Goal: Task Accomplishment & Management: Manage account settings

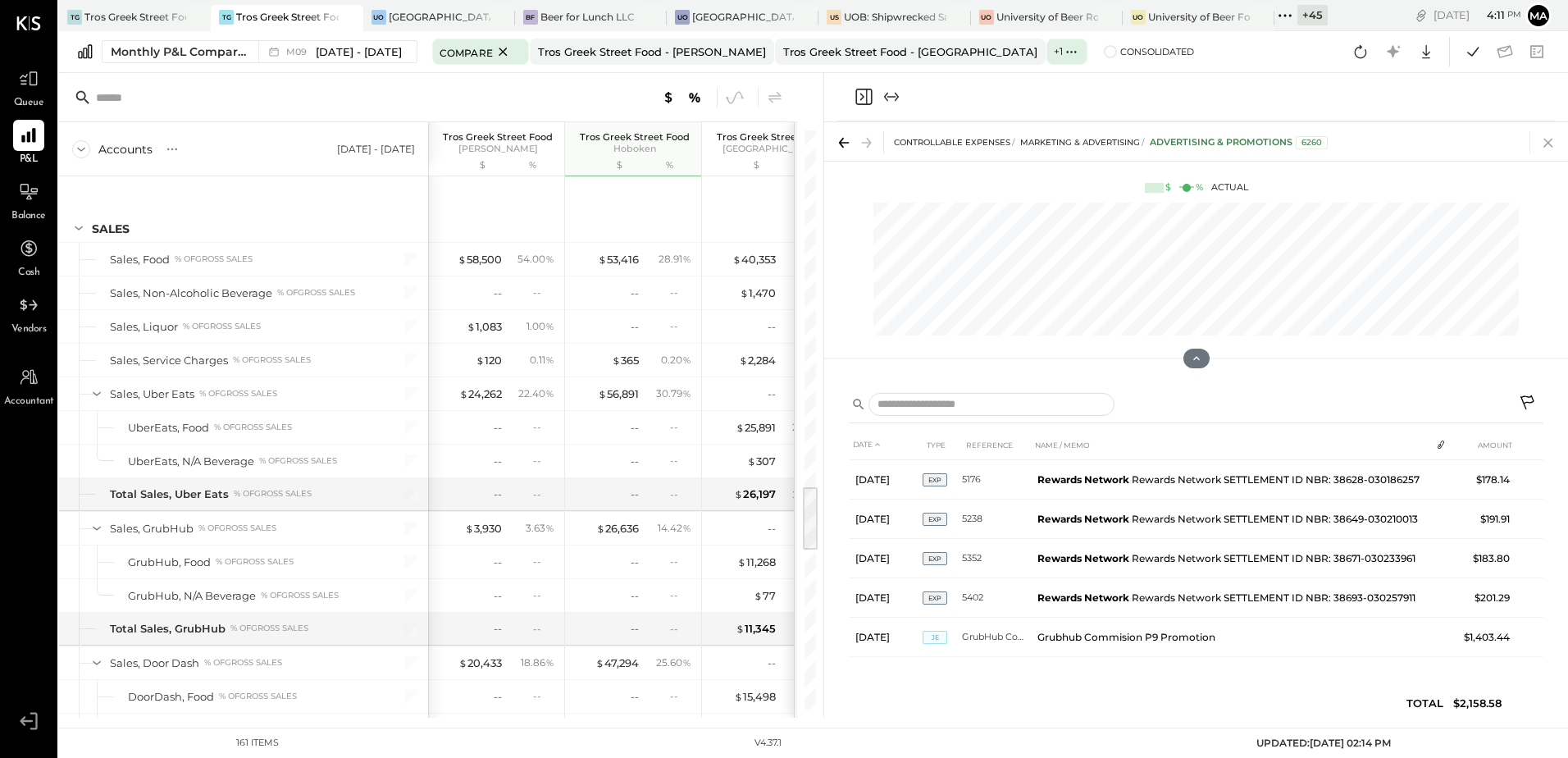
scroll to position [3028, 0]
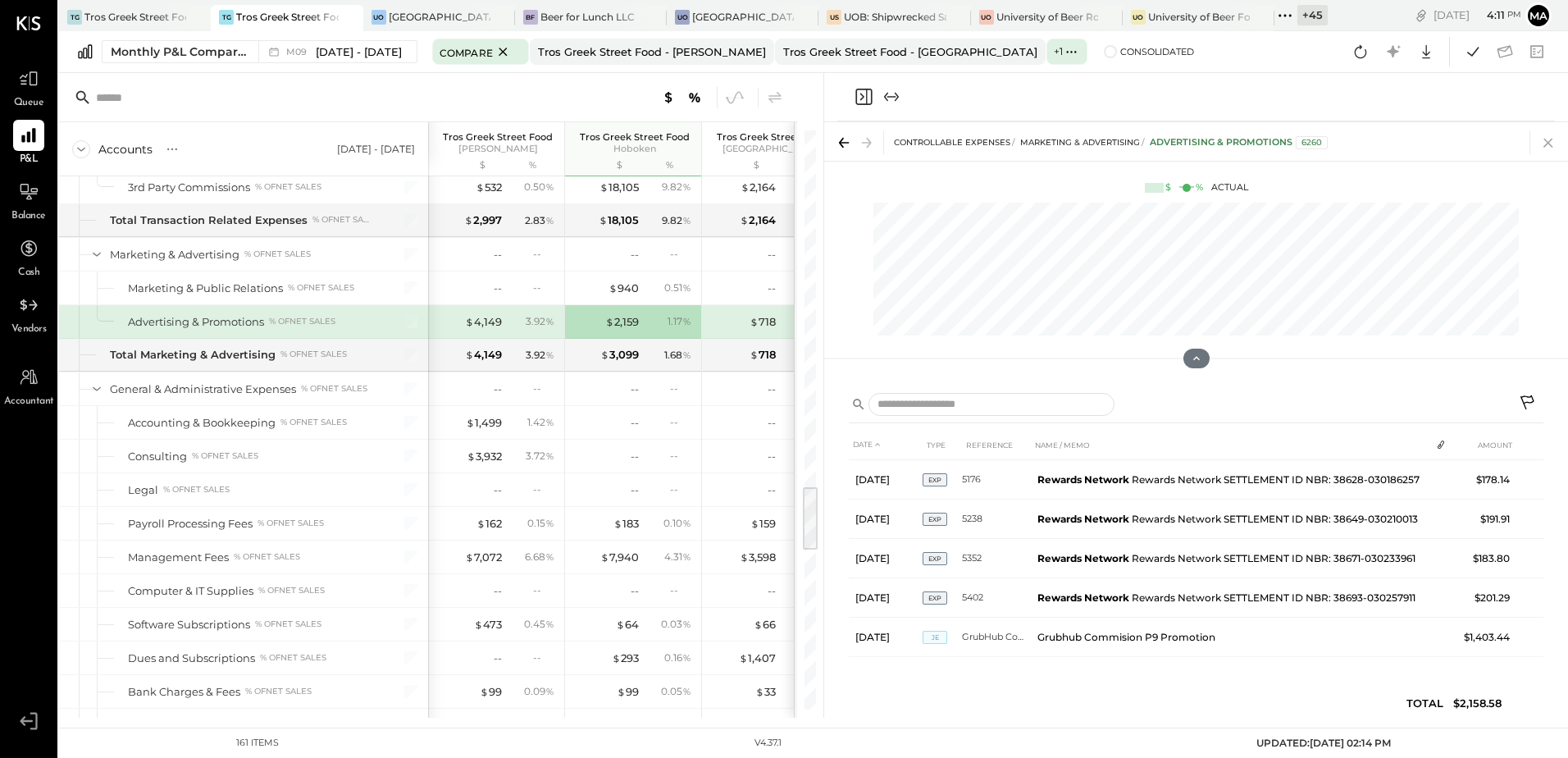
click at [1544, 139] on icon at bounding box center [1548, 142] width 23 height 23
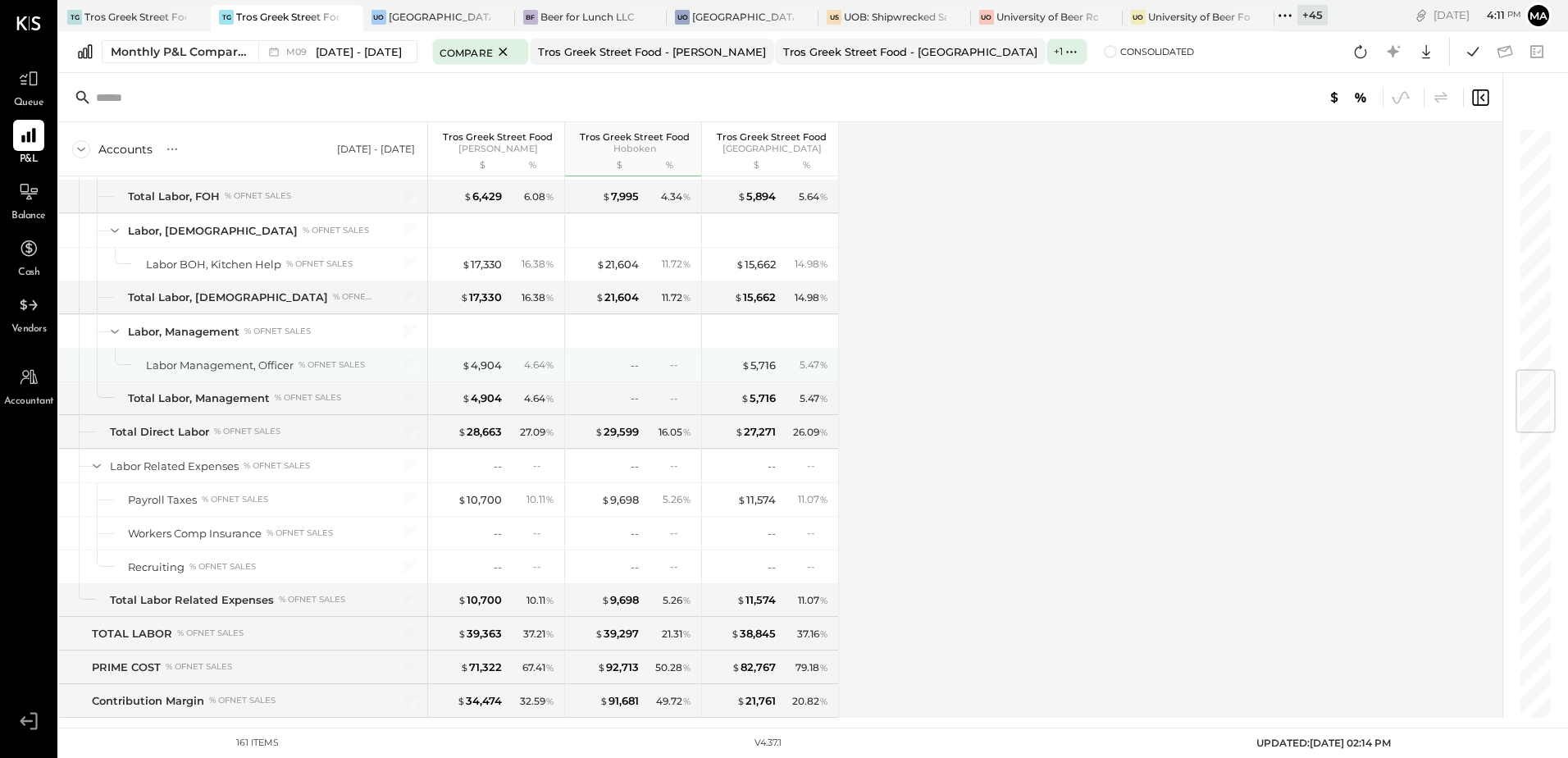
scroll to position [1797, 0]
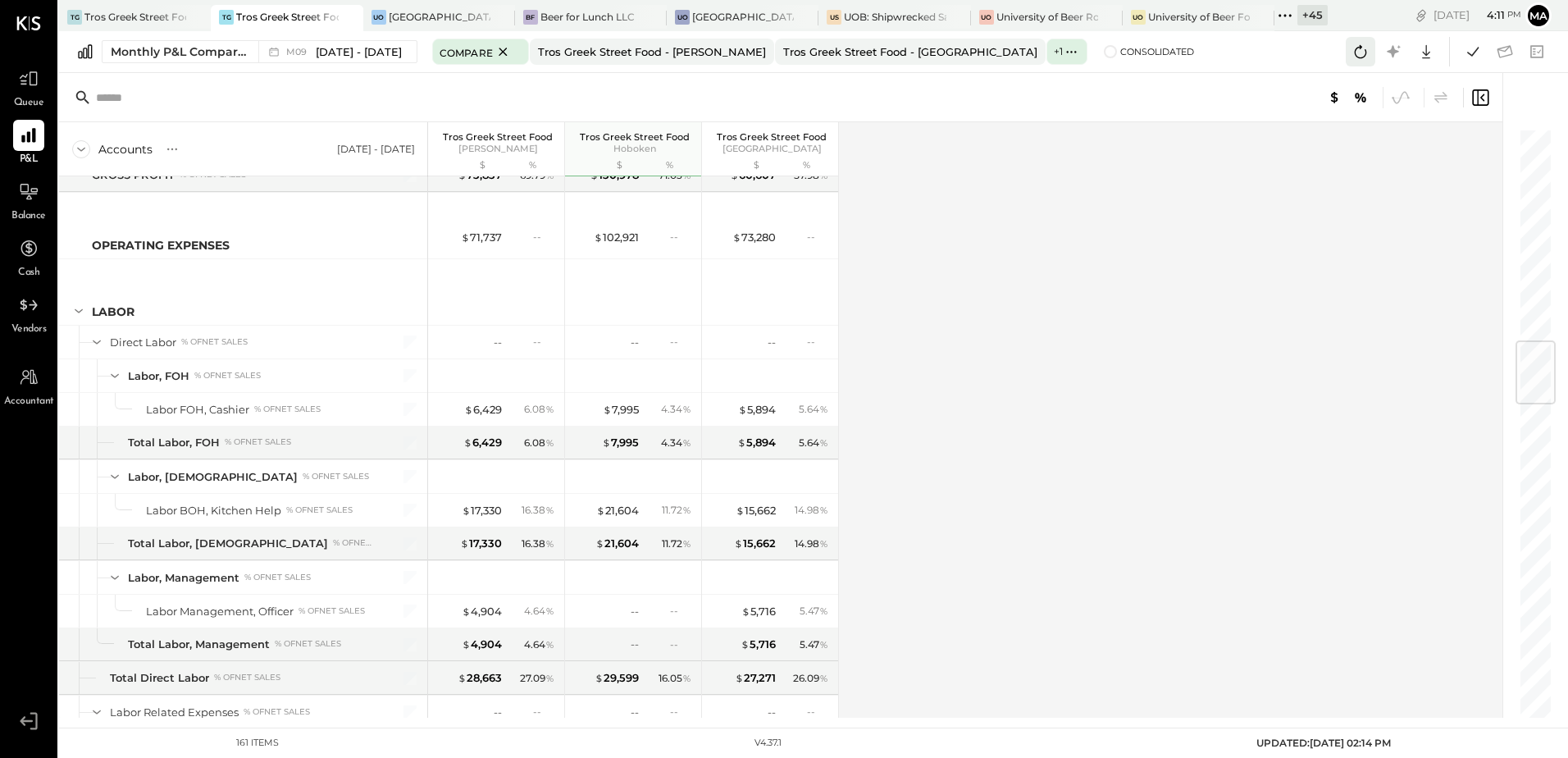
click at [1367, 49] on icon at bounding box center [1360, 51] width 21 height 21
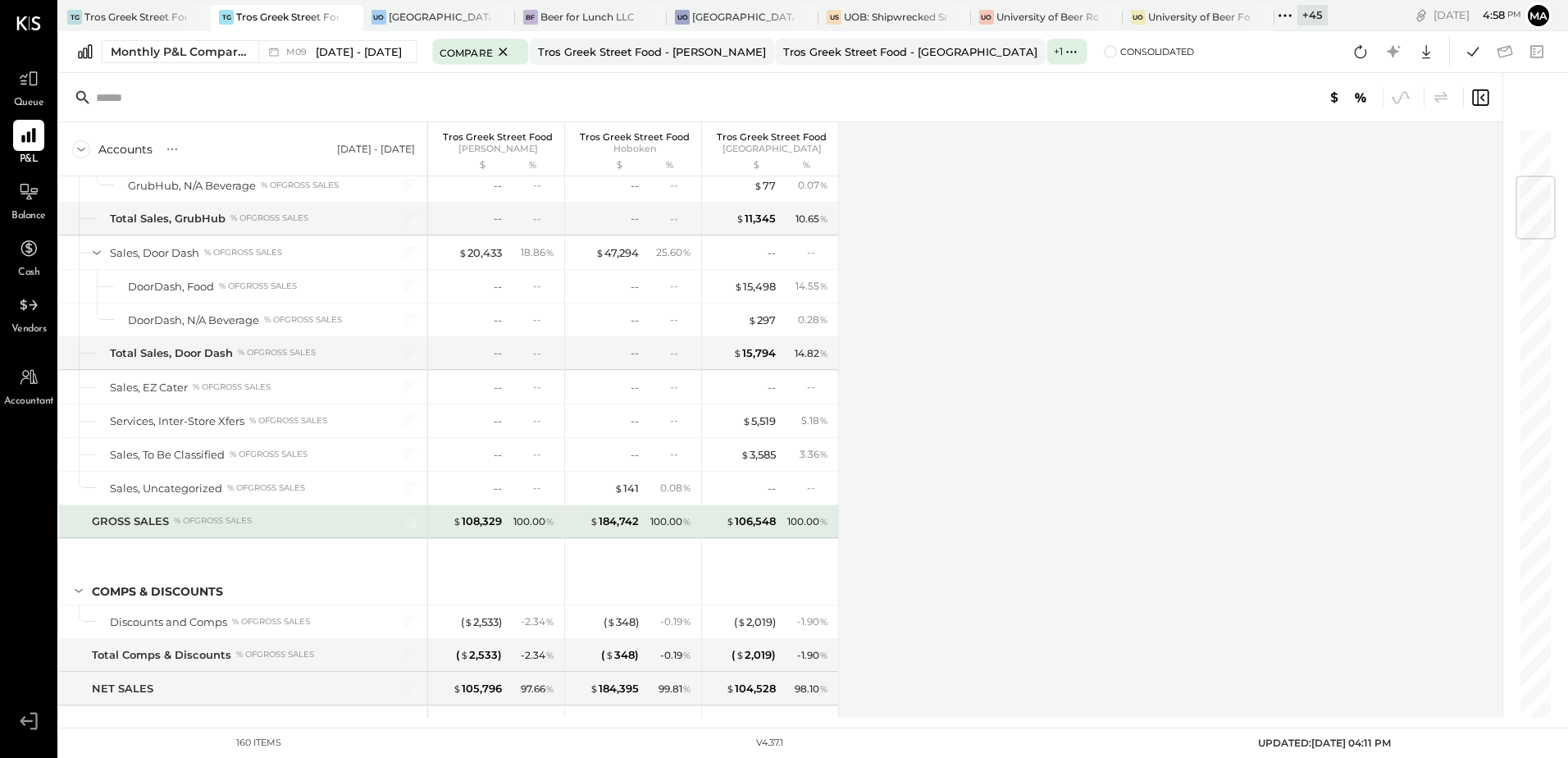
scroll to position [0, 0]
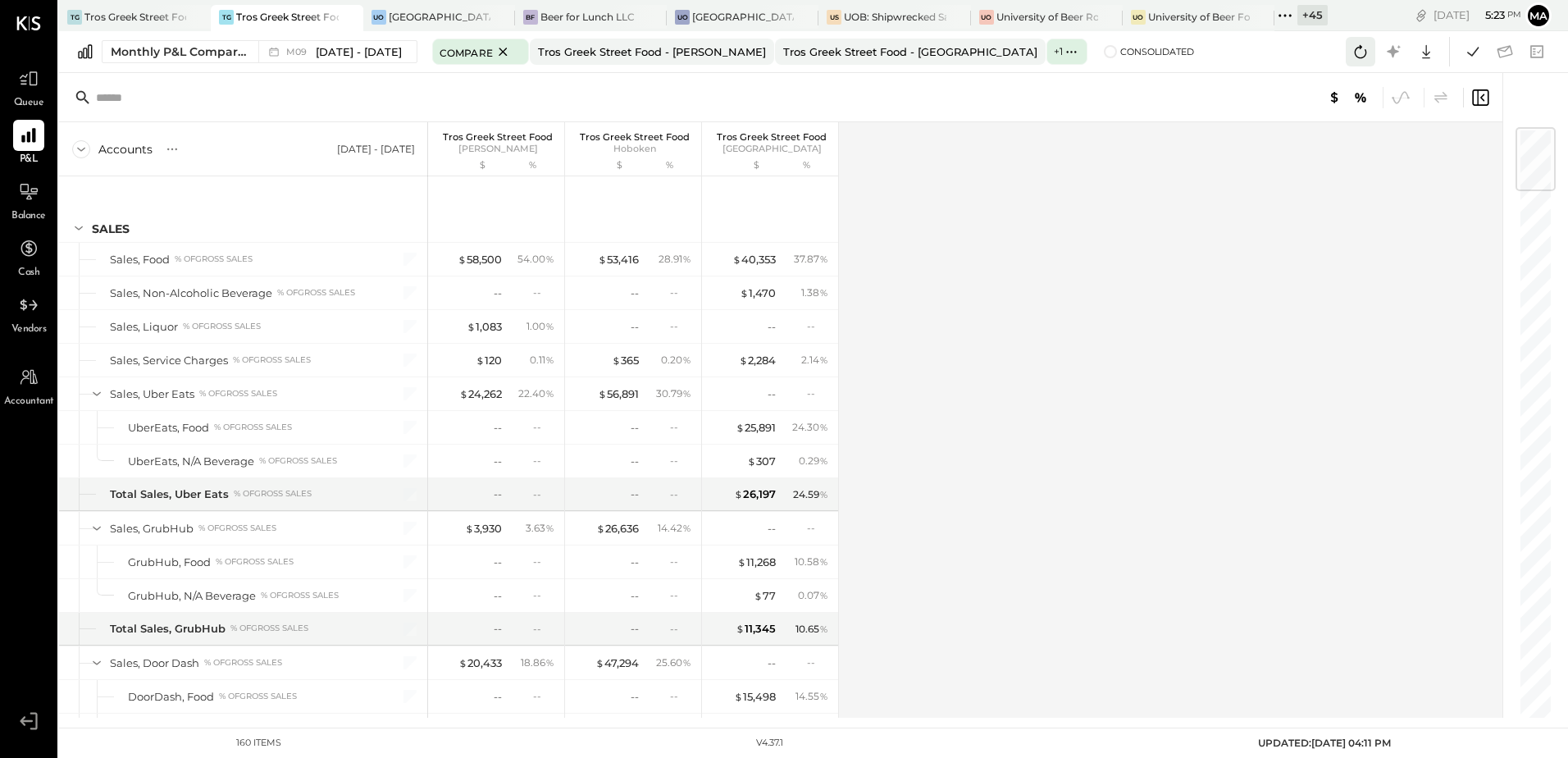
click at [1358, 51] on icon at bounding box center [1360, 51] width 21 height 21
click at [1355, 52] on icon at bounding box center [1361, 52] width 13 height 13
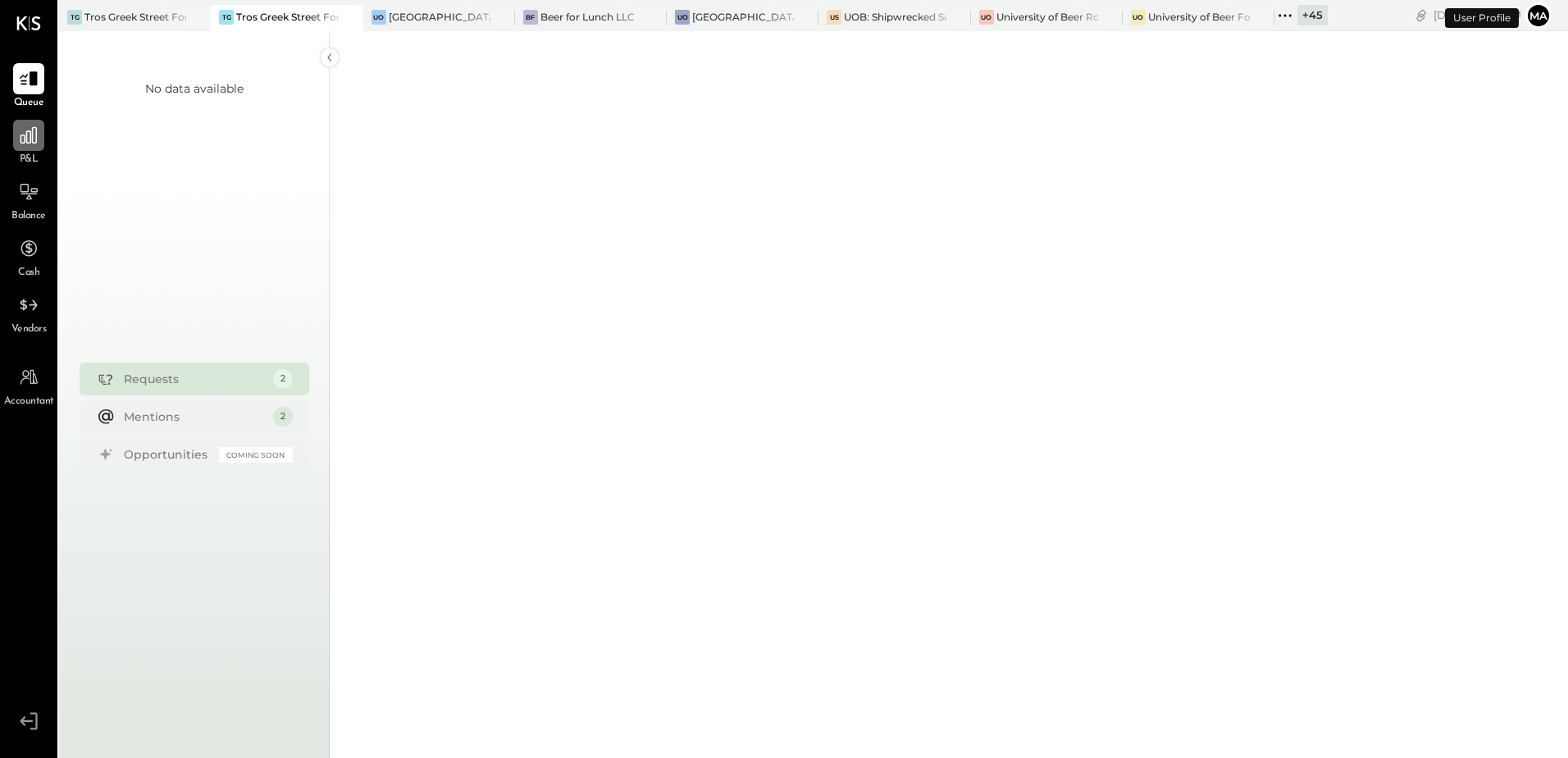
click at [26, 148] on div at bounding box center [29, 135] width 31 height 31
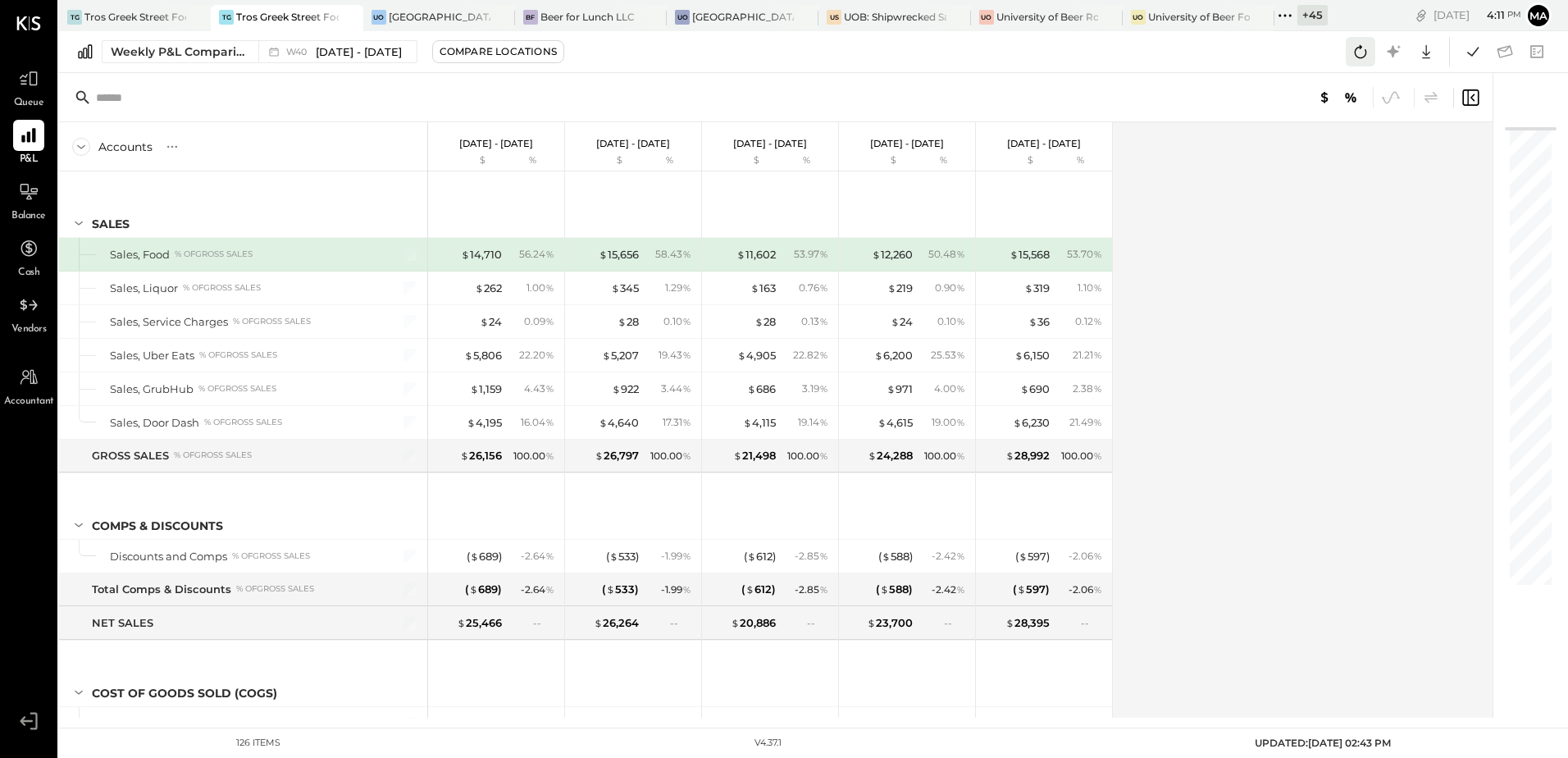
click at [1359, 56] on icon at bounding box center [1360, 51] width 21 height 21
click at [124, 13] on div "Tros Greek Street Food - [GEOGRAPHIC_DATA]" at bounding box center [135, 17] width 102 height 14
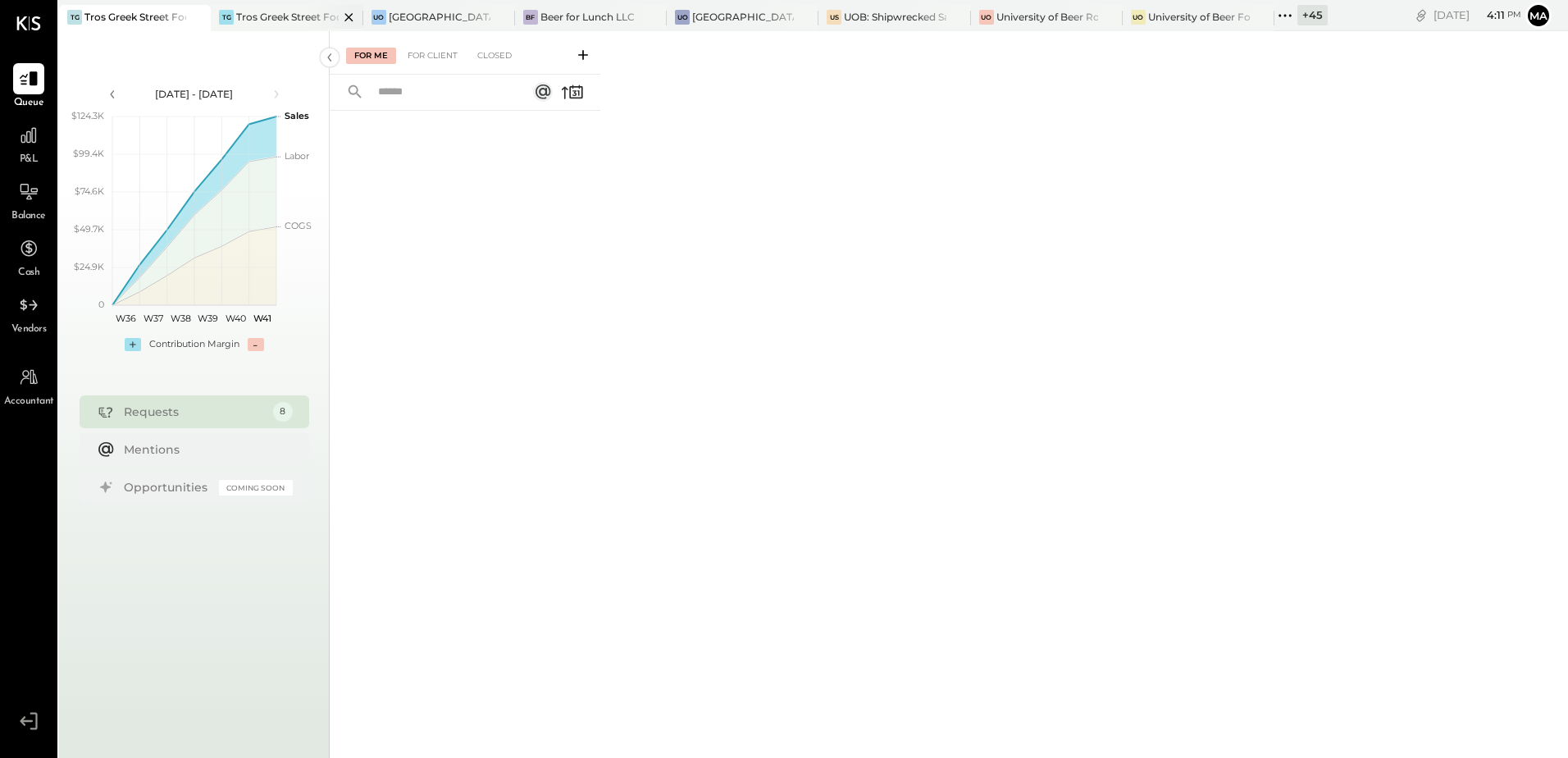
click at [278, 21] on div "Tros Greek Street Food - [PERSON_NAME]" at bounding box center [287, 17] width 102 height 14
click at [39, 153] on div "P&L" at bounding box center [29, 143] width 31 height 47
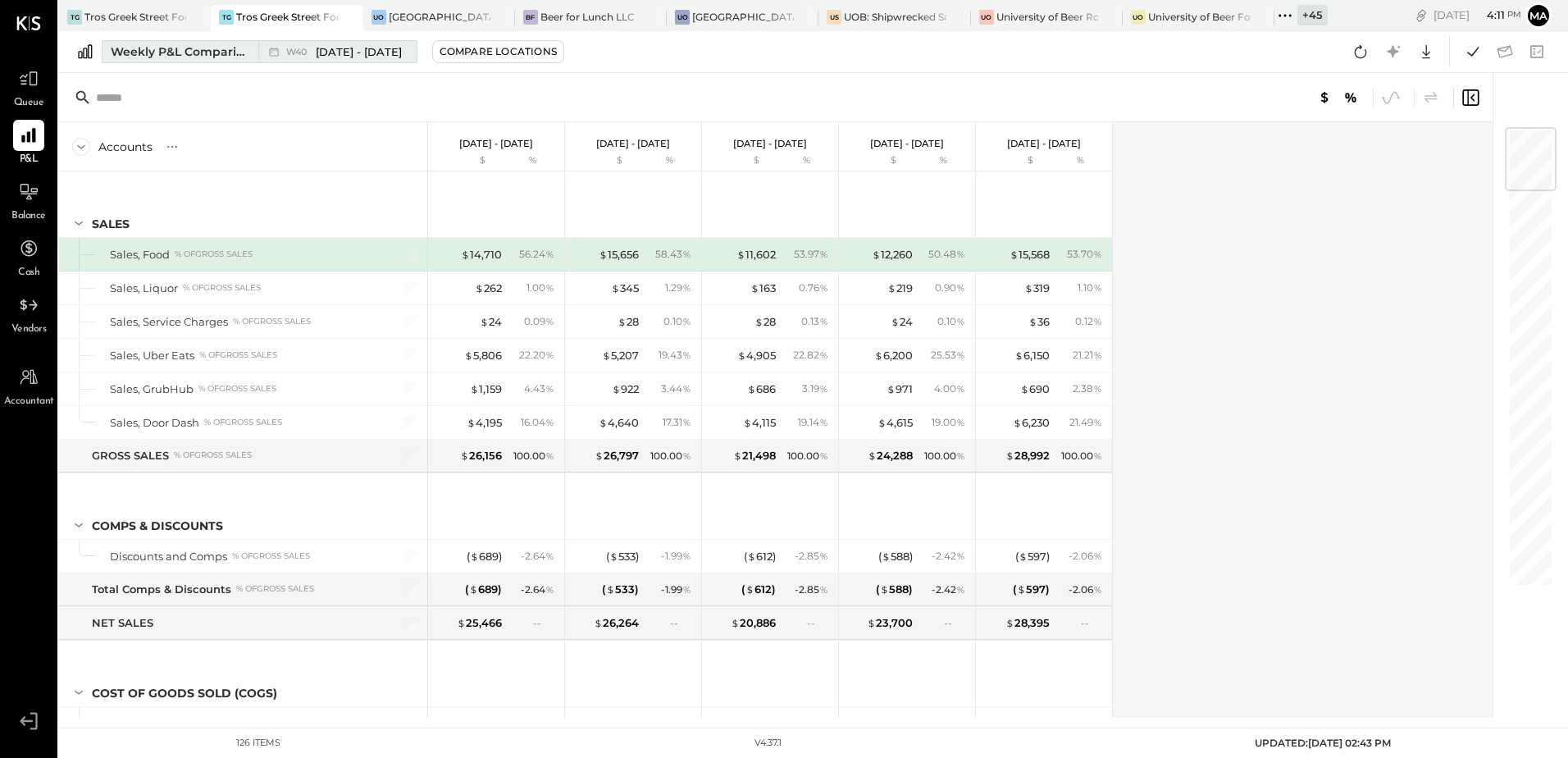
click at [150, 46] on div "Weekly P&L Comparison" at bounding box center [179, 51] width 137 height 16
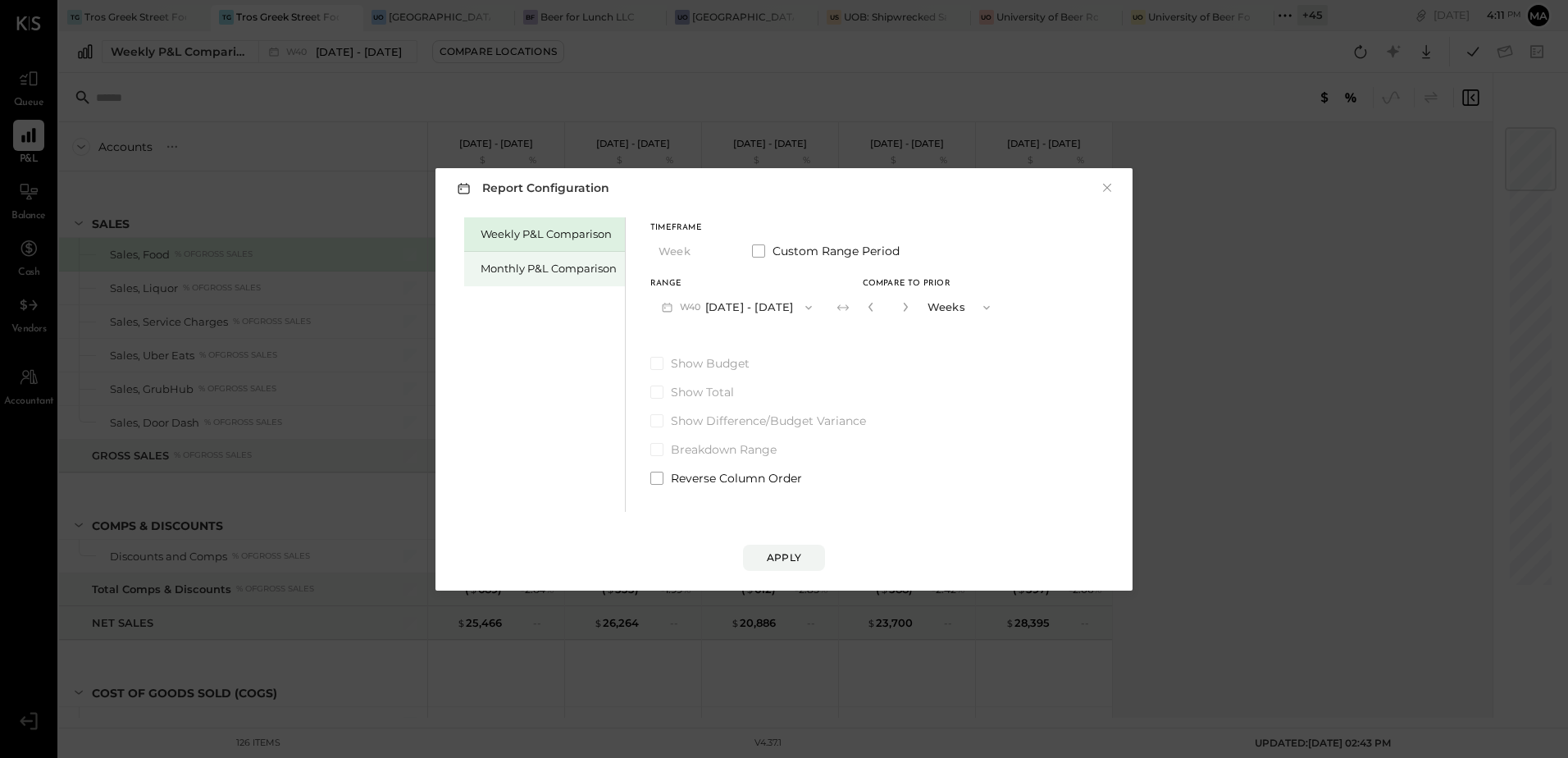
click at [550, 271] on div "Monthly P&L Comparison" at bounding box center [548, 268] width 136 height 15
click at [771, 311] on button "M10 Oct 1 - 31, 2025" at bounding box center [735, 307] width 170 height 30
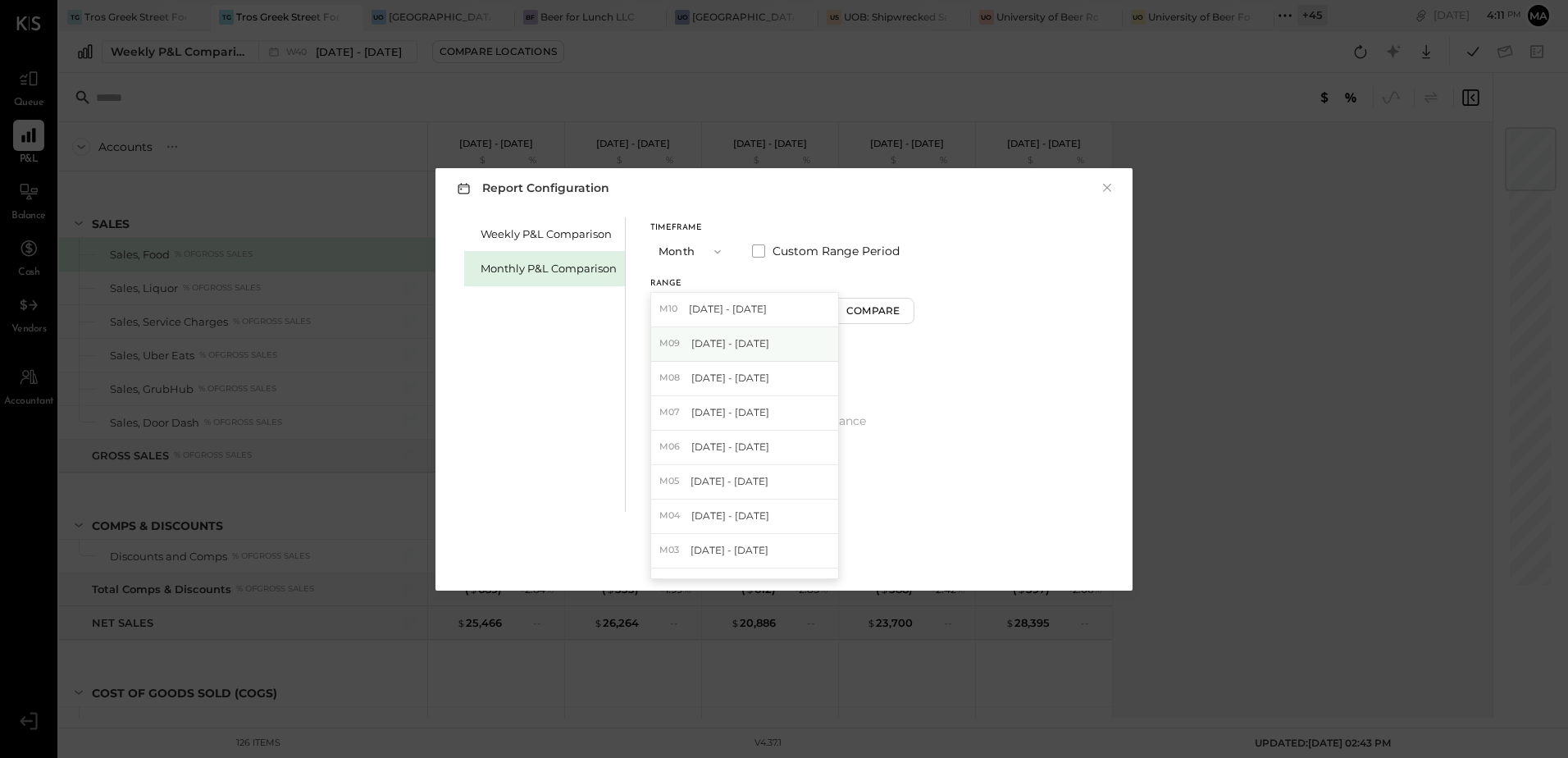
click at [756, 347] on span "[DATE] - [DATE]" at bounding box center [730, 343] width 78 height 14
click at [878, 314] on div "Compare" at bounding box center [875, 310] width 53 height 14
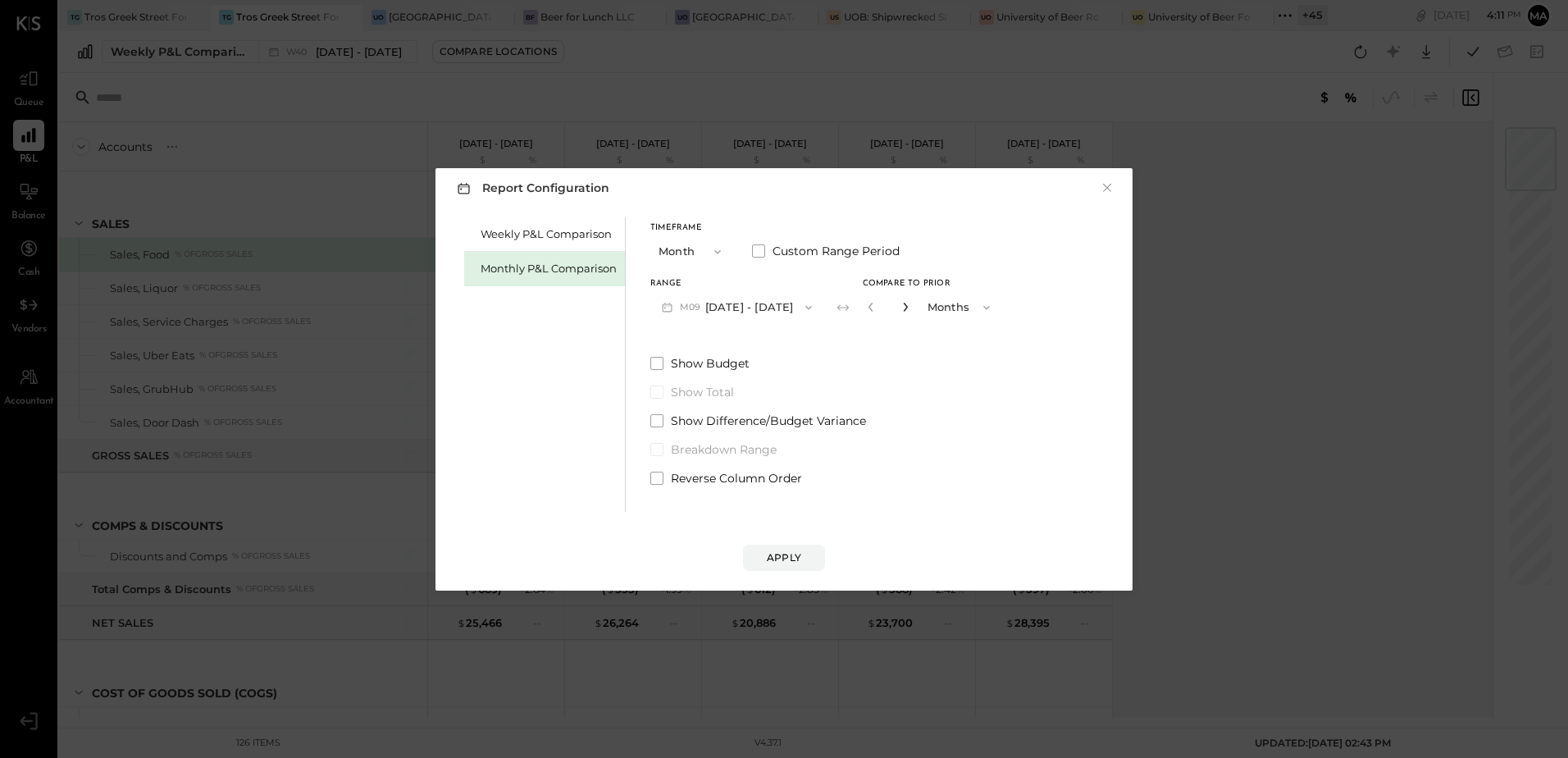
click at [903, 308] on icon "button" at bounding box center [905, 307] width 4 height 9
type input "*"
click at [771, 562] on div "Apply" at bounding box center [784, 557] width 35 height 14
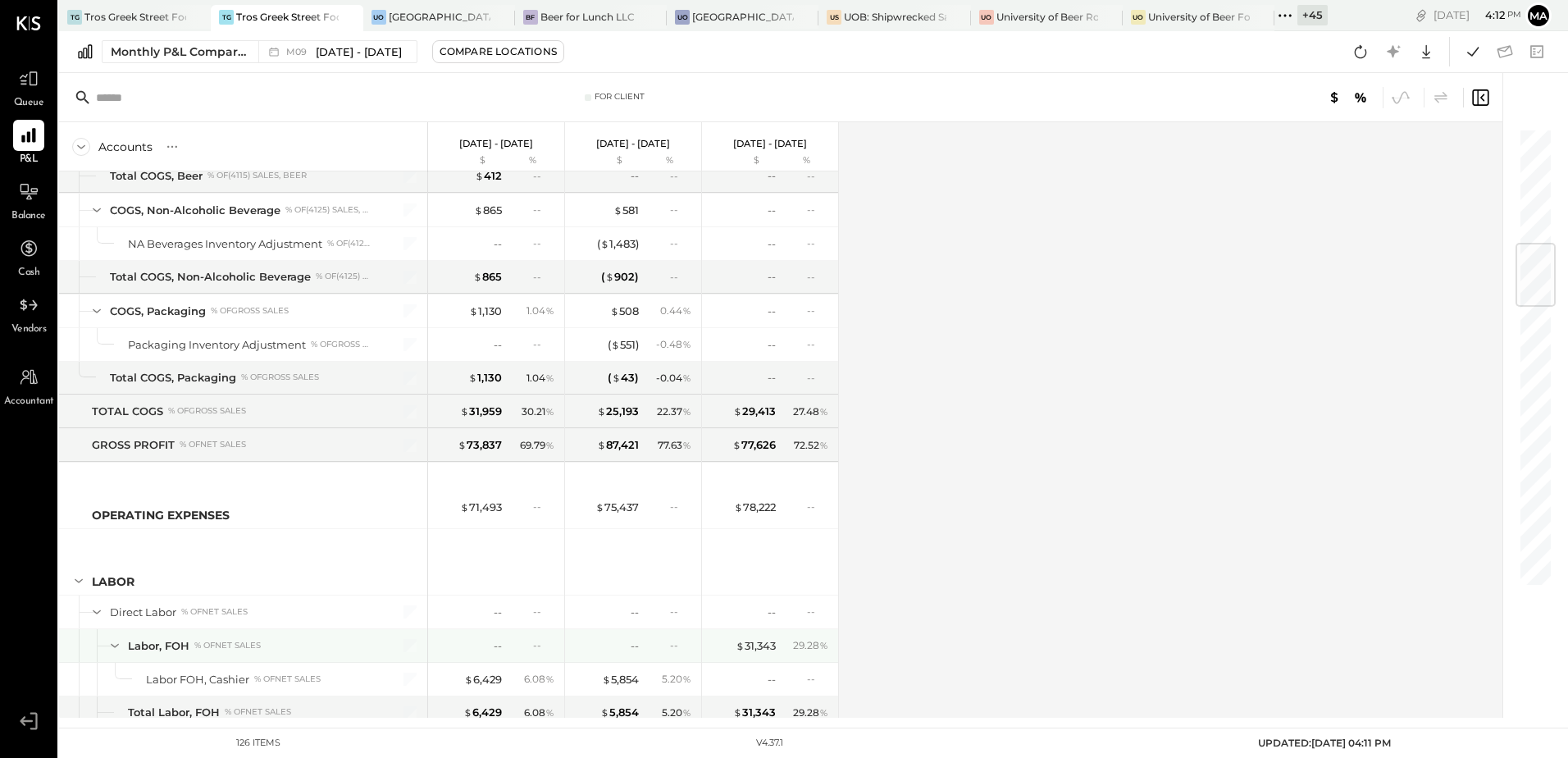
scroll to position [1148, 0]
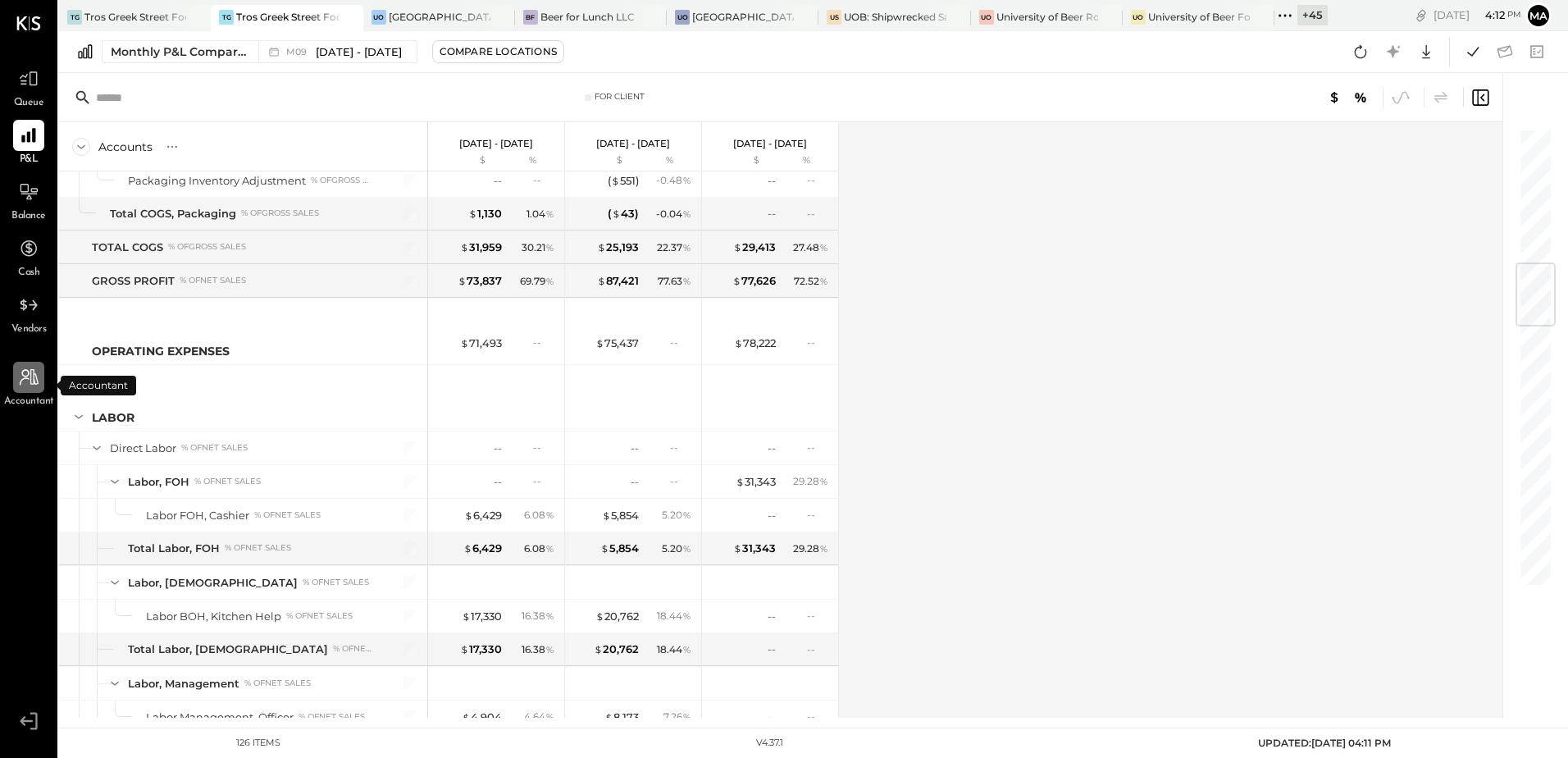
click at [35, 391] on div at bounding box center [29, 377] width 31 height 31
click at [24, 203] on div at bounding box center [29, 191] width 31 height 31
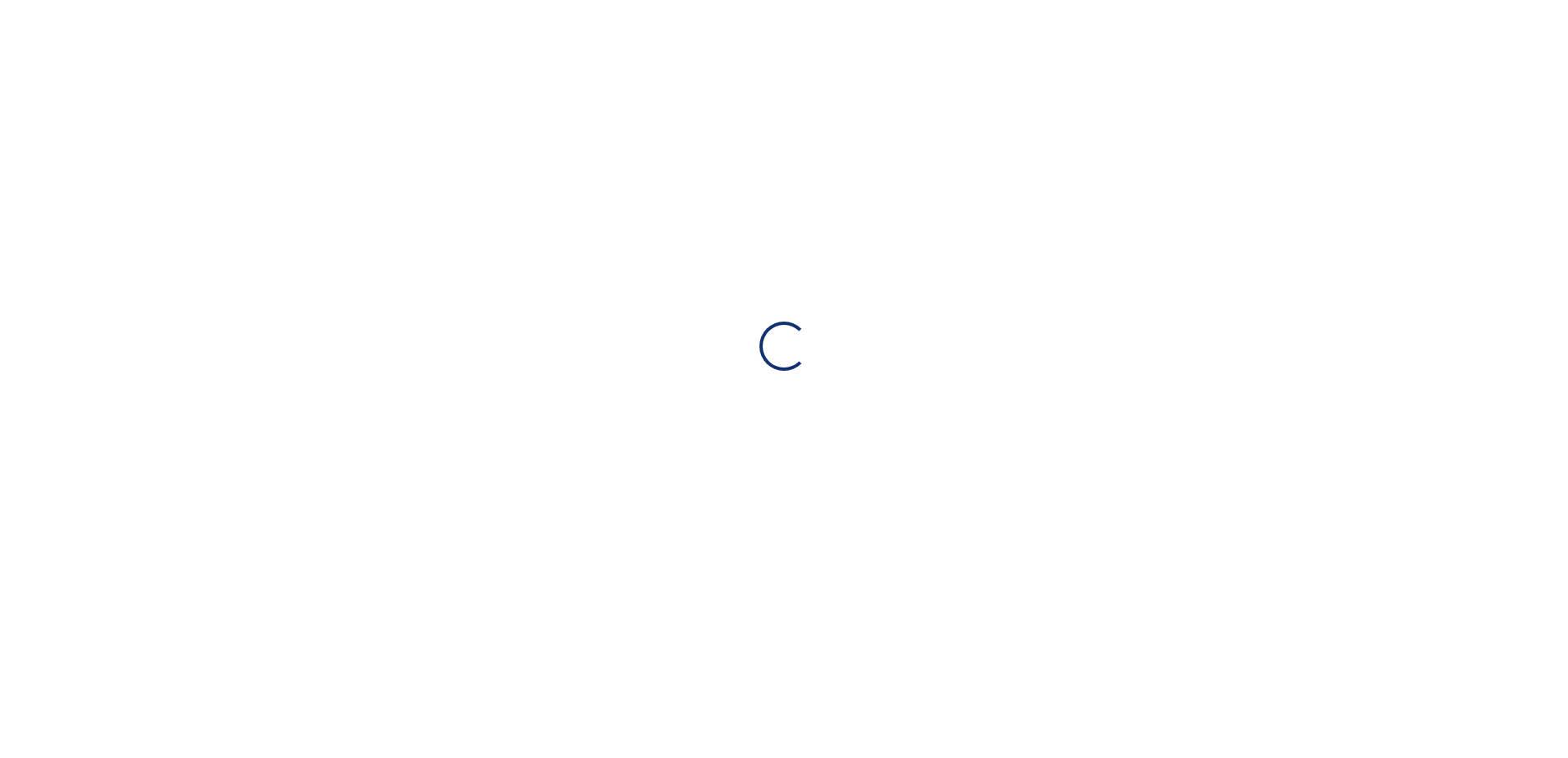
select select "**"
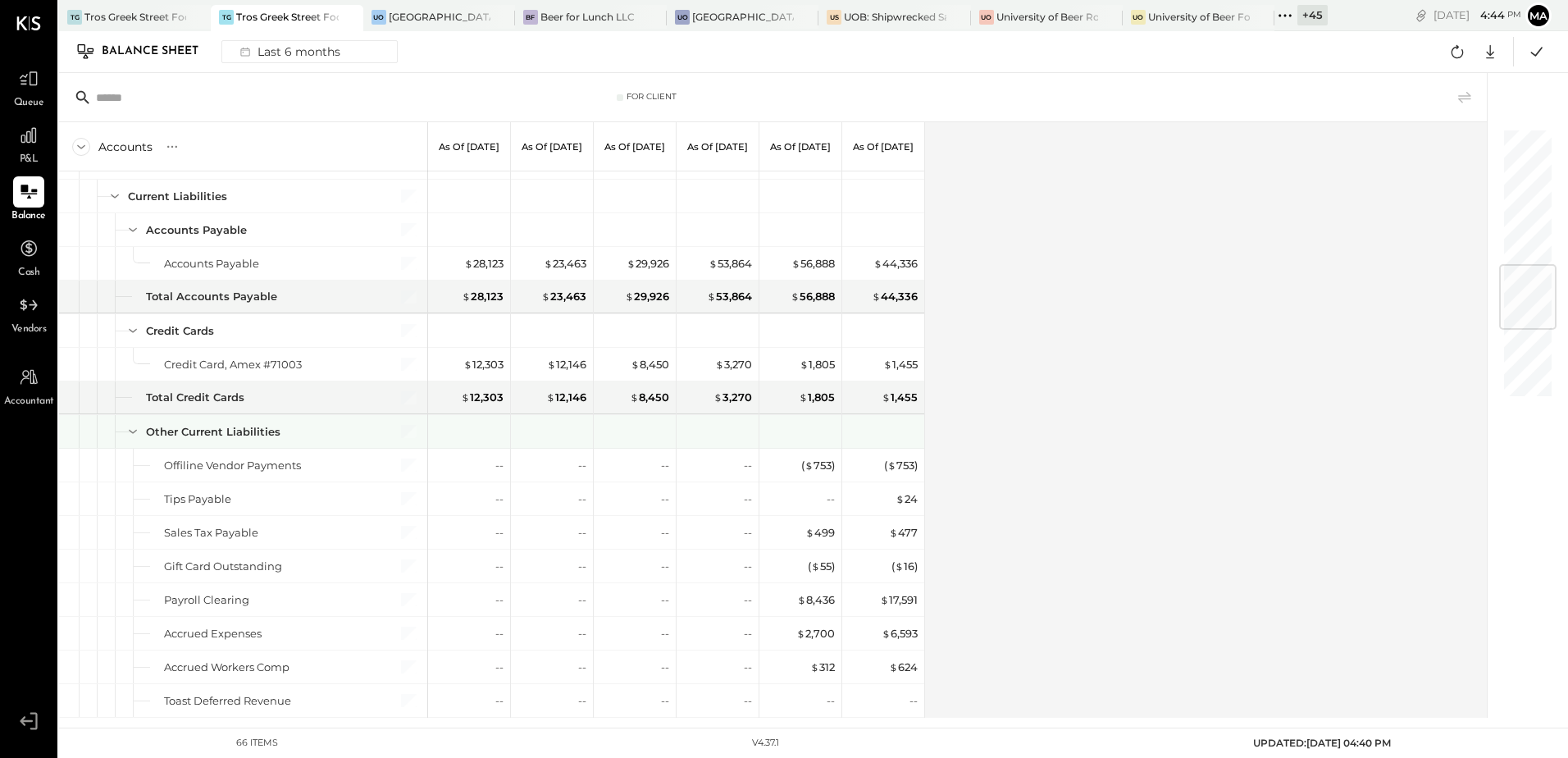
scroll to position [1148, 0]
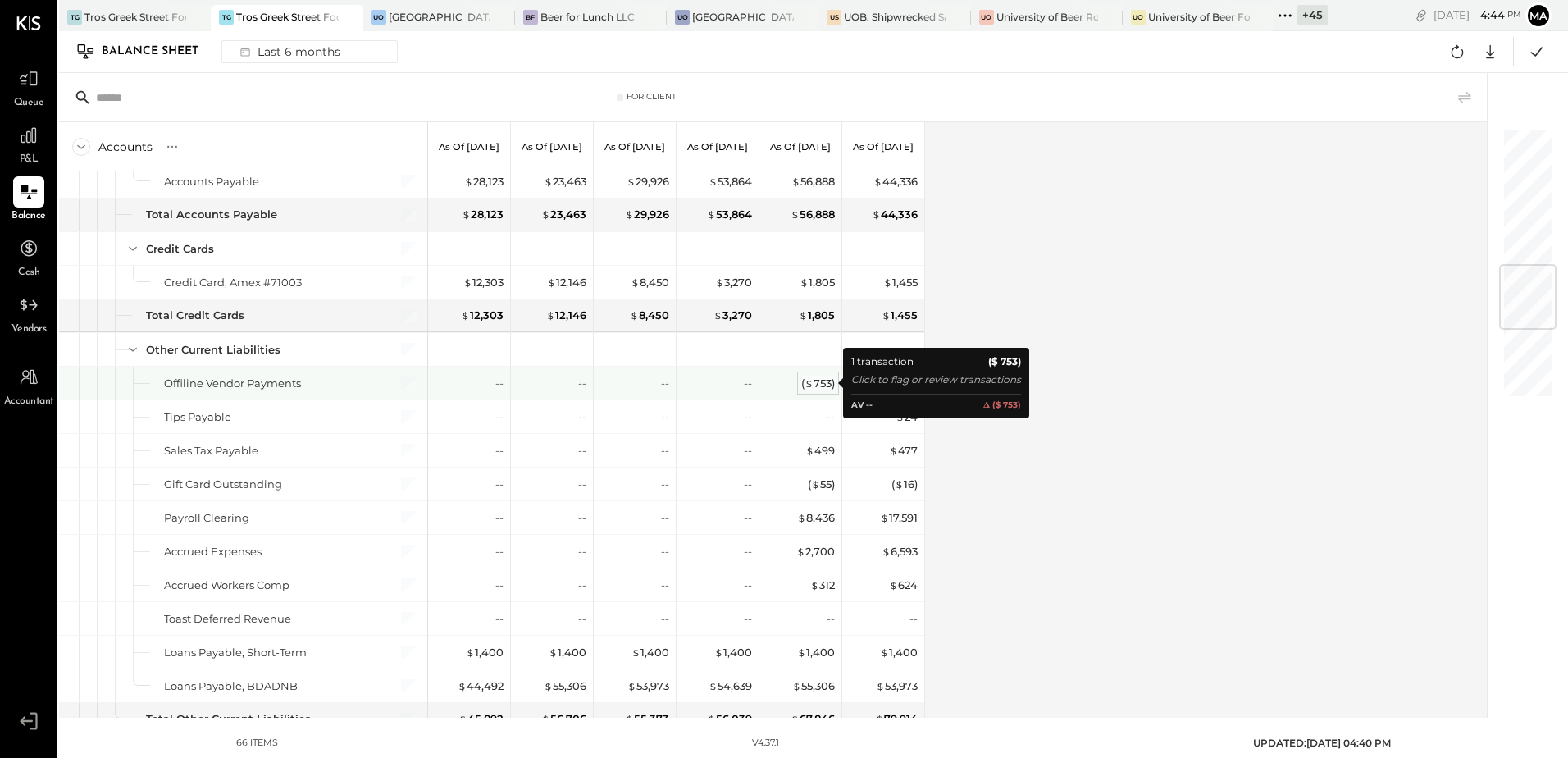
click at [814, 380] on div "( $ 753 )" at bounding box center [818, 384] width 34 height 15
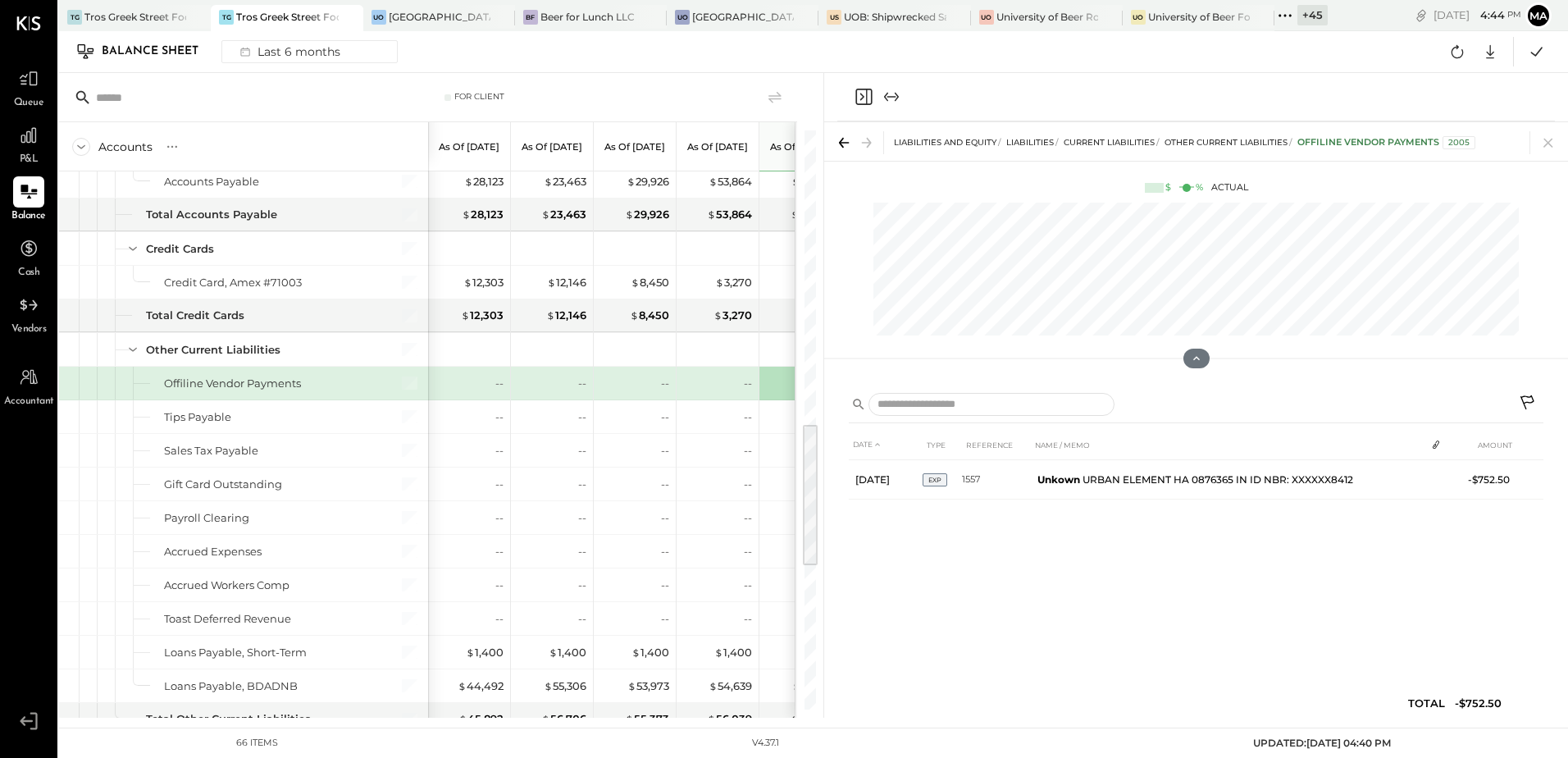
click at [1525, 404] on icon at bounding box center [1528, 404] width 19 height 19
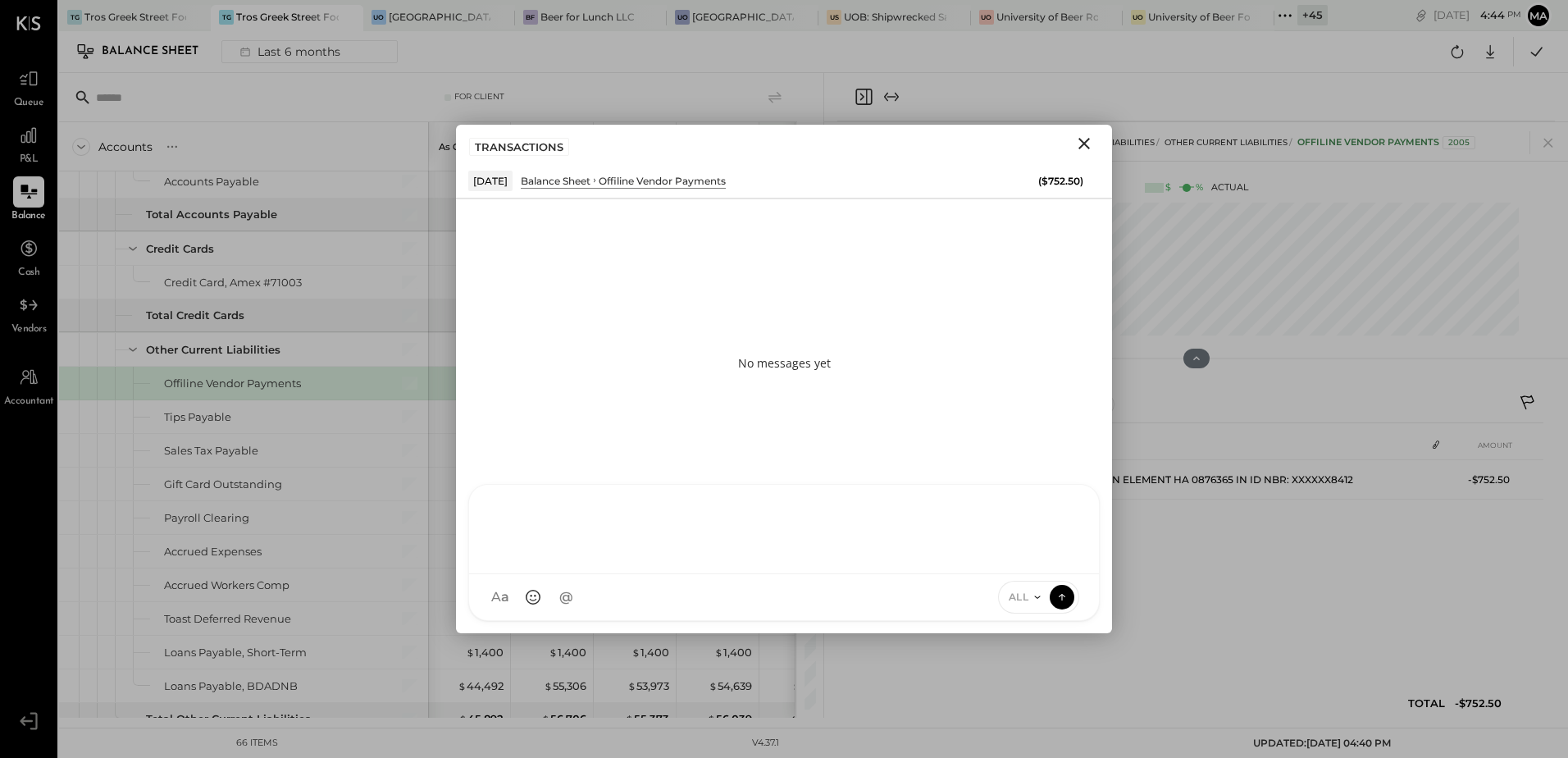
click at [596, 574] on div at bounding box center [783, 530] width 630 height 89
click at [814, 511] on div "**********" at bounding box center [784, 528] width 597 height 66
drag, startPoint x: 819, startPoint y: 520, endPoint x: 478, endPoint y: 519, distance: 341.0
click at [478, 519] on div "**********" at bounding box center [783, 530] width 630 height 89
click at [1063, 602] on icon at bounding box center [1062, 595] width 15 height 16
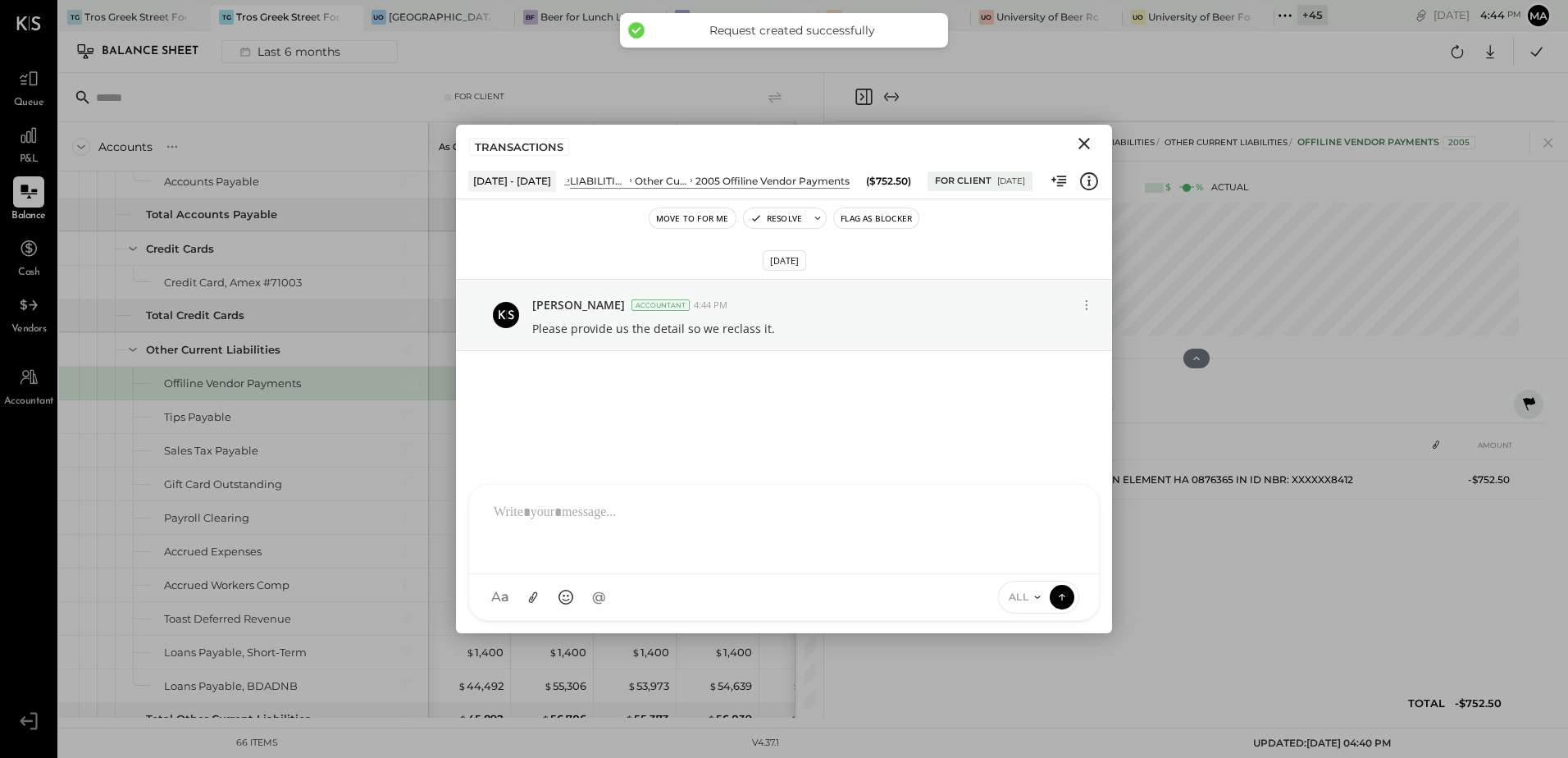
click at [1077, 148] on icon "Close" at bounding box center [1083, 143] width 19 height 19
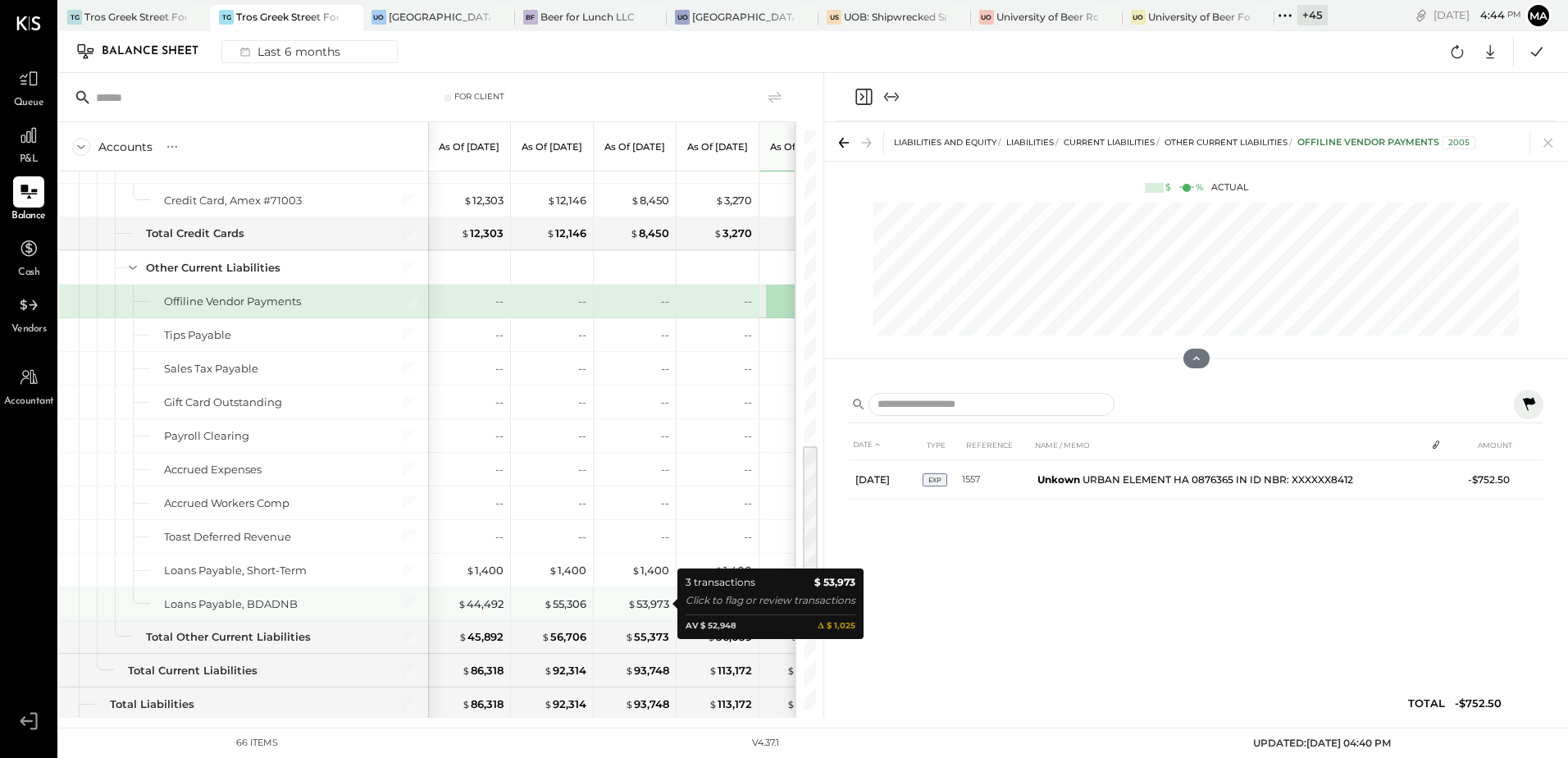
scroll to position [1312, 0]
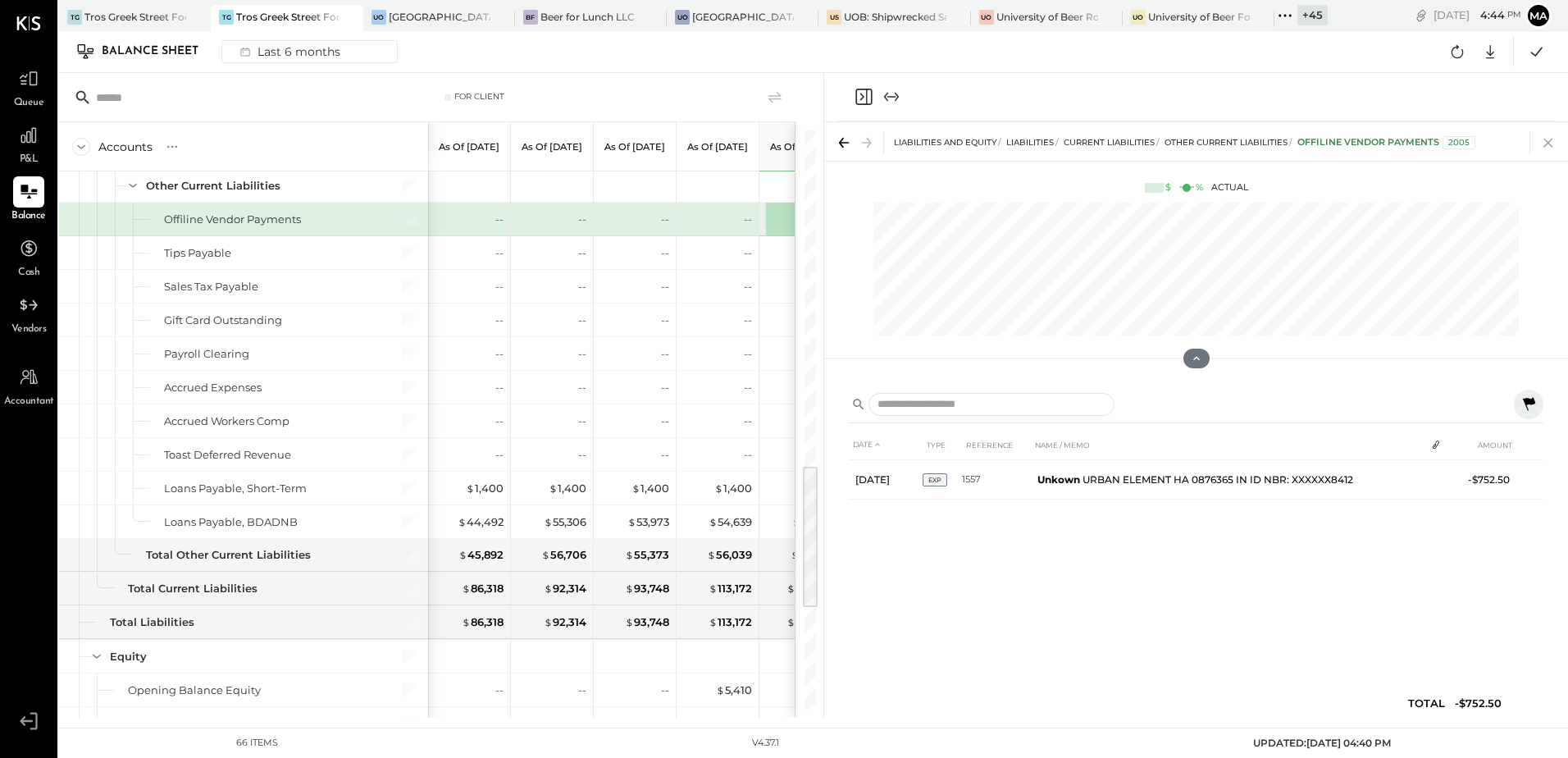
click at [1550, 135] on icon at bounding box center [1548, 142] width 23 height 23
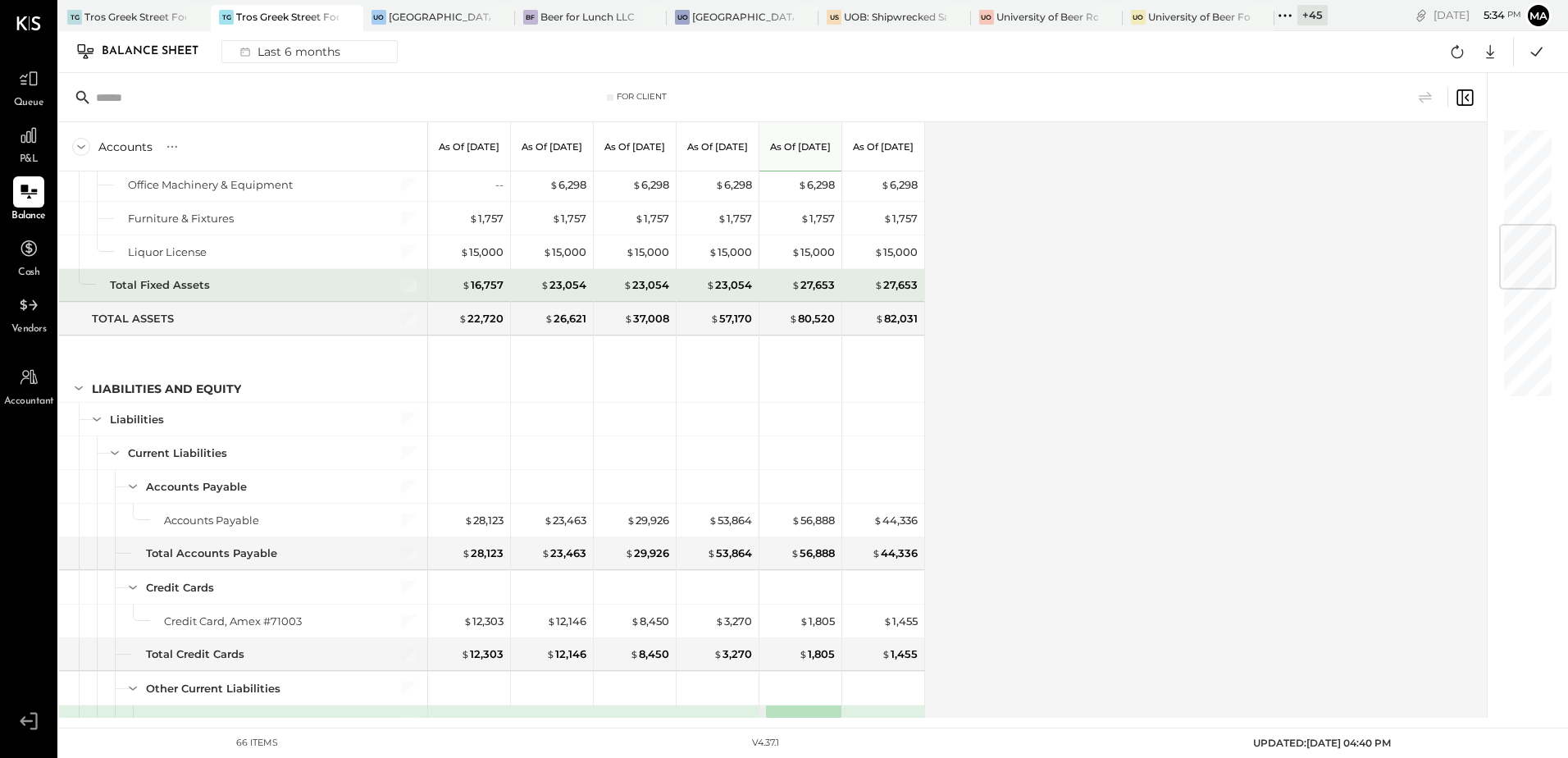
scroll to position [646, 0]
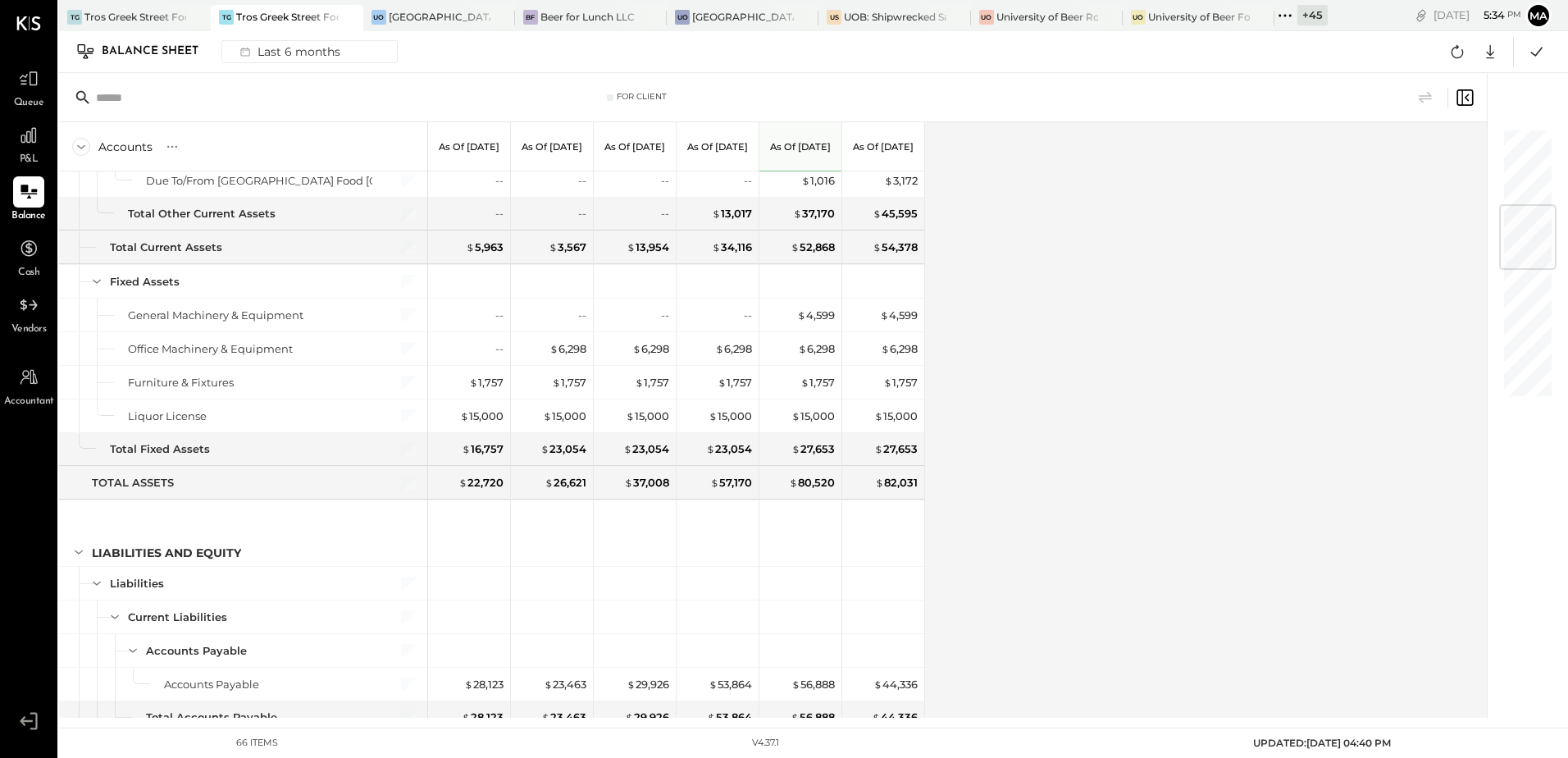
click at [1297, 15] on div "+ 45" at bounding box center [1313, 15] width 30 height 20
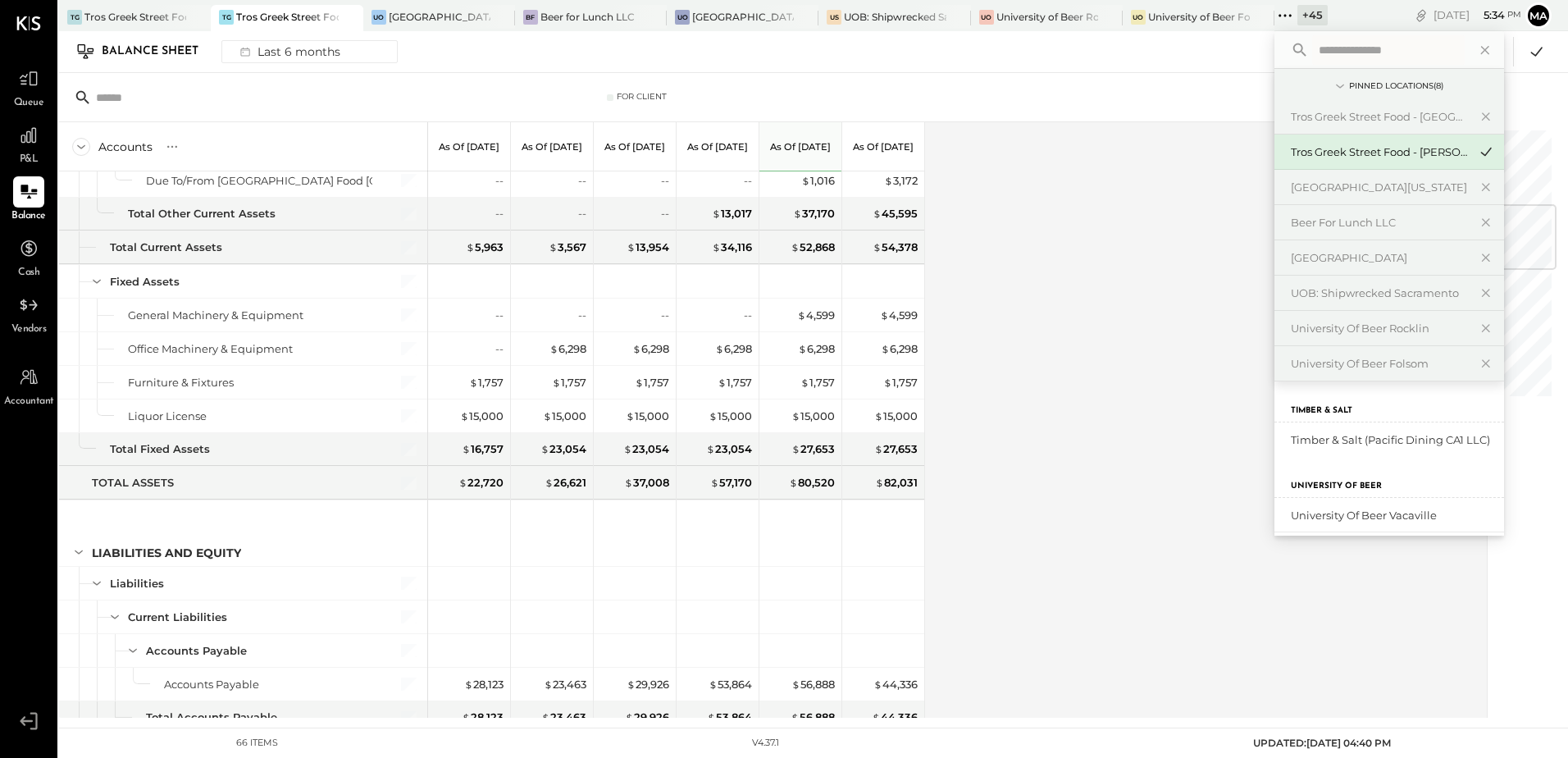
type input "*"
type input "****"
click at [1430, 440] on div "Tros Greek Street Food - [GEOGRAPHIC_DATA]" at bounding box center [1379, 440] width 177 height 15
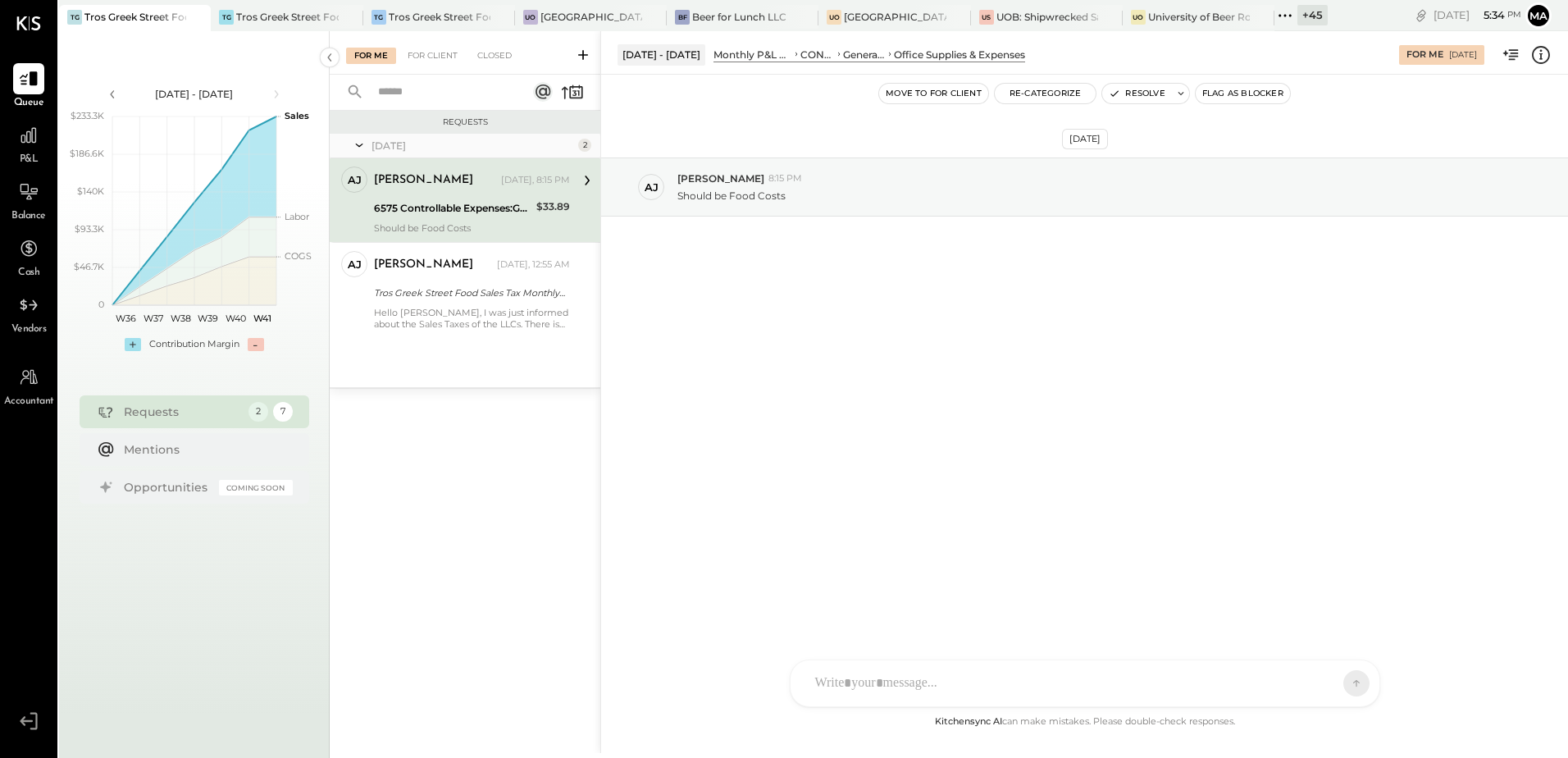
click at [441, 211] on div "6575 Controllable Expenses:General & Administrative Expenses:Office Supplies & …" at bounding box center [453, 207] width 158 height 16
click at [841, 447] on div "Oct 8th, 2025 AJ Anthony J. Meneses 8:15 PM Should be Food Costs" at bounding box center [1084, 394] width 967 height 637
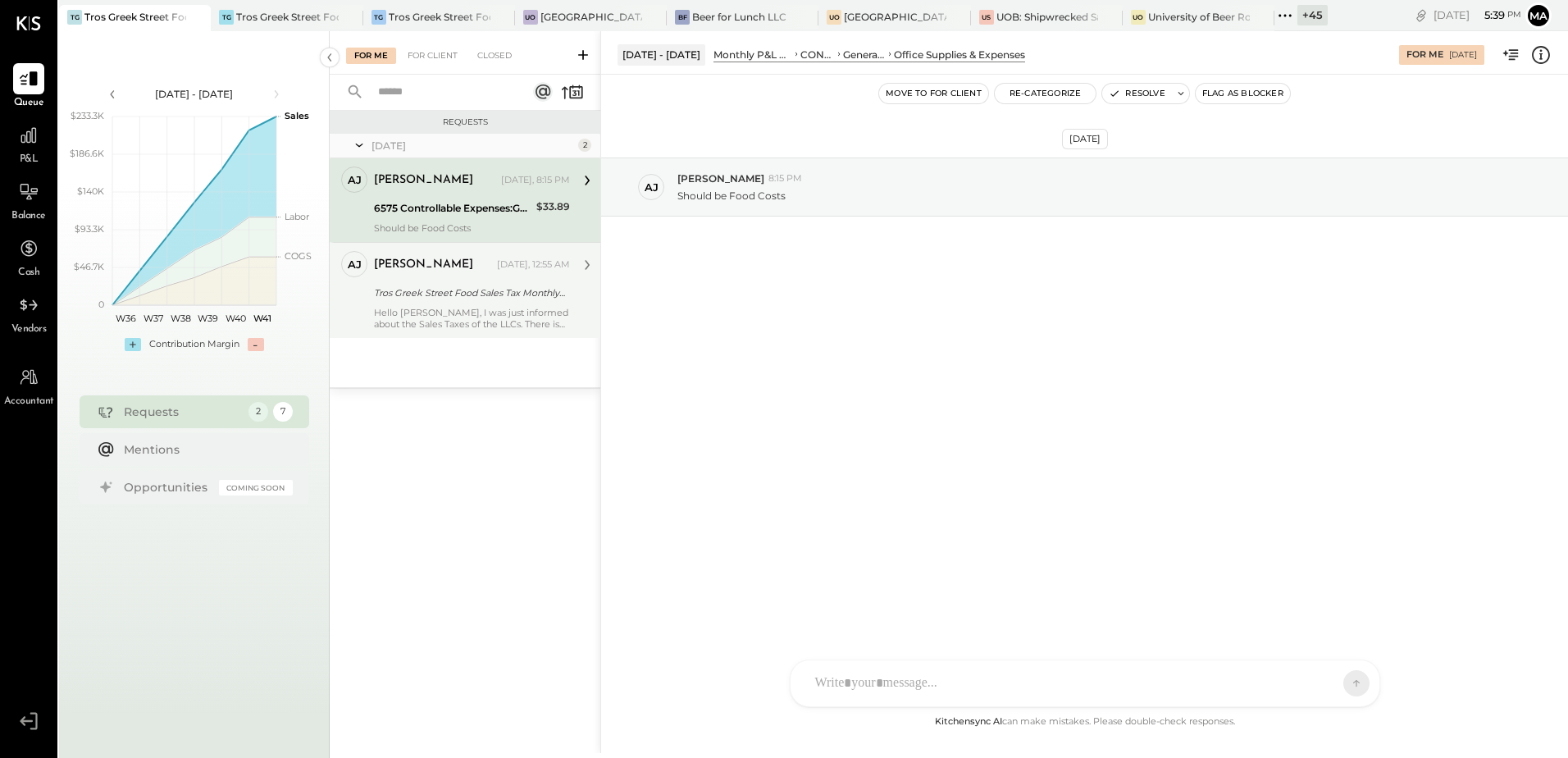
click at [450, 304] on div "Anthony J. Meneses Yesterday, 12:55 AM Tros Greek Street Food Sales Tax Monthly…" at bounding box center [472, 290] width 196 height 78
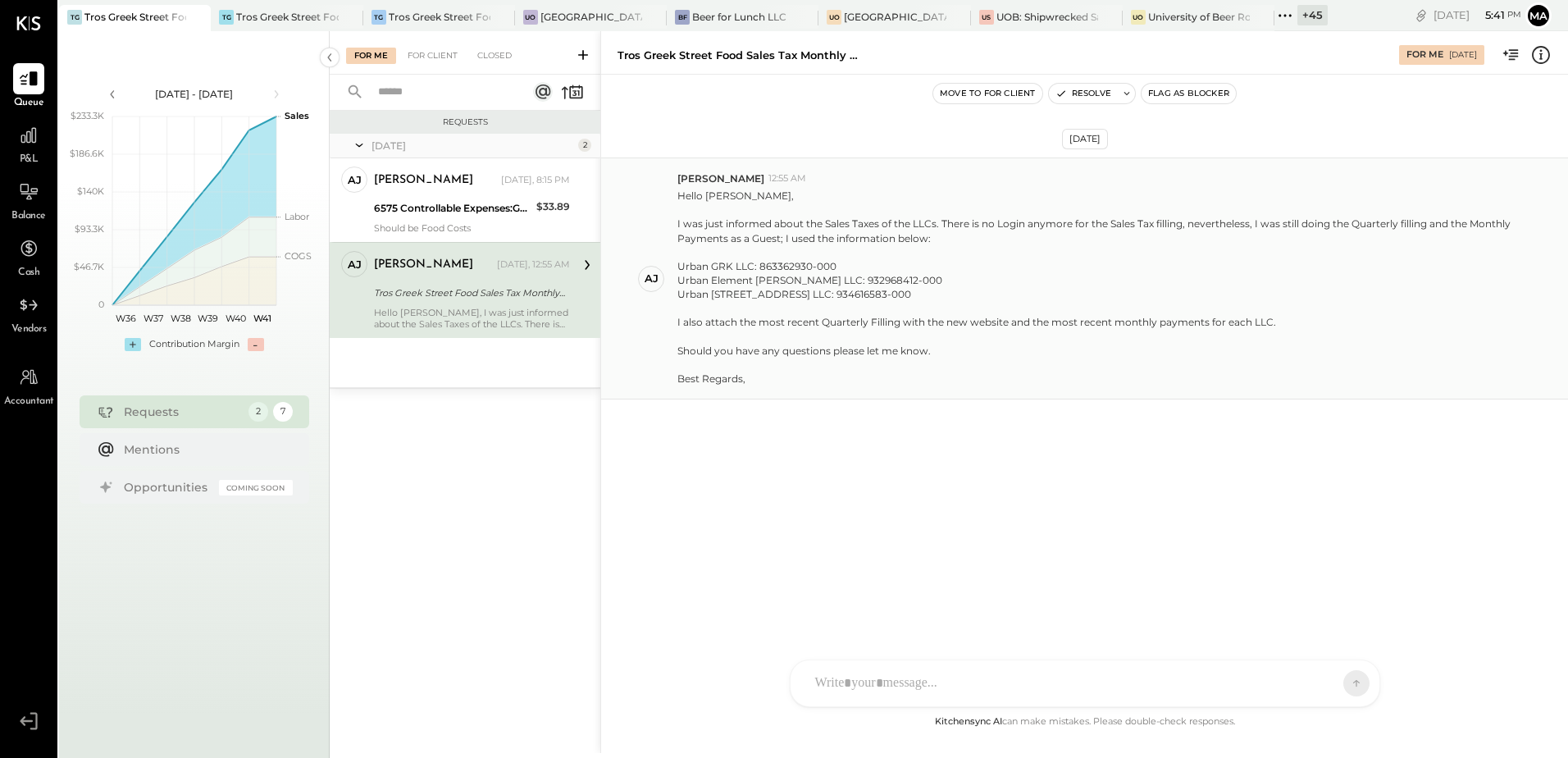
click at [652, 286] on div "AJ" at bounding box center [652, 278] width 14 height 15
click at [835, 678] on div "SA Stephanie Abanilla AJ Anthony J. Meneses VD Vikesh Darji MB Manoj Bhagat AR …" at bounding box center [1085, 638] width 590 height 137
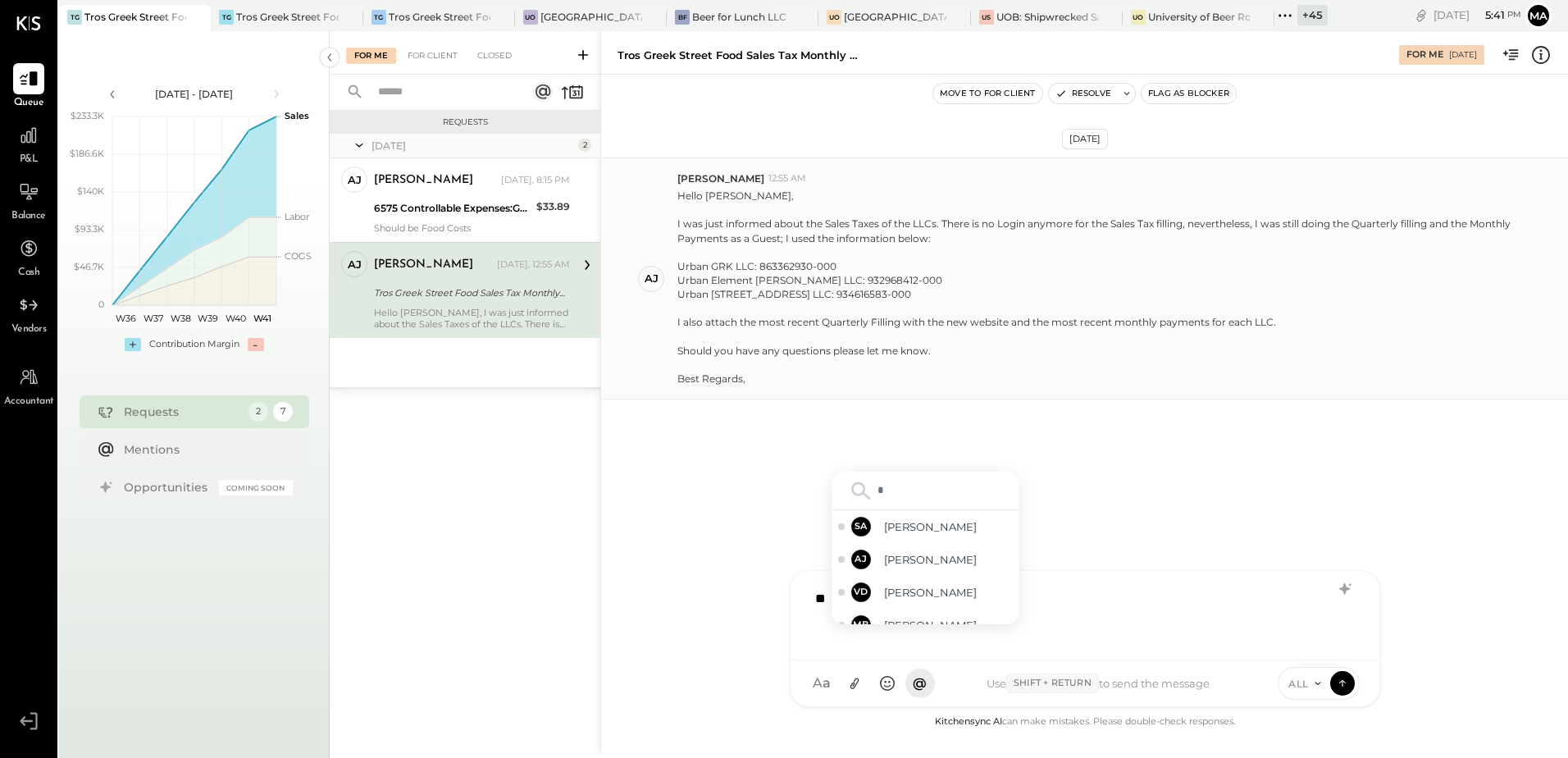
type input "**"
click at [907, 565] on span "Anthony J. Meneses" at bounding box center [948, 560] width 129 height 15
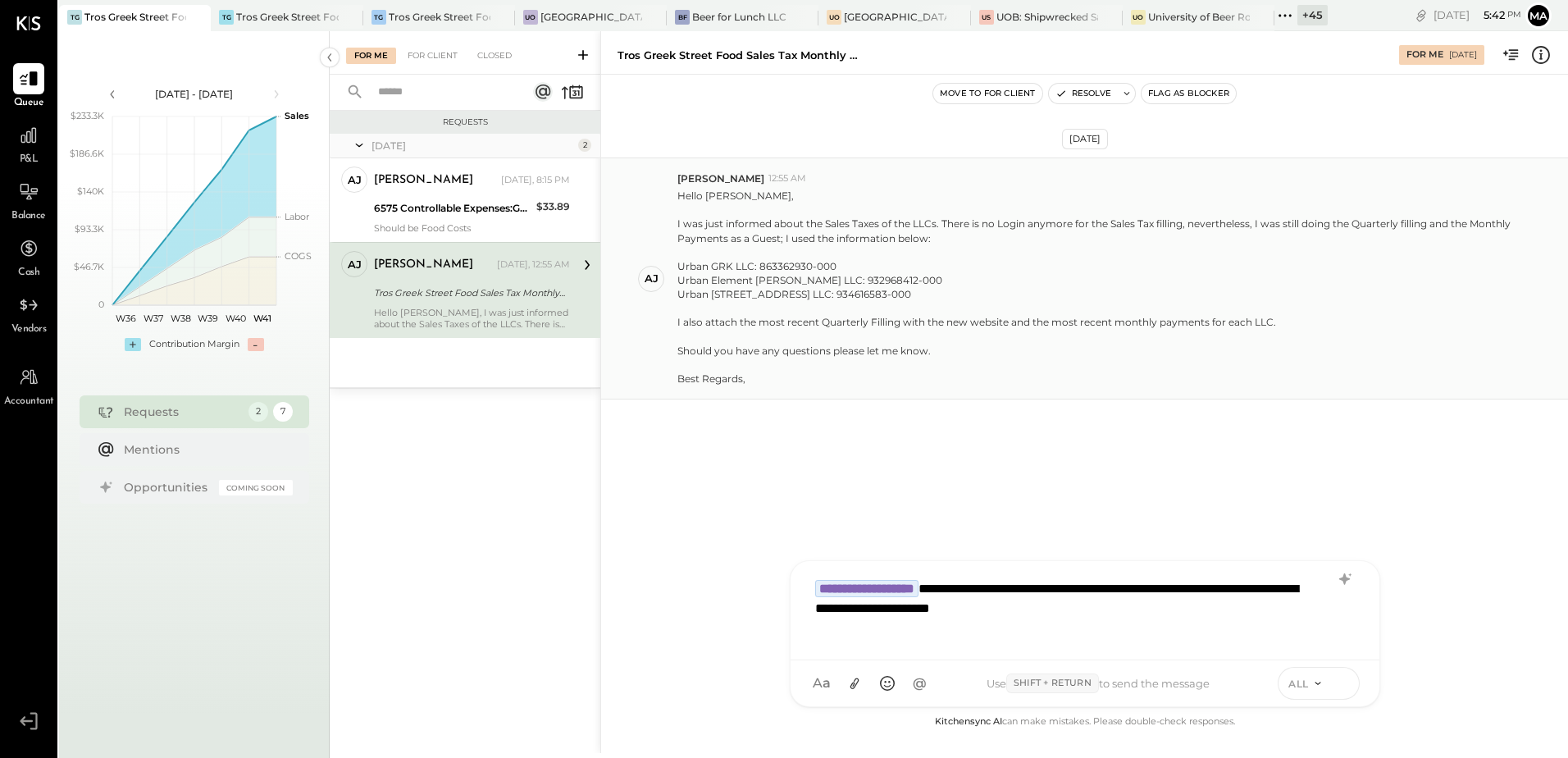
click at [1340, 691] on button at bounding box center [1342, 682] width 24 height 24
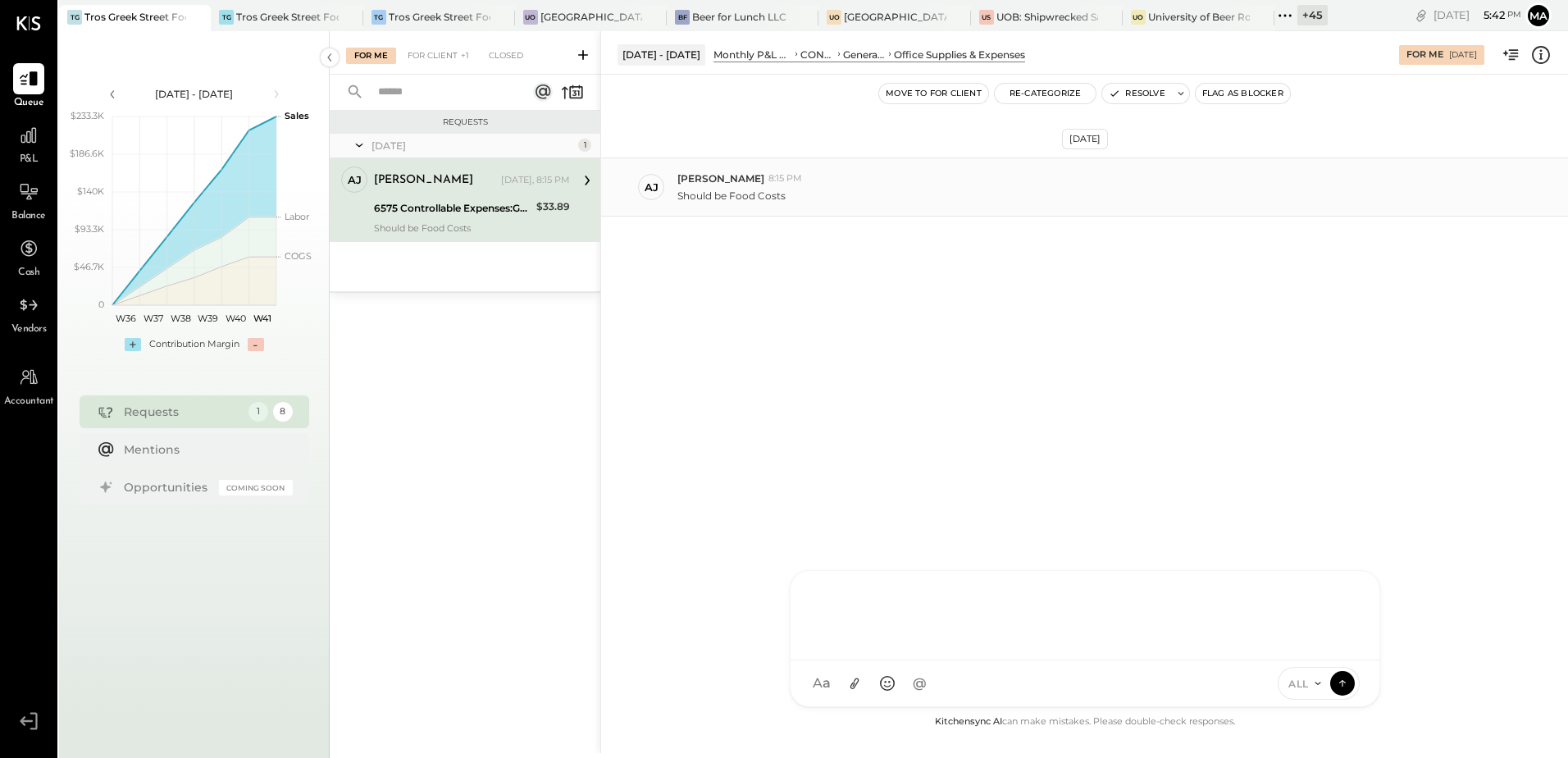
click at [478, 216] on div "6575 Controllable Expenses:General & Administrative Expenses:Office Supplies & …" at bounding box center [453, 207] width 158 height 16
click at [906, 647] on div at bounding box center [1070, 628] width 527 height 36
click at [824, 605] on div "**********" at bounding box center [1085, 614] width 556 height 66
click at [964, 599] on div "**********" at bounding box center [1085, 614] width 556 height 66
click at [1340, 681] on icon at bounding box center [1343, 682] width 15 height 16
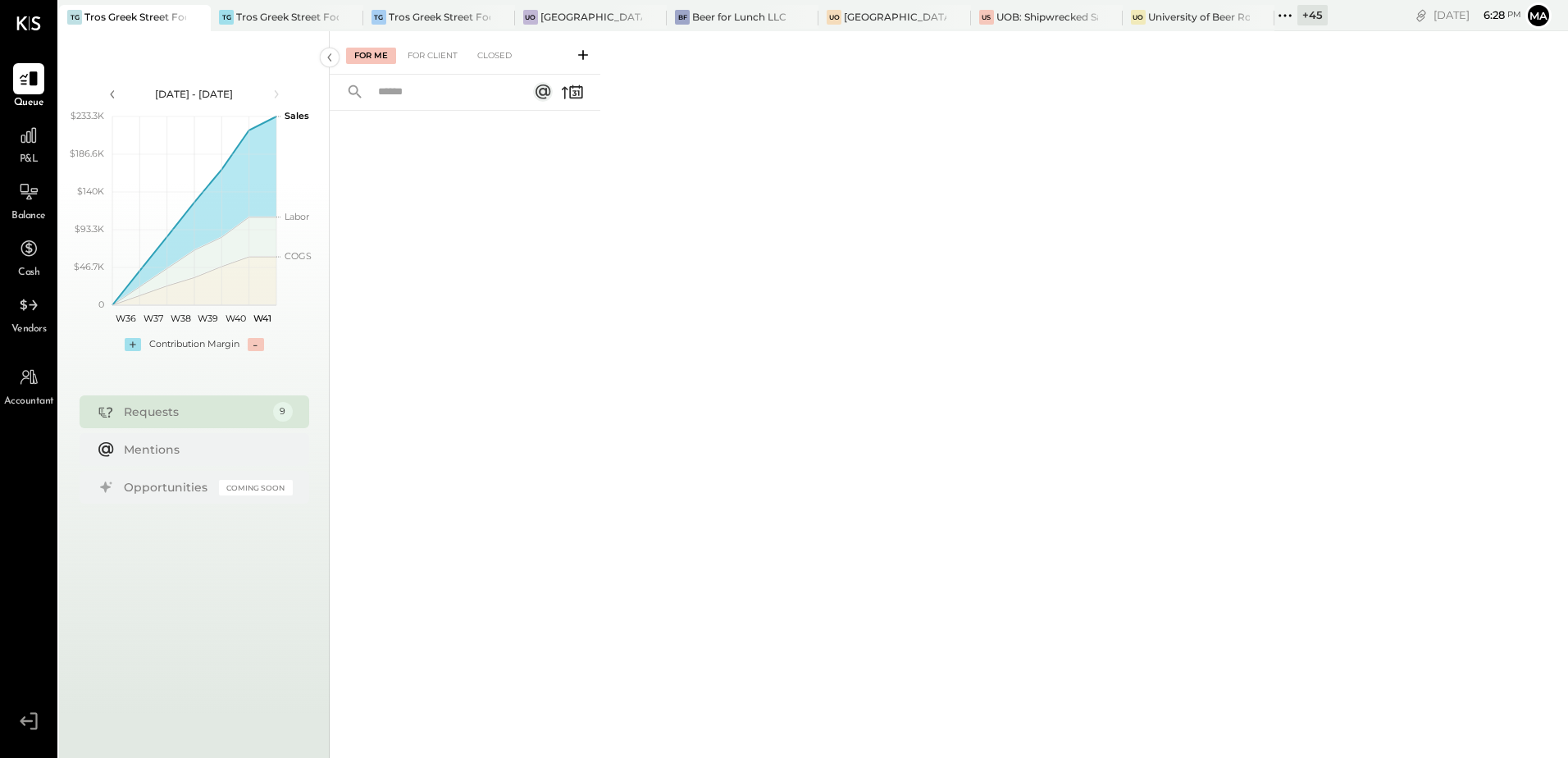
click at [152, 418] on div "Requests" at bounding box center [194, 411] width 141 height 16
click at [422, 62] on div "For Client" at bounding box center [432, 55] width 67 height 16
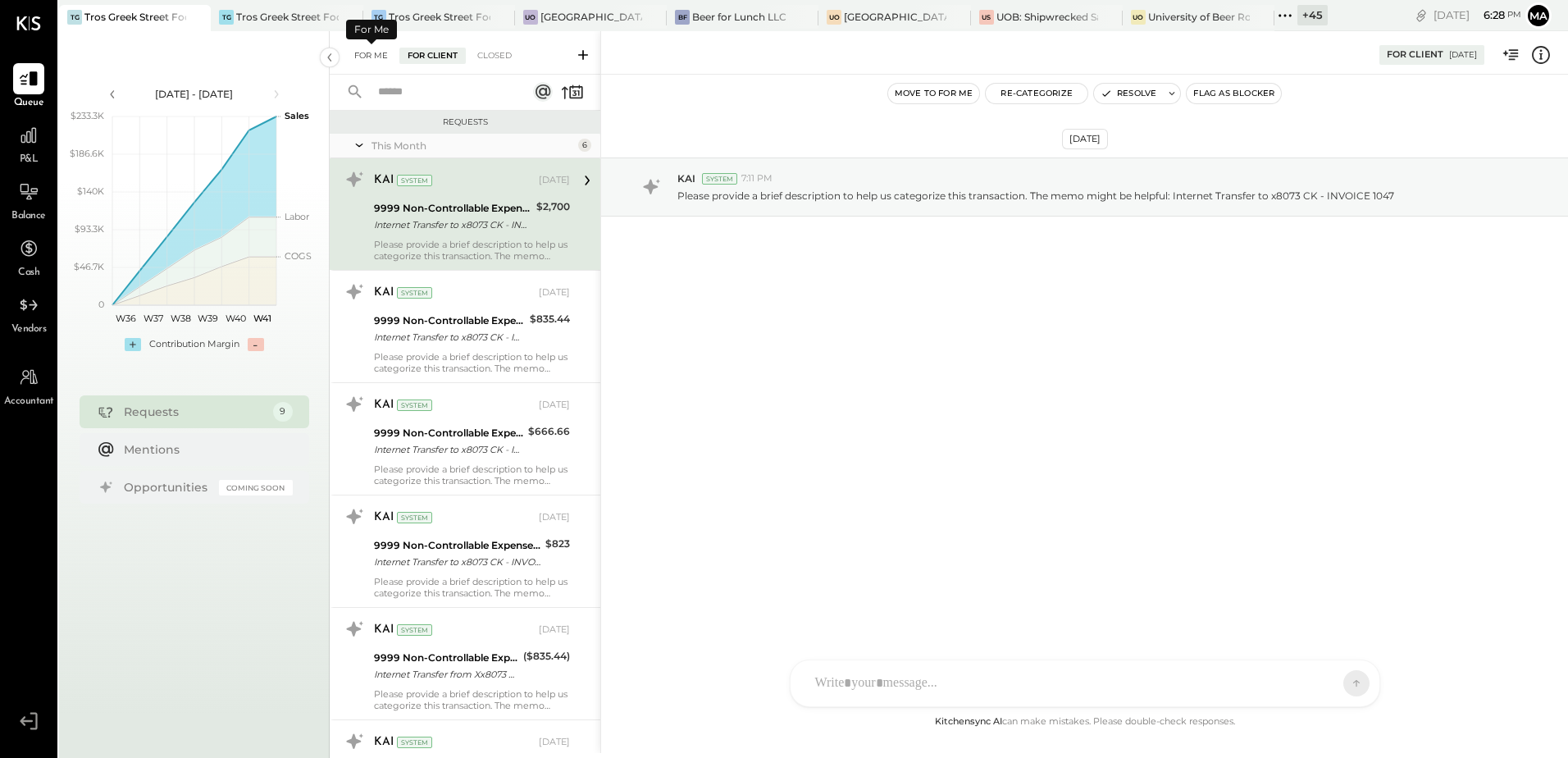
click at [381, 51] on div "For Me" at bounding box center [371, 55] width 50 height 16
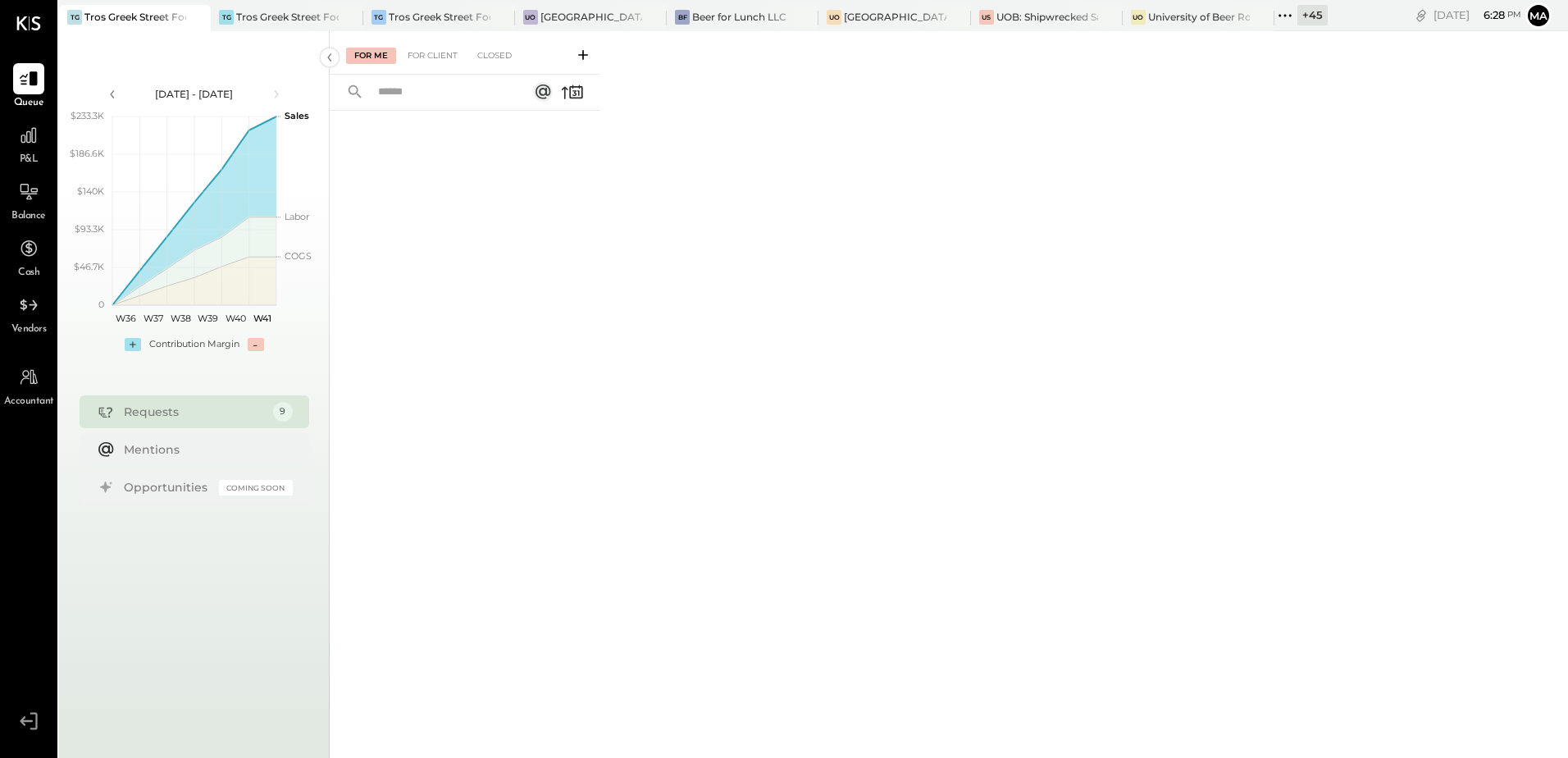
click at [152, 412] on div "Requests" at bounding box center [194, 411] width 141 height 16
click at [899, 387] on div "For Me For Client Closed" at bounding box center [948, 392] width 1238 height 722
click at [24, 149] on div at bounding box center [29, 135] width 31 height 31
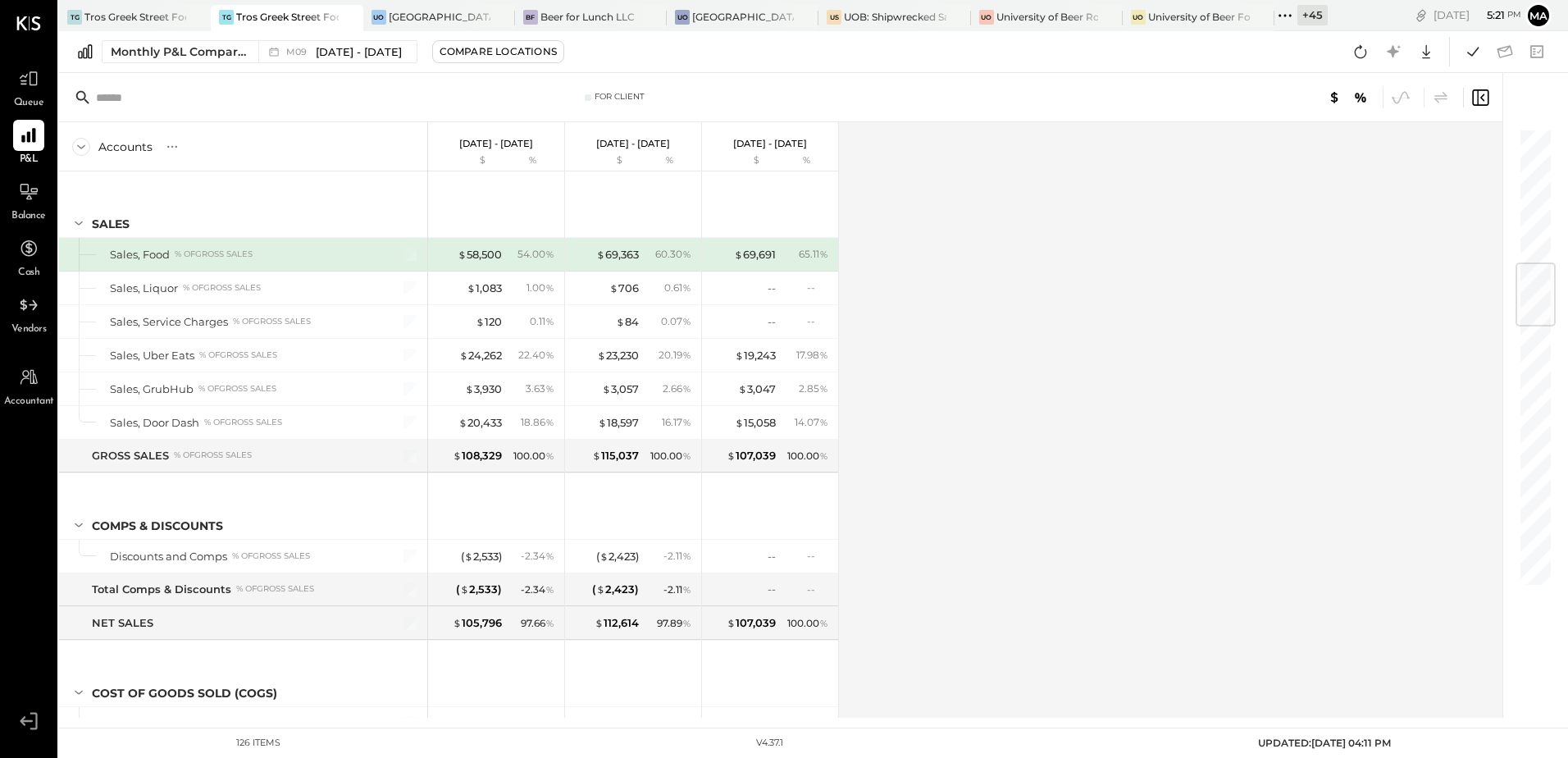
scroll to position [1148, 0]
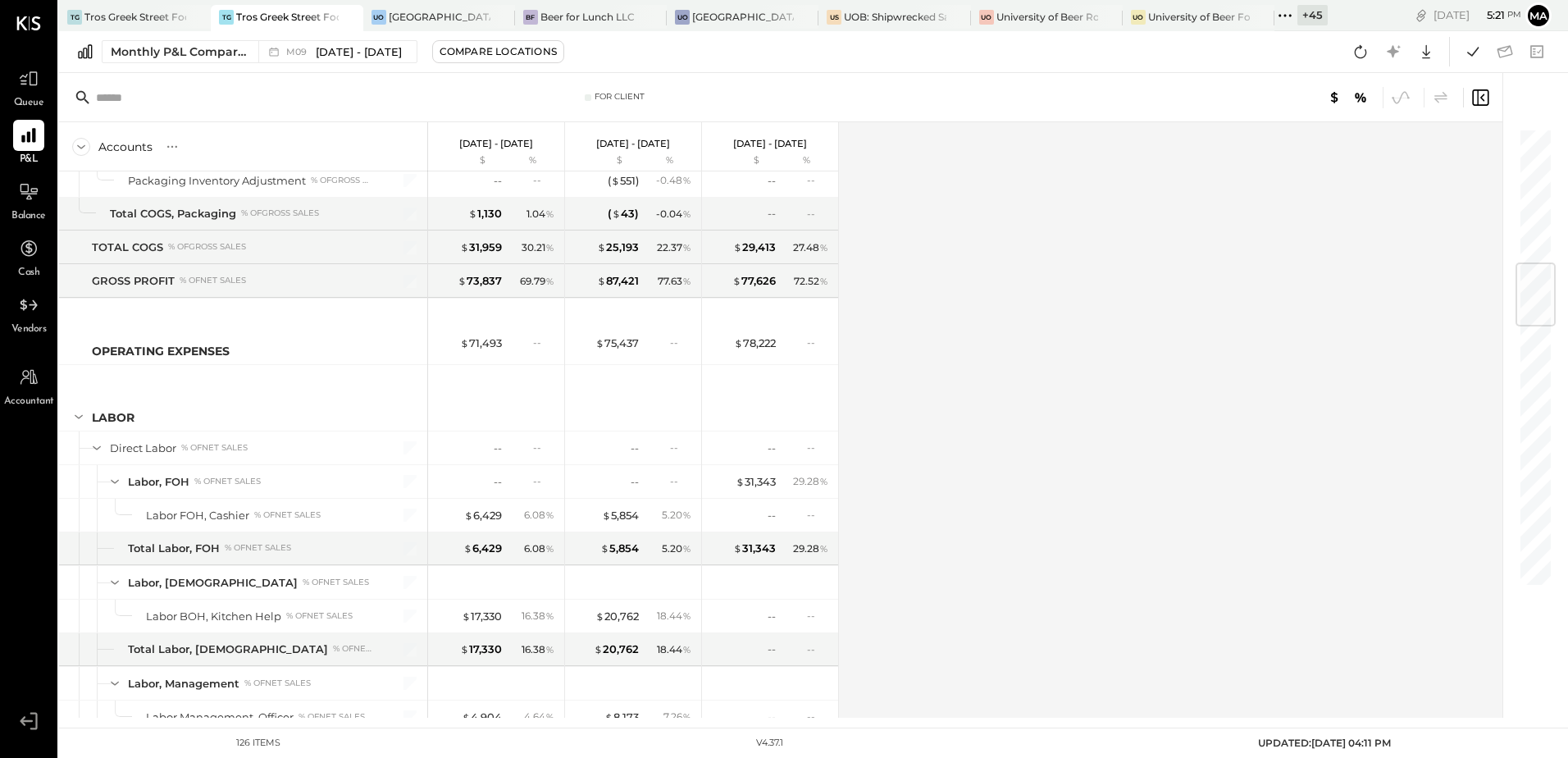
click at [1356, 55] on icon at bounding box center [1360, 51] width 21 height 21
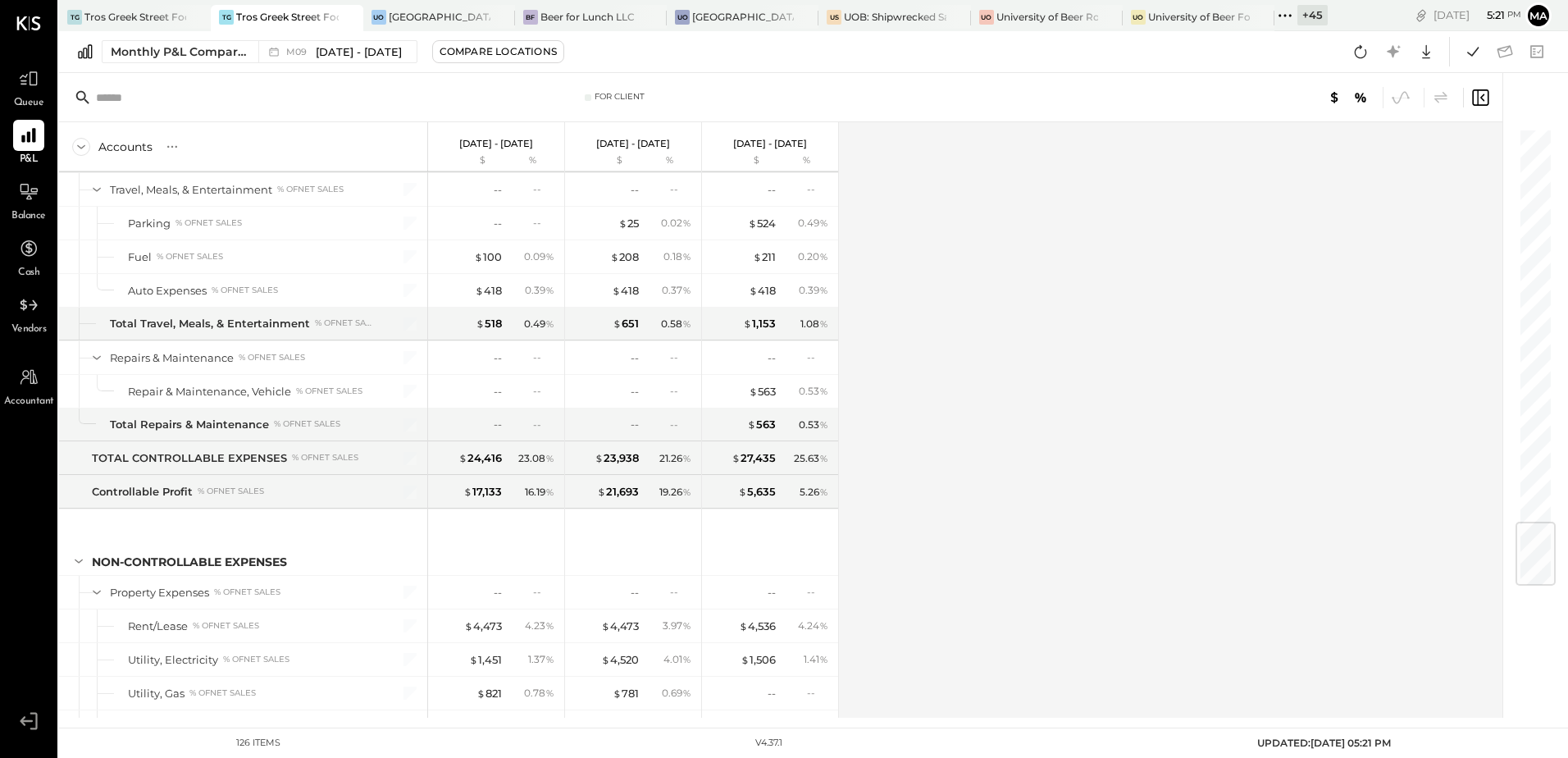
scroll to position [3356, 0]
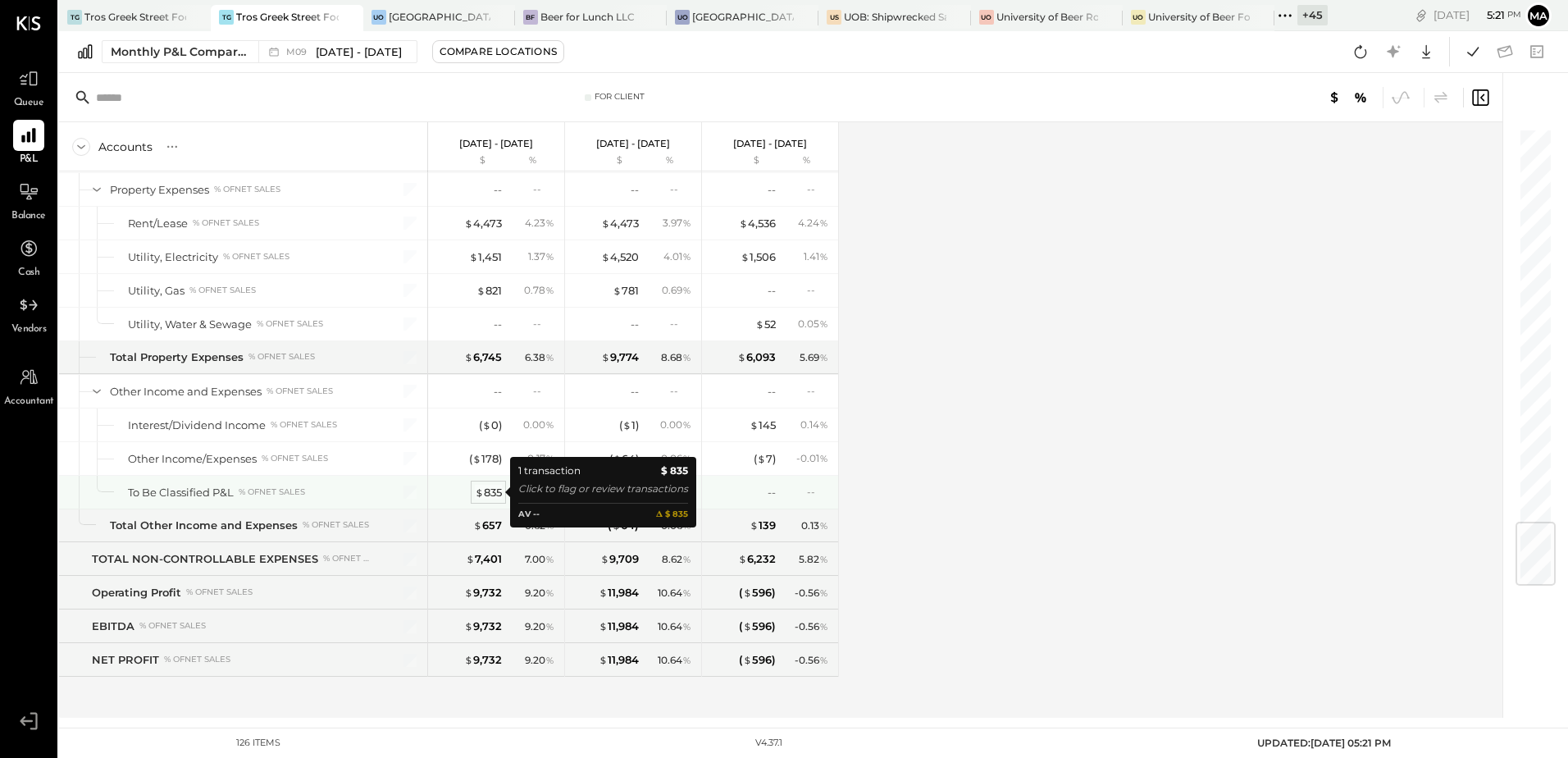
click at [486, 492] on div "$ 835" at bounding box center [488, 492] width 27 height 15
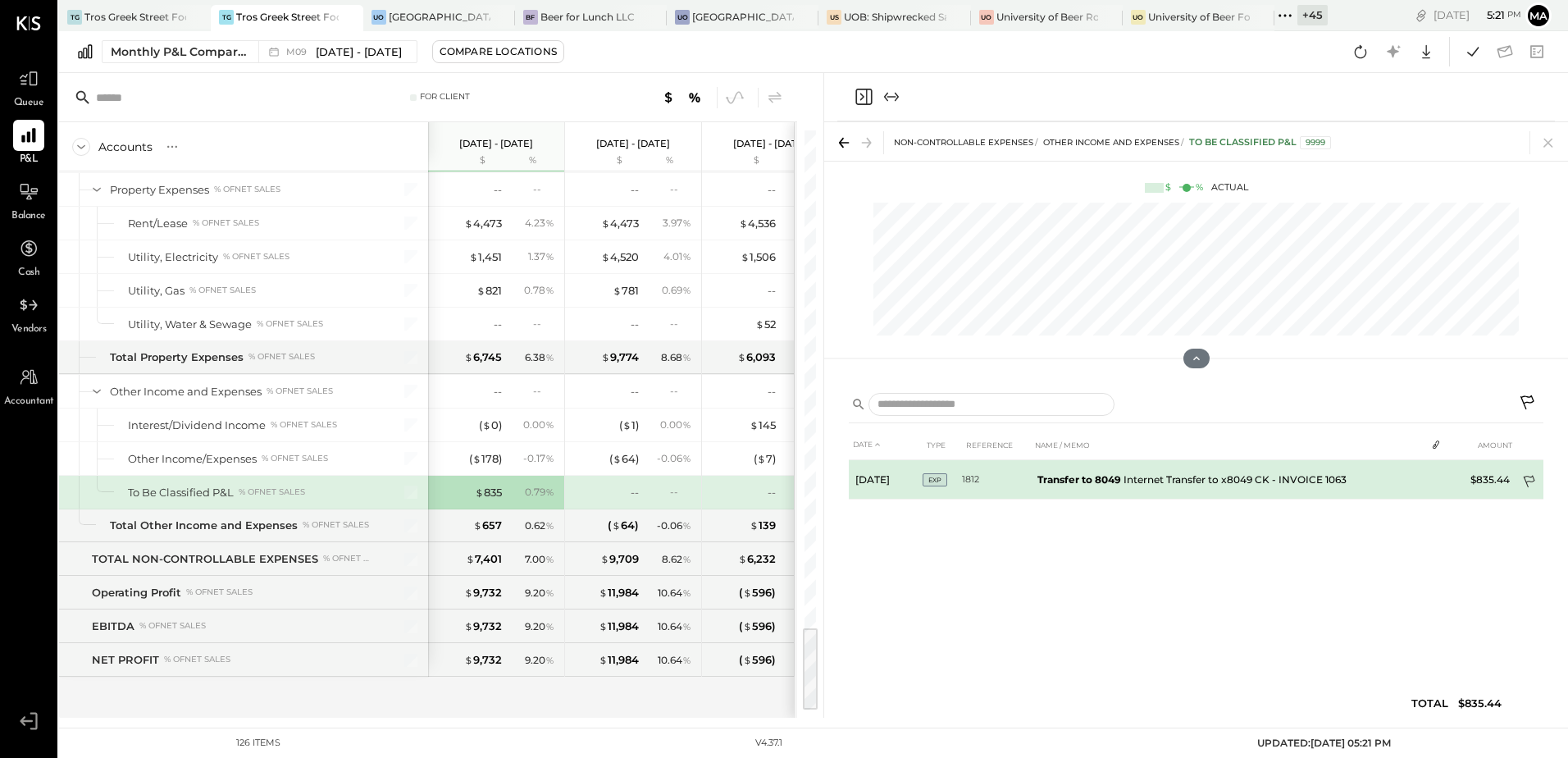
click at [1530, 472] on td at bounding box center [1530, 482] width 27 height 31
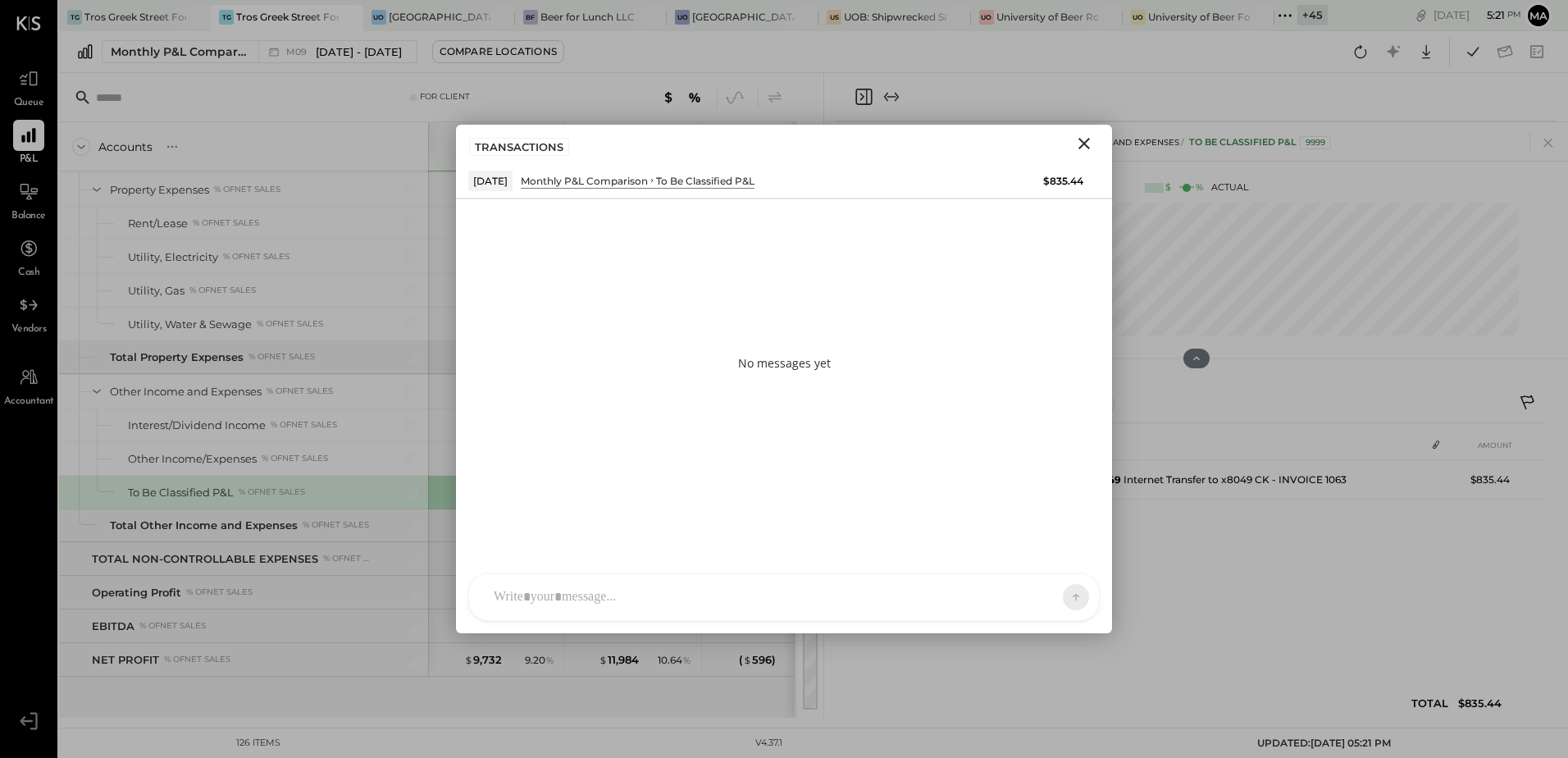
click at [619, 582] on div at bounding box center [769, 597] width 567 height 36
click at [718, 512] on div "**********" at bounding box center [784, 528] width 597 height 66
click at [675, 513] on div "**********" at bounding box center [784, 528] width 597 height 66
click at [1066, 589] on icon at bounding box center [1062, 595] width 15 height 16
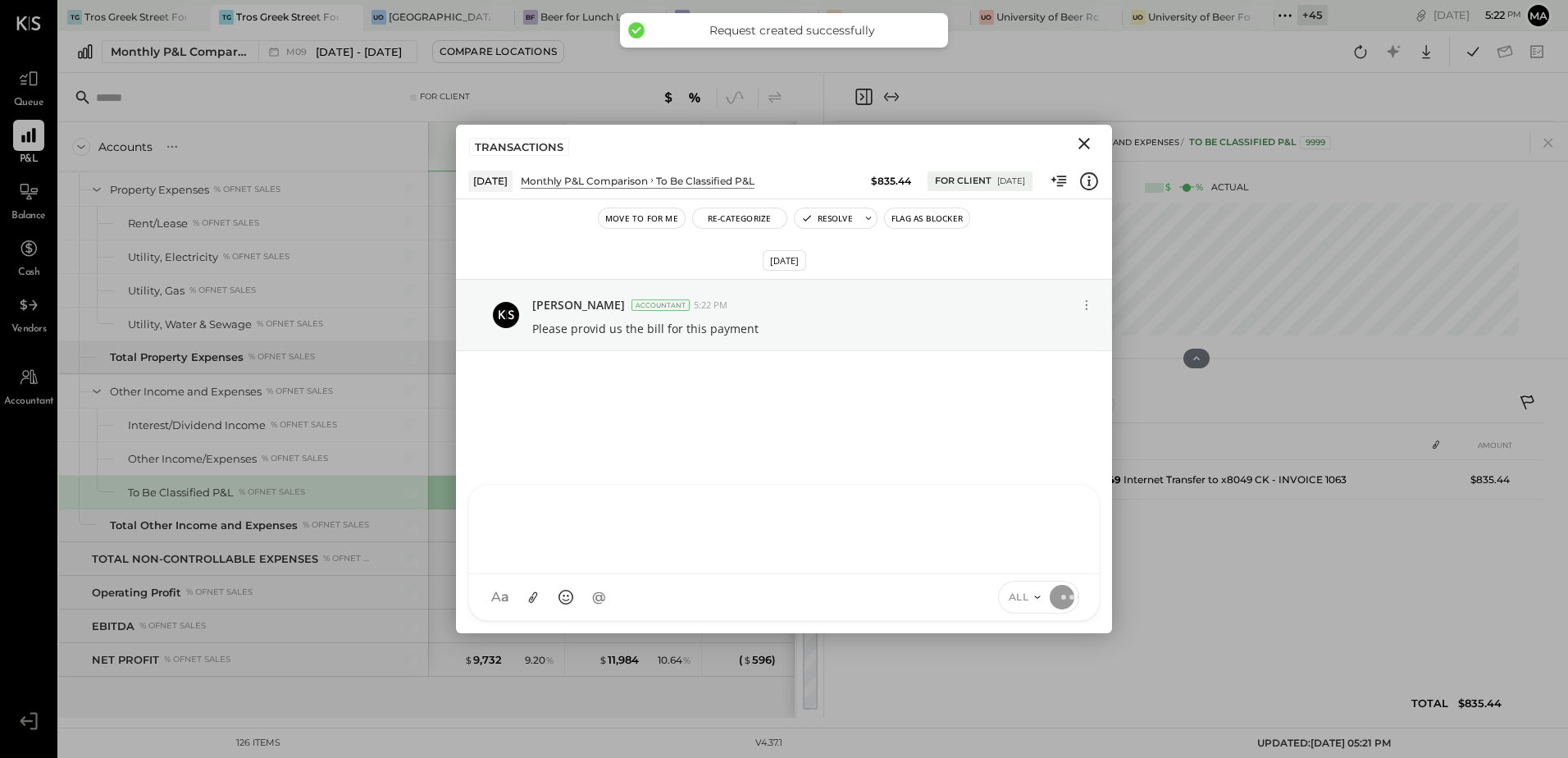
click at [1082, 150] on icon "Close" at bounding box center [1083, 143] width 19 height 19
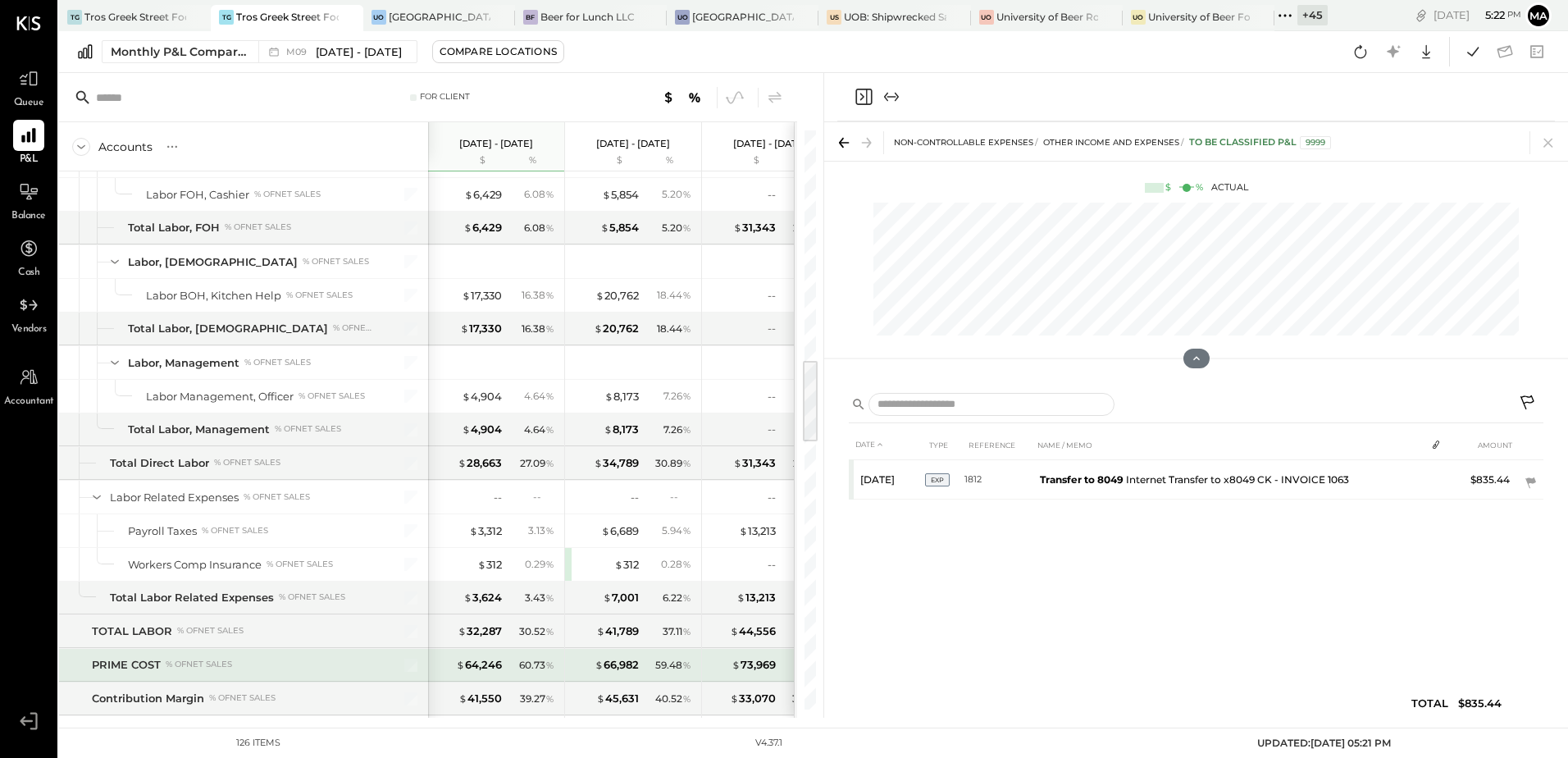
scroll to position [1551, 0]
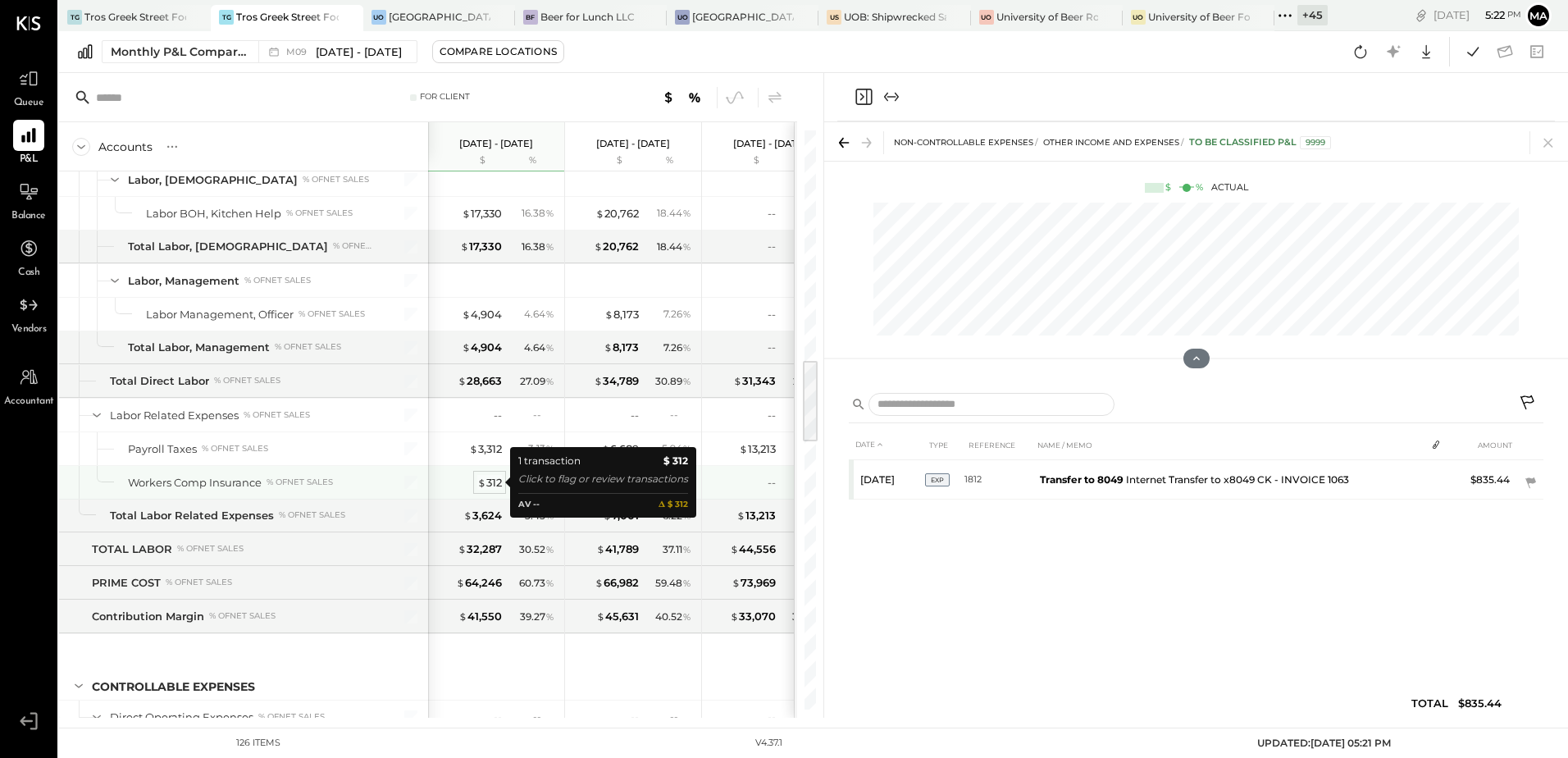
click at [488, 480] on div "$ 312" at bounding box center [489, 482] width 24 height 15
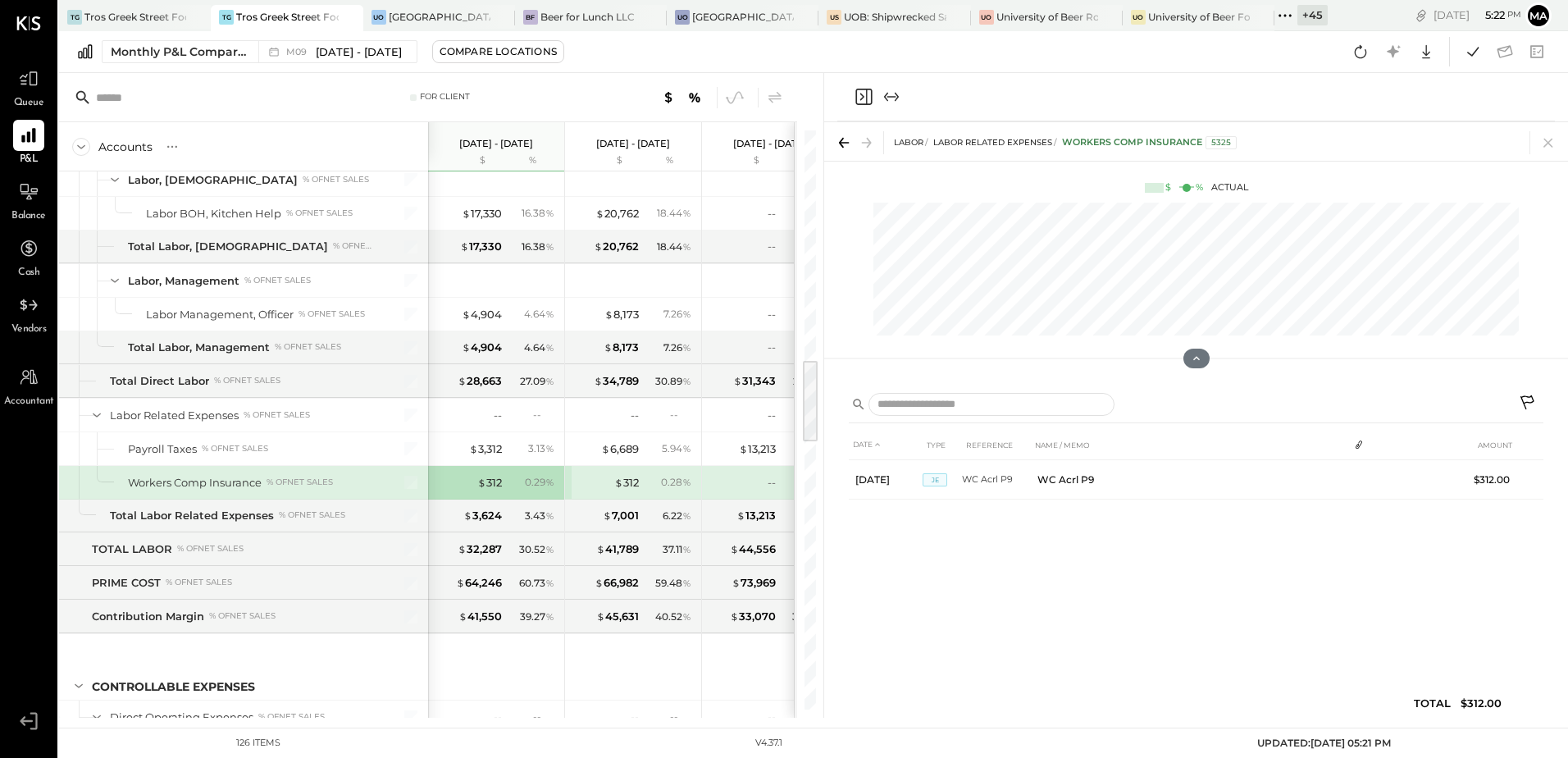
click at [1527, 405] on icon at bounding box center [1528, 404] width 19 height 19
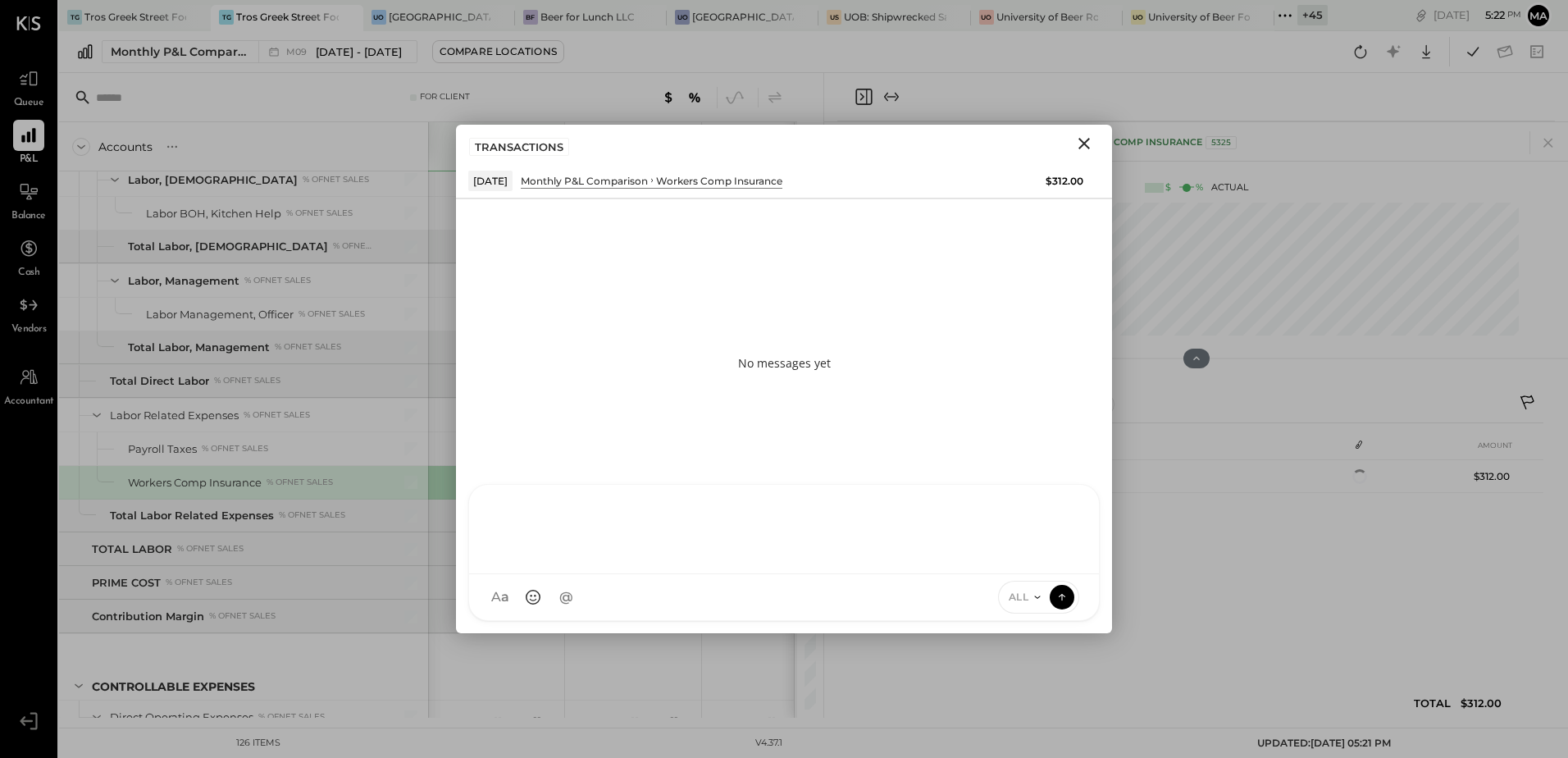
click at [603, 560] on div at bounding box center [784, 528] width 597 height 66
click at [1059, 592] on icon at bounding box center [1062, 595] width 15 height 16
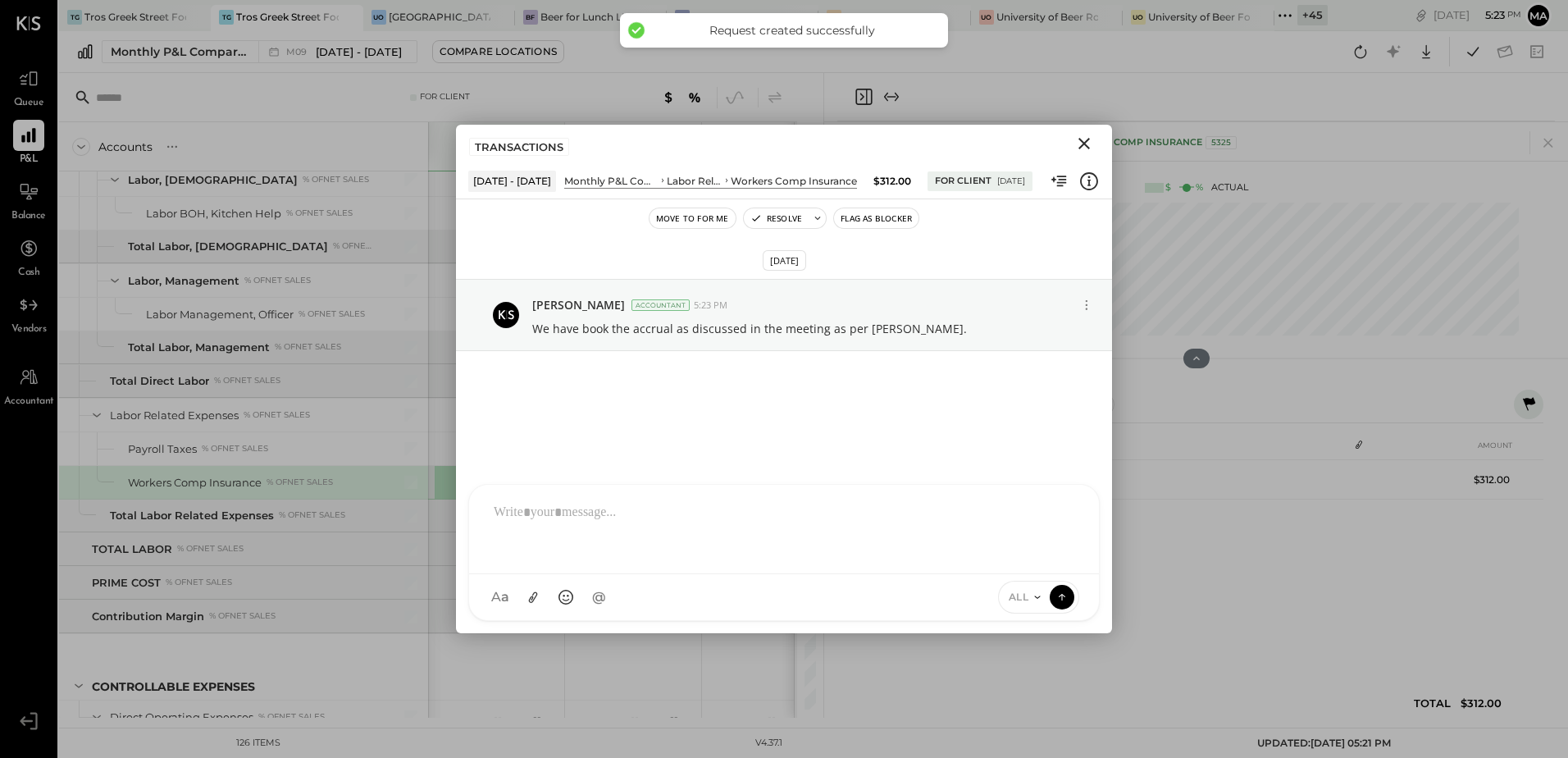
click at [1081, 148] on icon "Close" at bounding box center [1084, 143] width 12 height 12
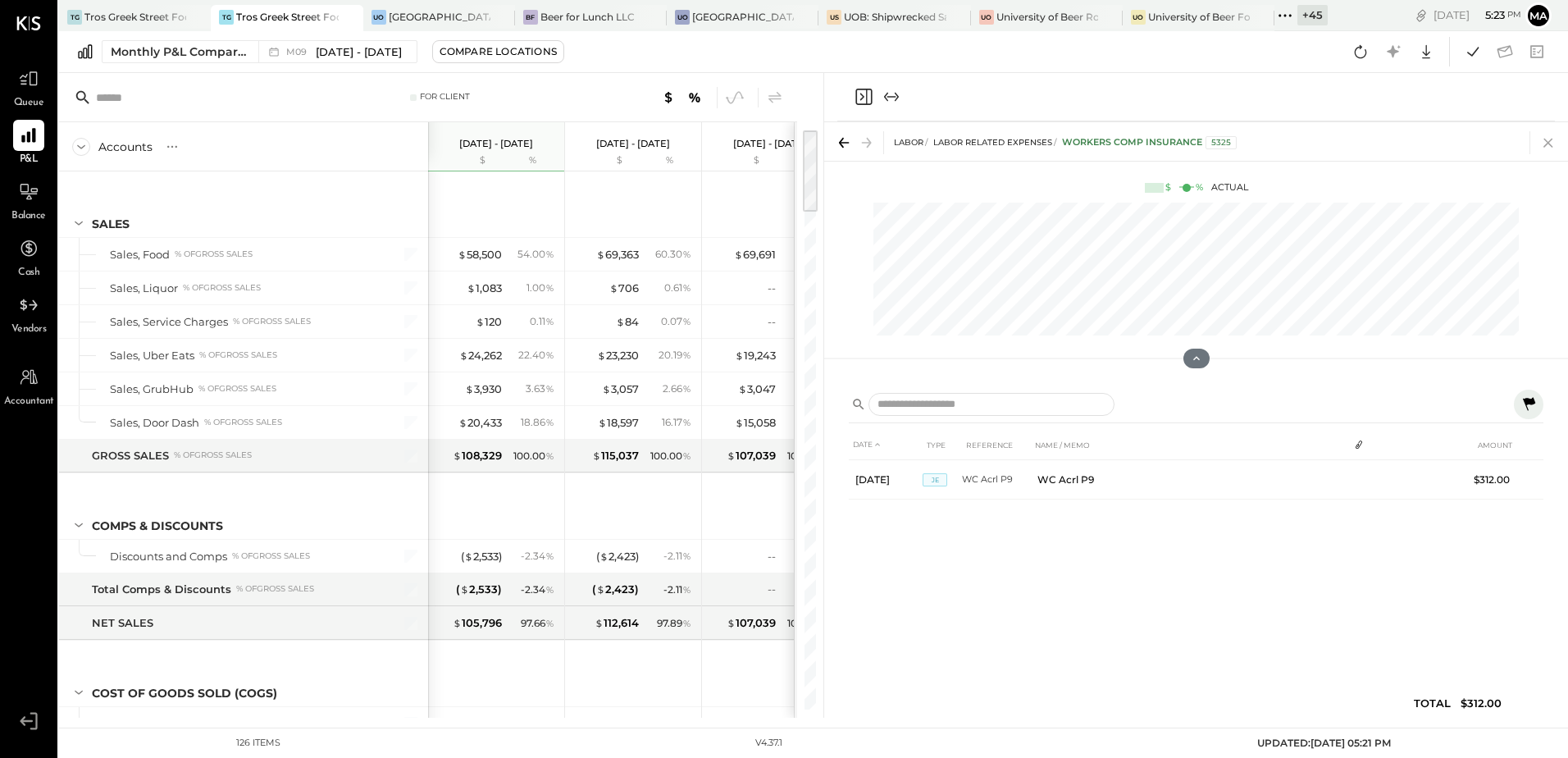
click at [1552, 139] on icon at bounding box center [1548, 142] width 23 height 23
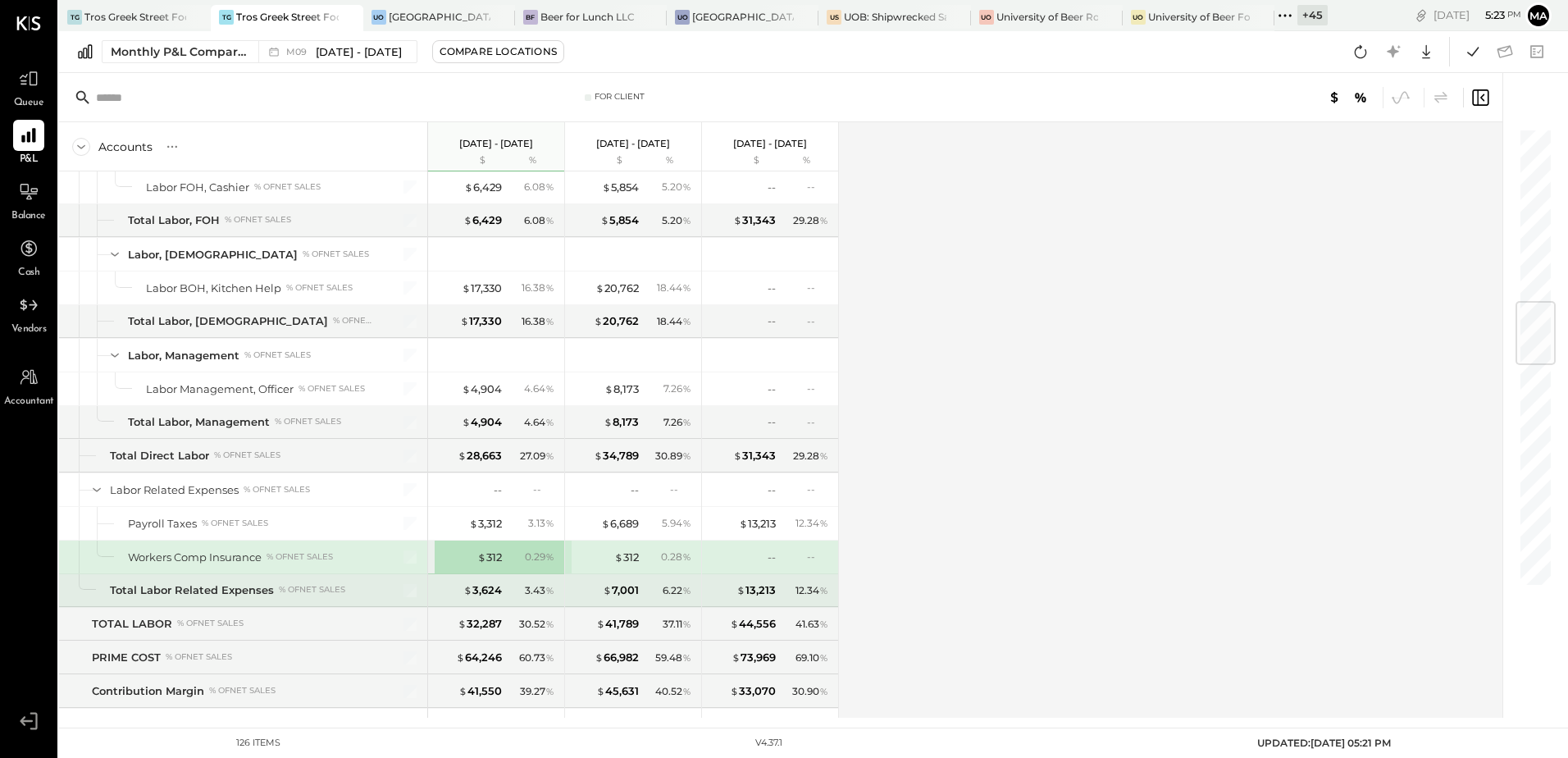
scroll to position [1067, 0]
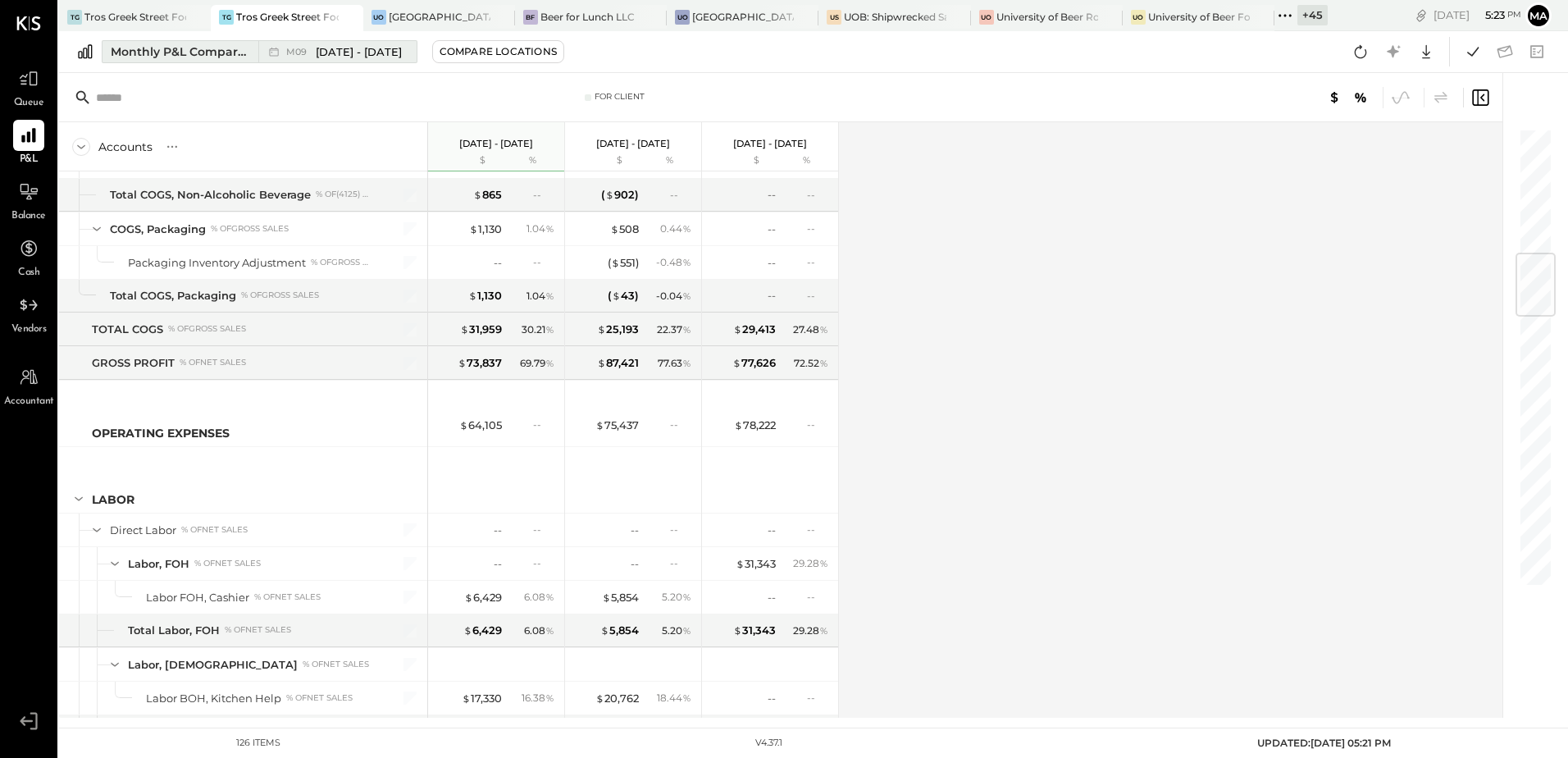
click at [325, 52] on span "[DATE] - [DATE]" at bounding box center [359, 52] width 86 height 15
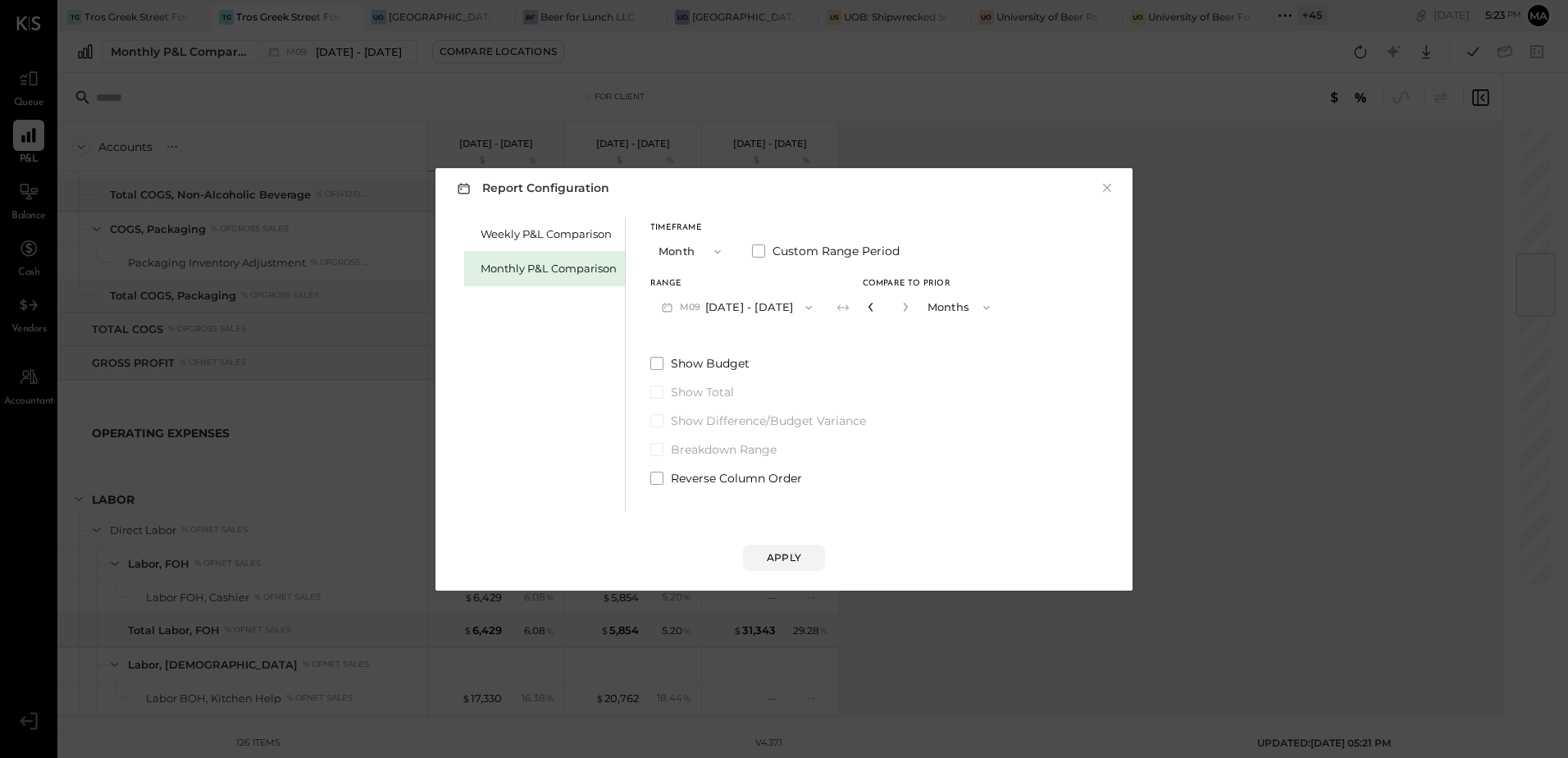
click at [866, 305] on icon "button" at bounding box center [871, 307] width 10 height 10
type input "*"
click at [866, 305] on icon "button" at bounding box center [871, 307] width 10 height 10
click at [787, 557] on div "Apply" at bounding box center [784, 557] width 35 height 14
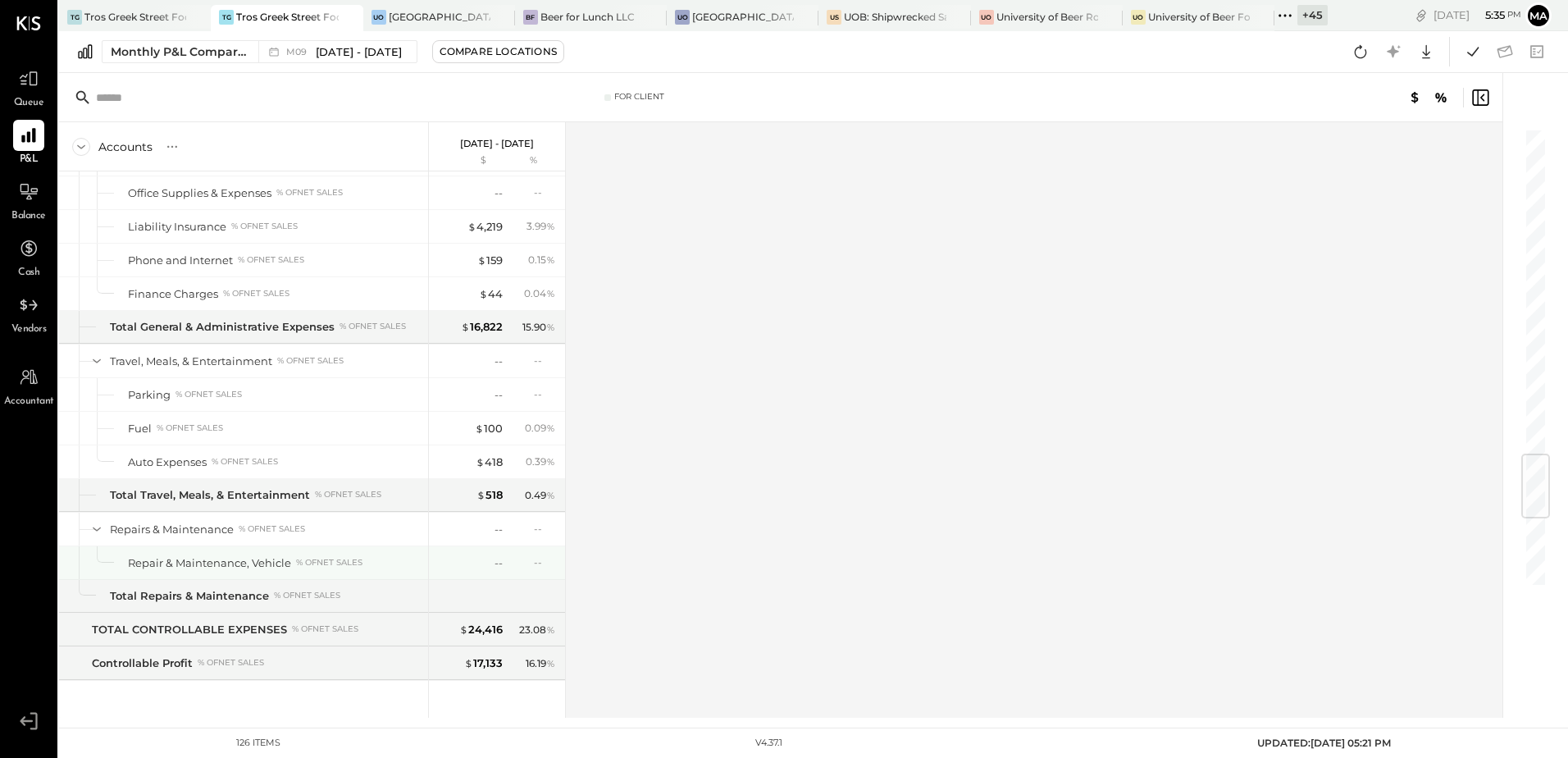
scroll to position [2617, 0]
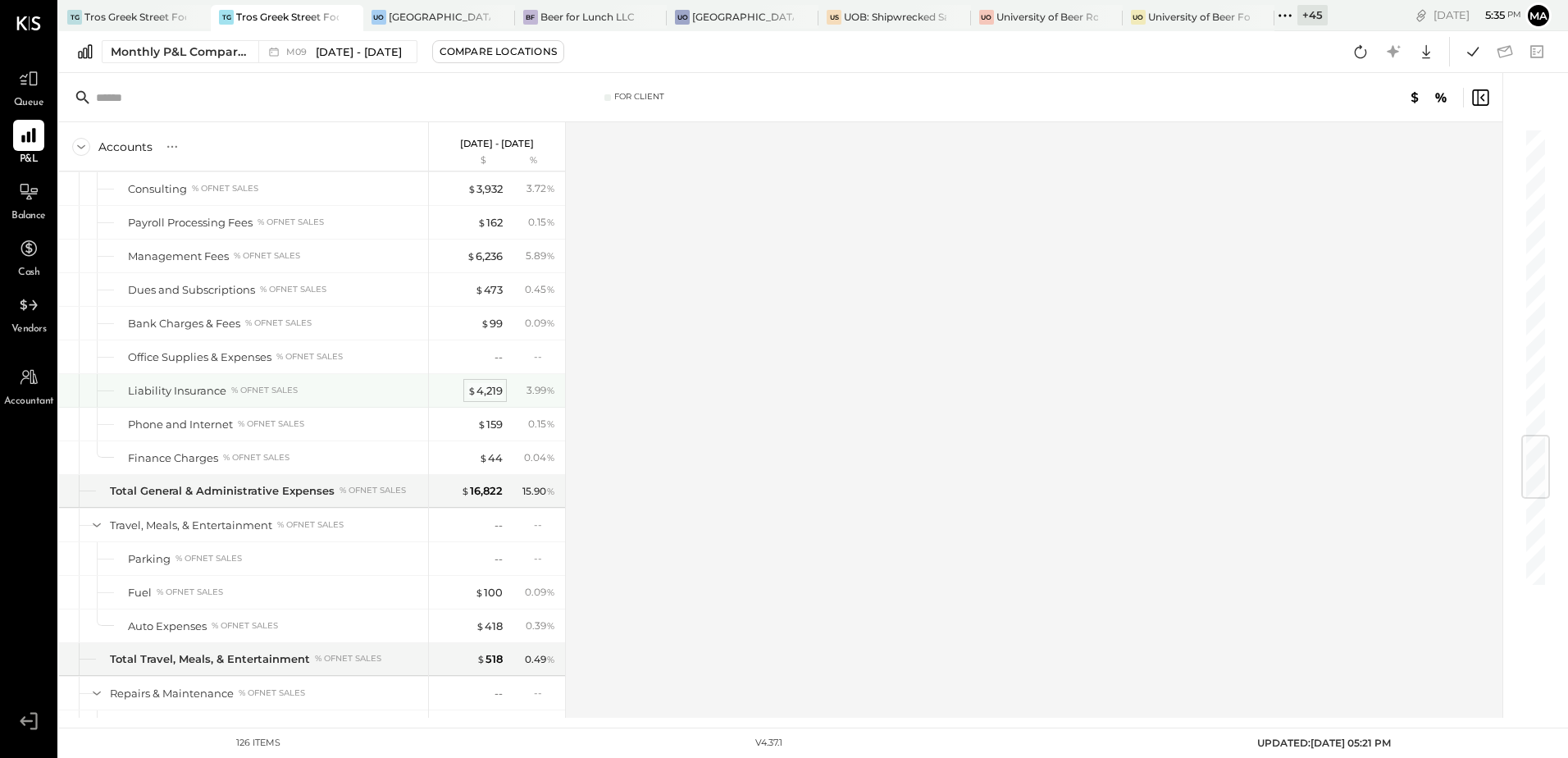
click at [489, 389] on div "$ 4,219" at bounding box center [485, 390] width 35 height 15
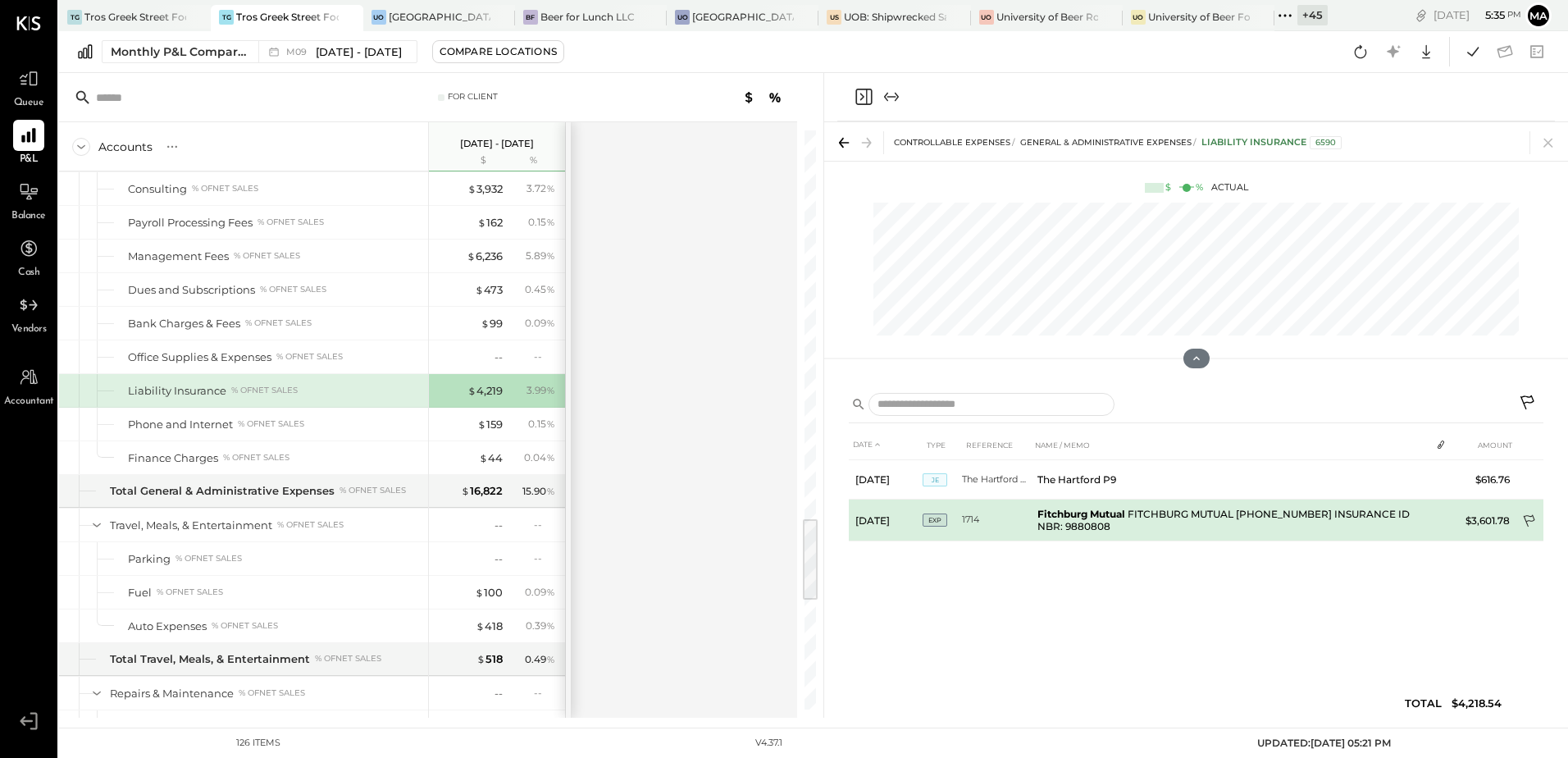
click at [1523, 519] on icon at bounding box center [1529, 522] width 16 height 16
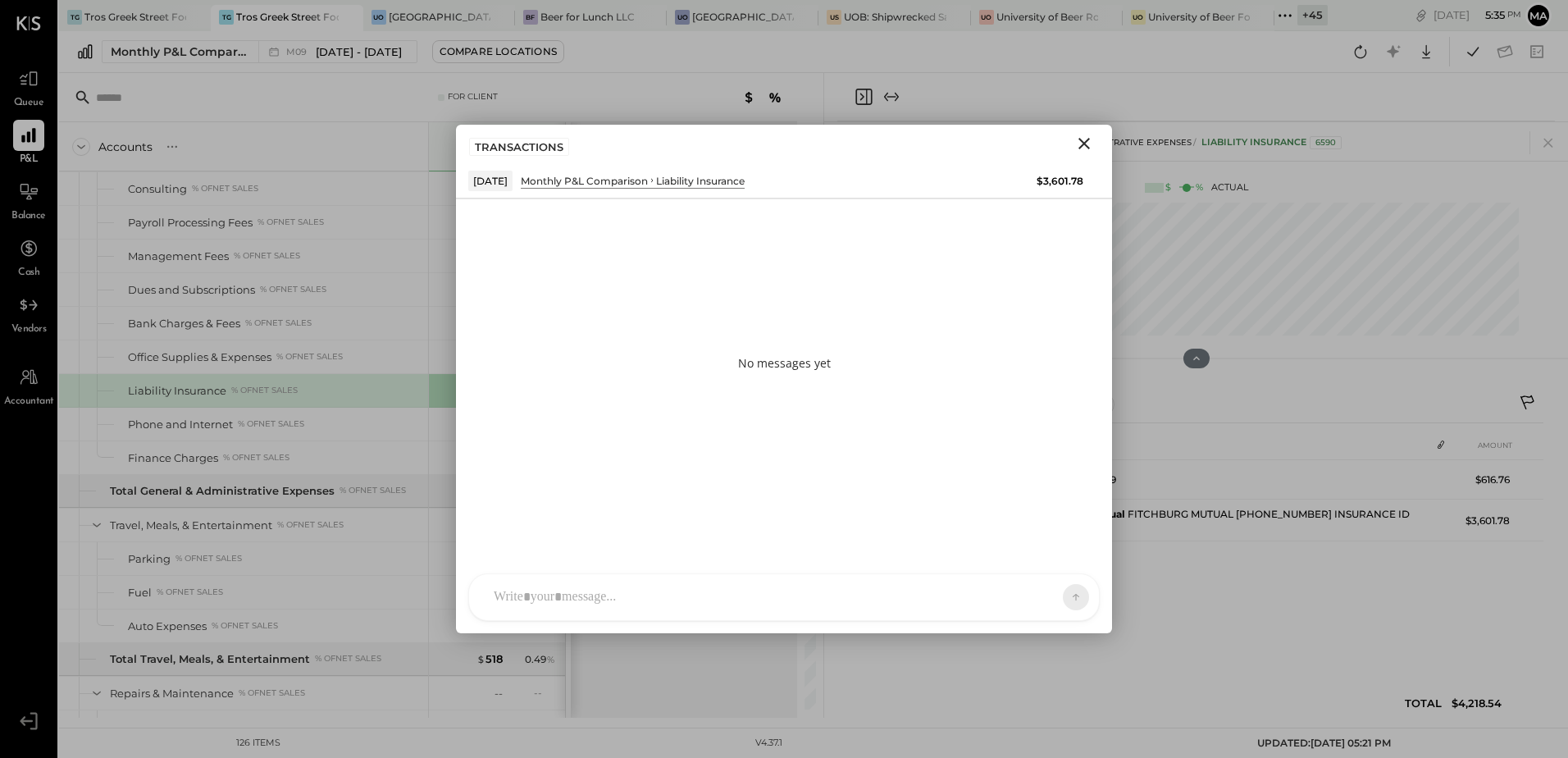
click at [534, 601] on div "SA Stephanie Abanilla AJ Anthony J. Meneses VD Vikesh Darji MB Manoj Bhagat AR …" at bounding box center [783, 597] width 631 height 47
click at [1064, 596] on icon at bounding box center [1062, 595] width 15 height 16
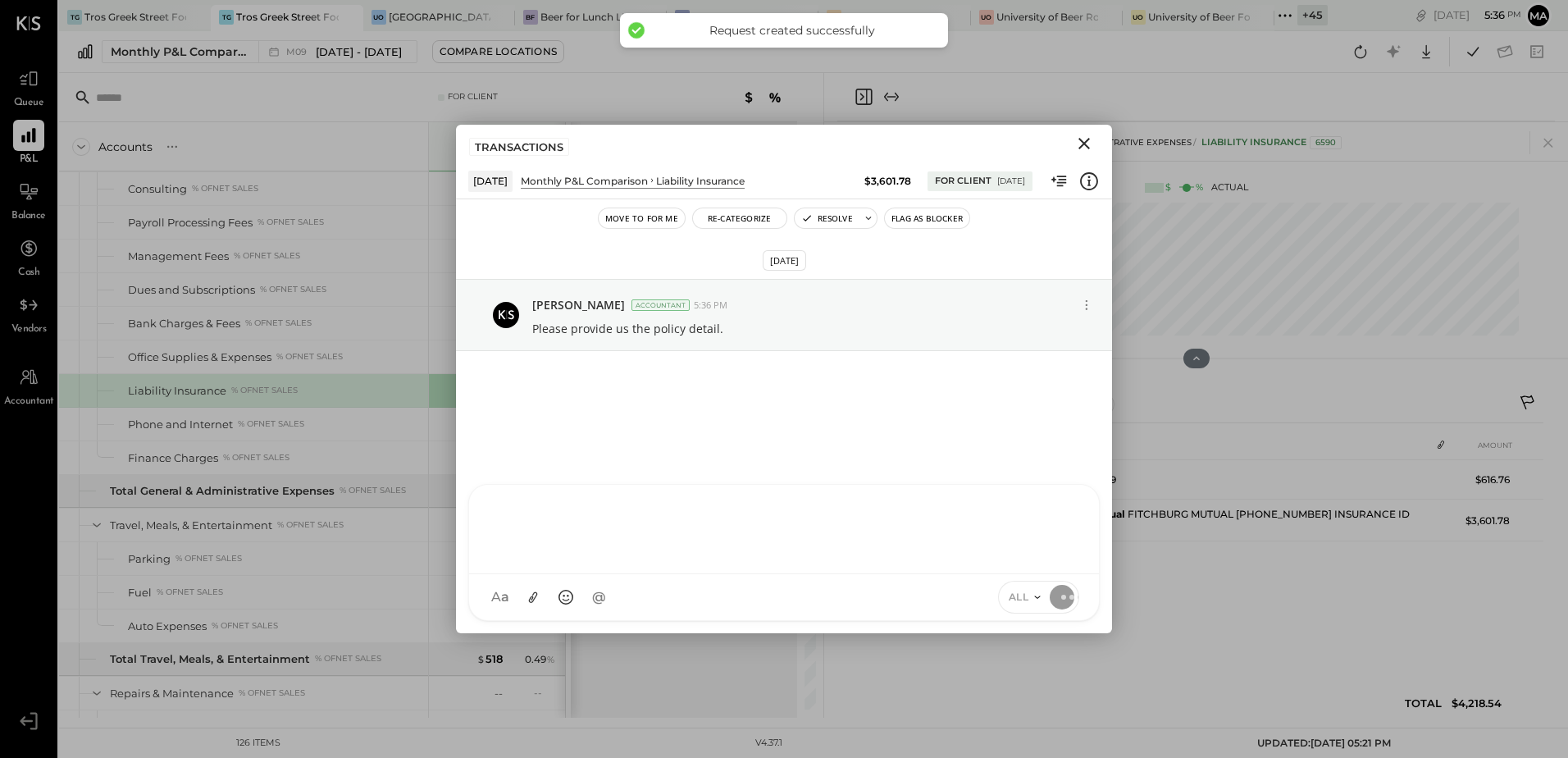
click at [1090, 143] on icon "Close" at bounding box center [1083, 143] width 19 height 19
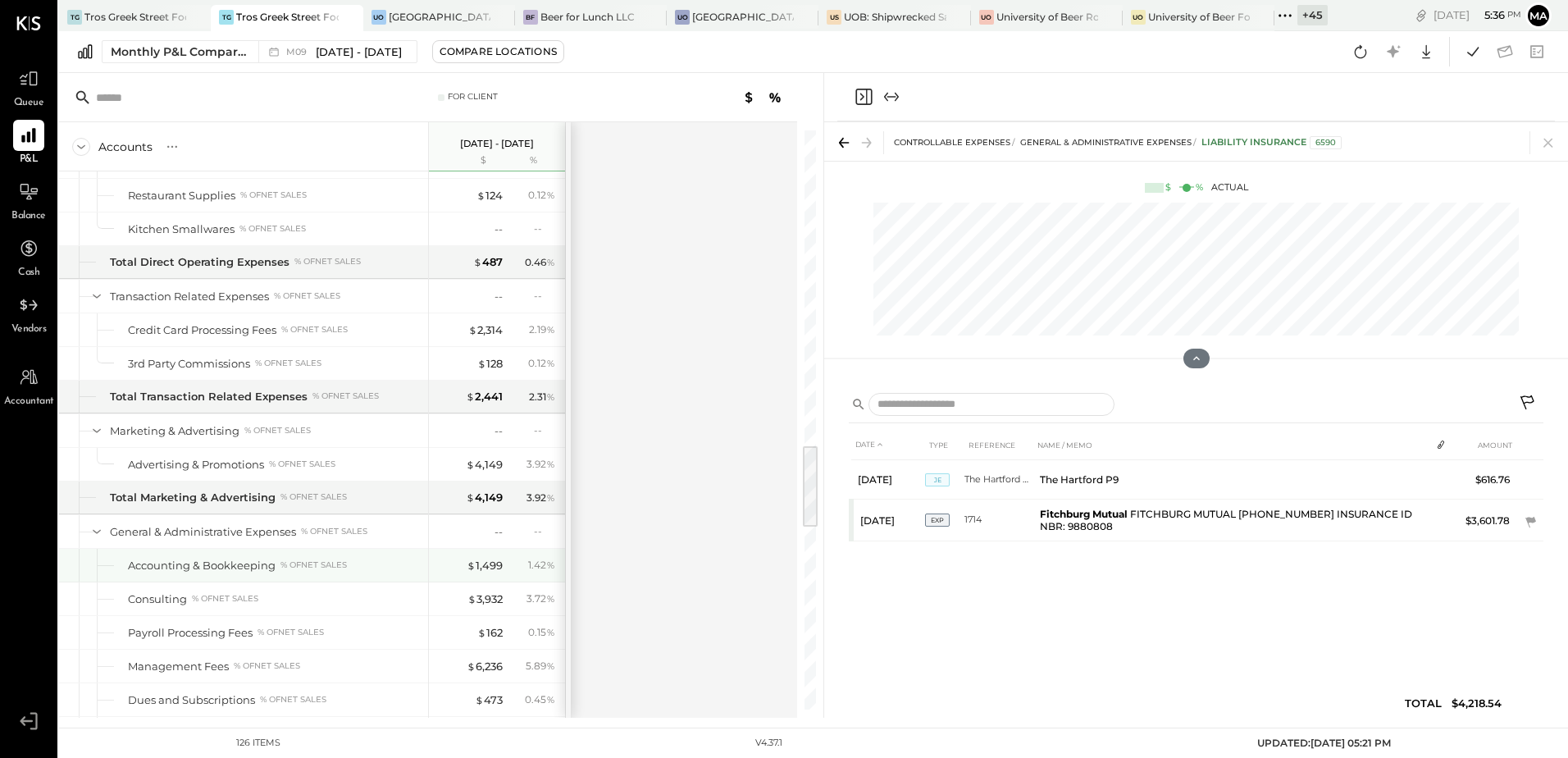
scroll to position [2125, 0]
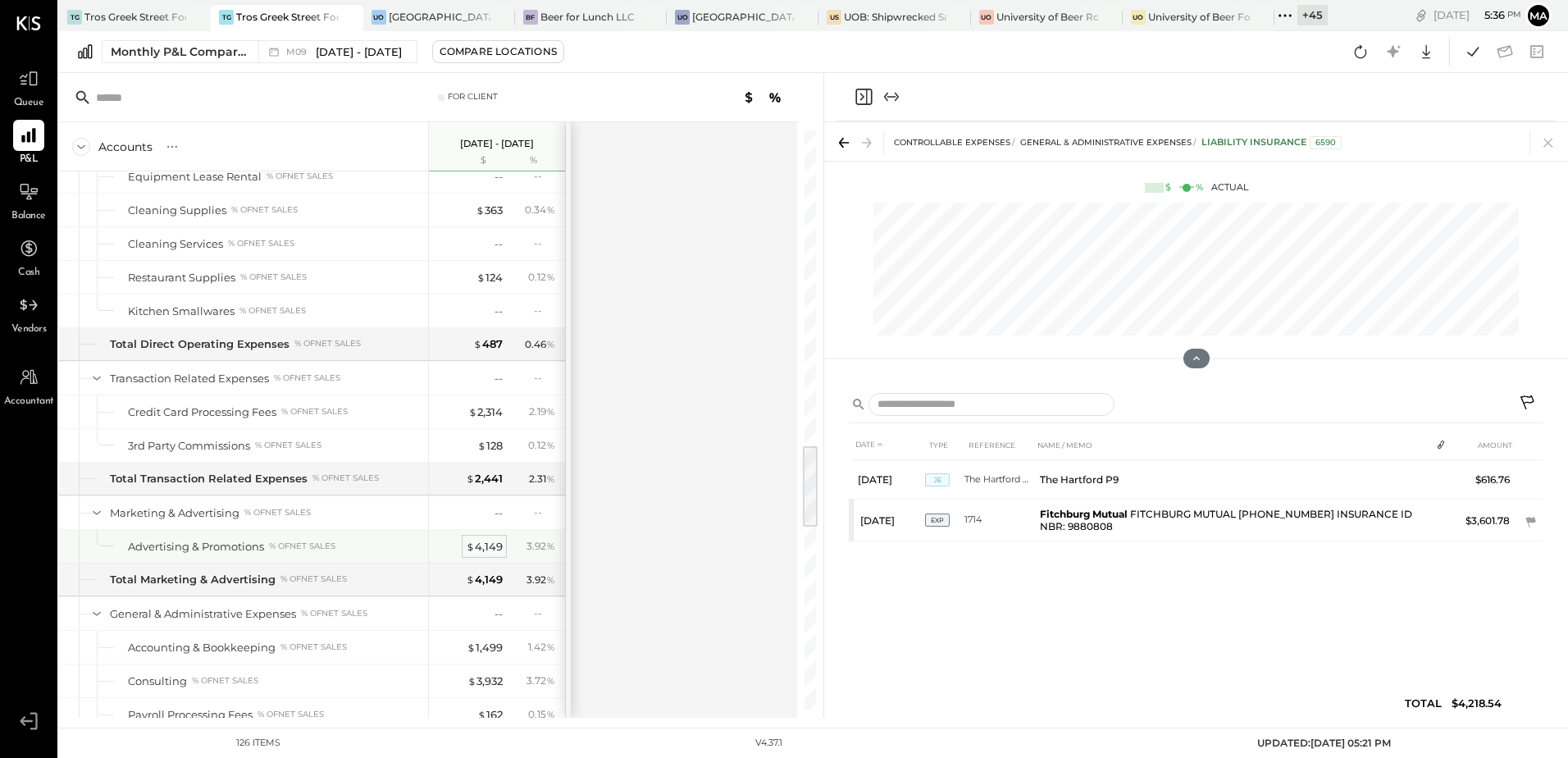
click at [489, 551] on div "$ 4,149" at bounding box center [485, 546] width 37 height 15
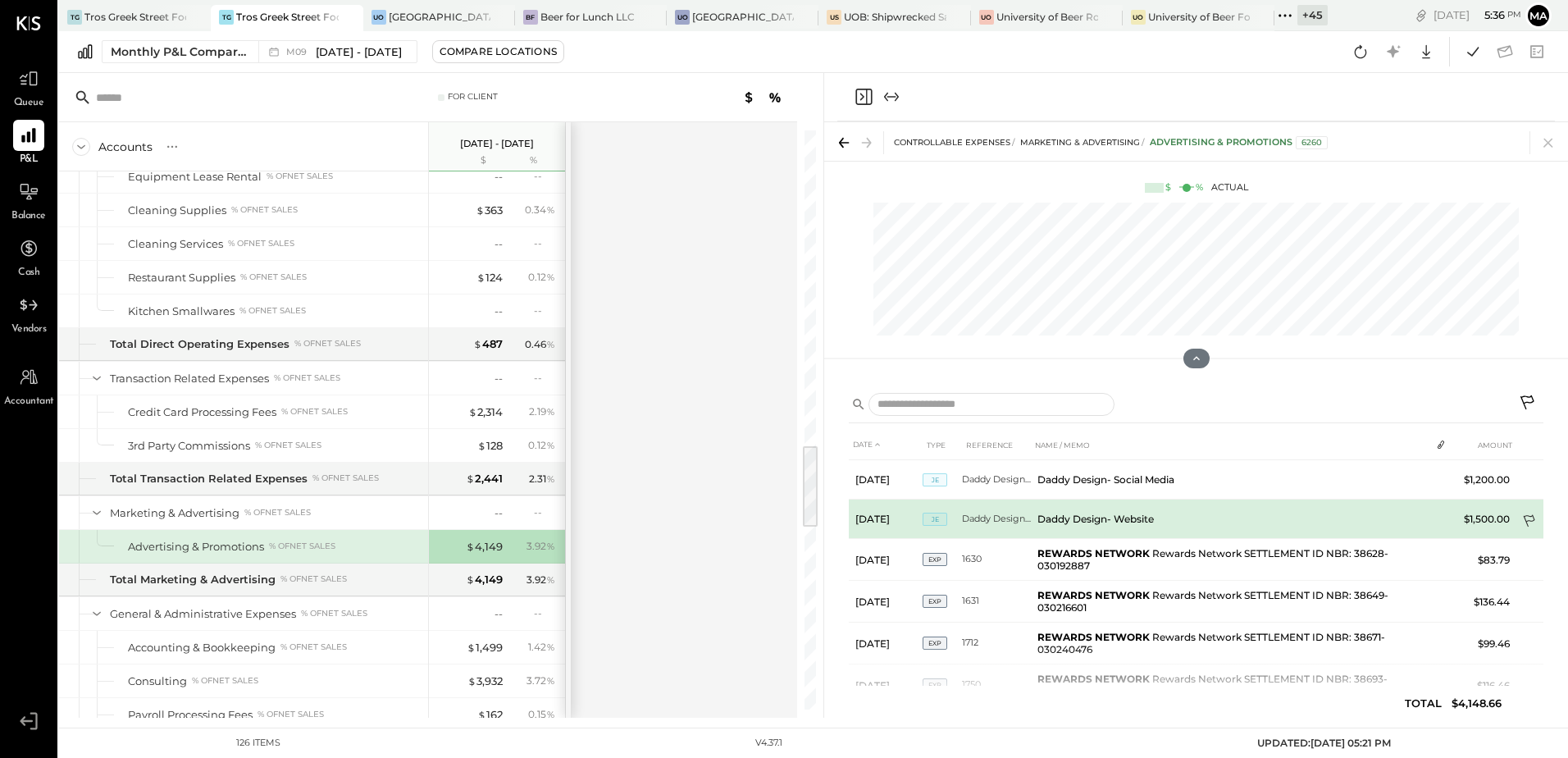
click at [1527, 518] on icon at bounding box center [1529, 522] width 16 height 16
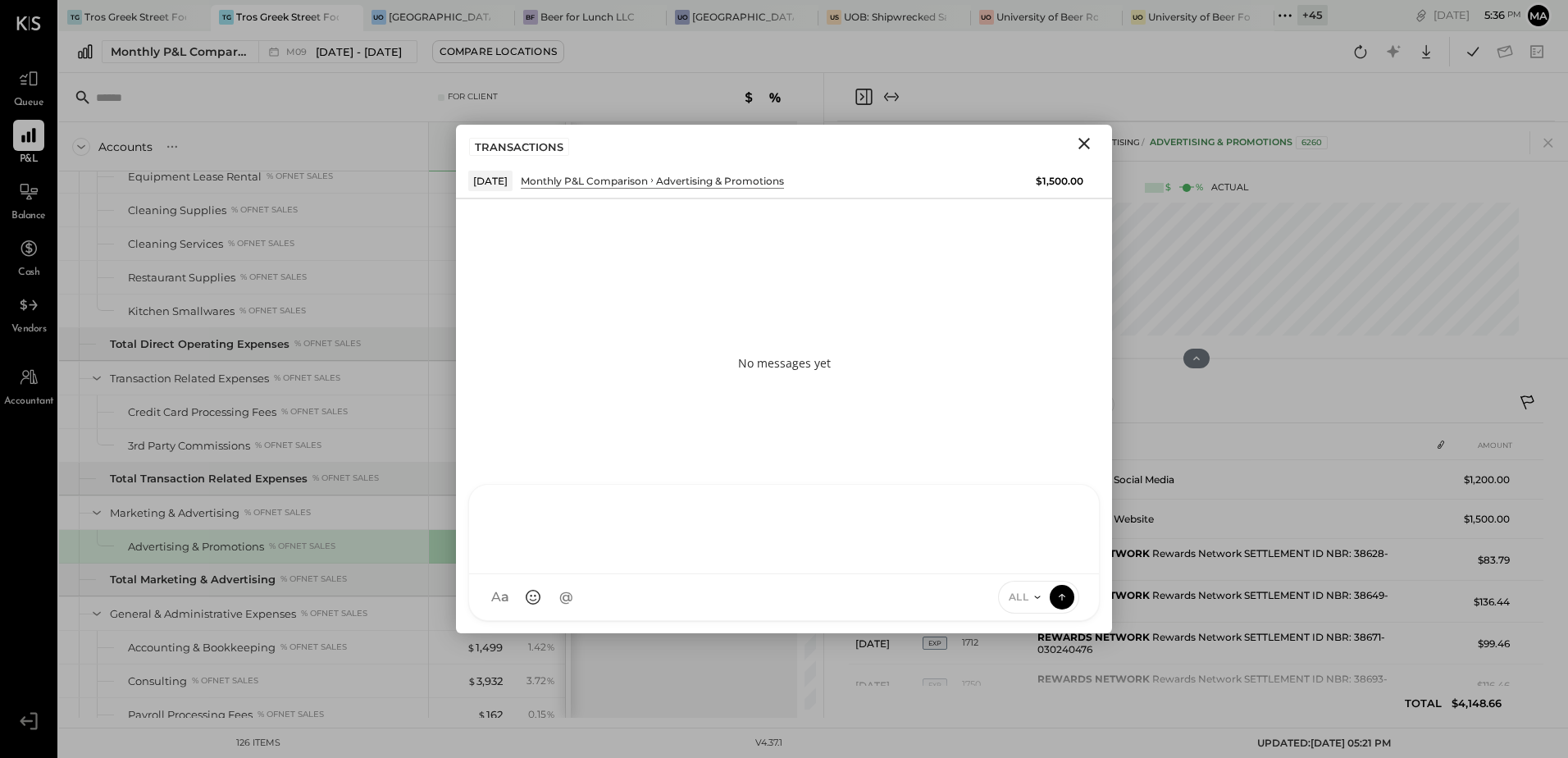
click at [587, 599] on div "SA Stephanie Abanilla AJ Anthony J. Meneses VD Vikesh Darji MB Manoj Bhagat AR …" at bounding box center [783, 552] width 631 height 137
click at [1064, 594] on icon at bounding box center [1062, 595] width 15 height 16
click at [1086, 146] on icon "Close" at bounding box center [1084, 143] width 12 height 12
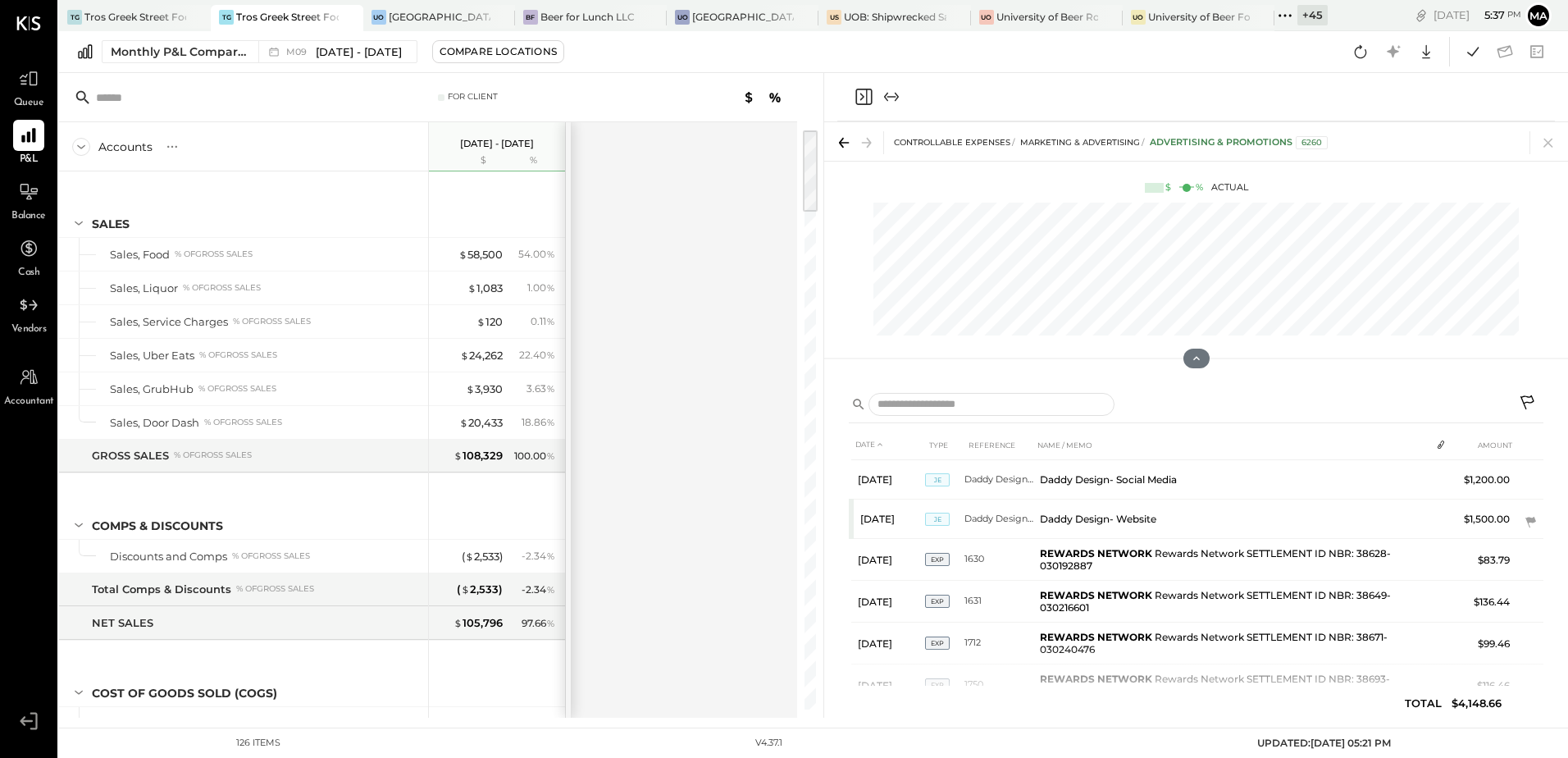
click at [735, 146] on div "Accounts S % GL Sep 1 - 30, 2025 $ % SALES Sales, Food % of GROSS SALES Sales, …" at bounding box center [429, 420] width 740 height 595
click at [1469, 57] on icon at bounding box center [1472, 51] width 21 height 21
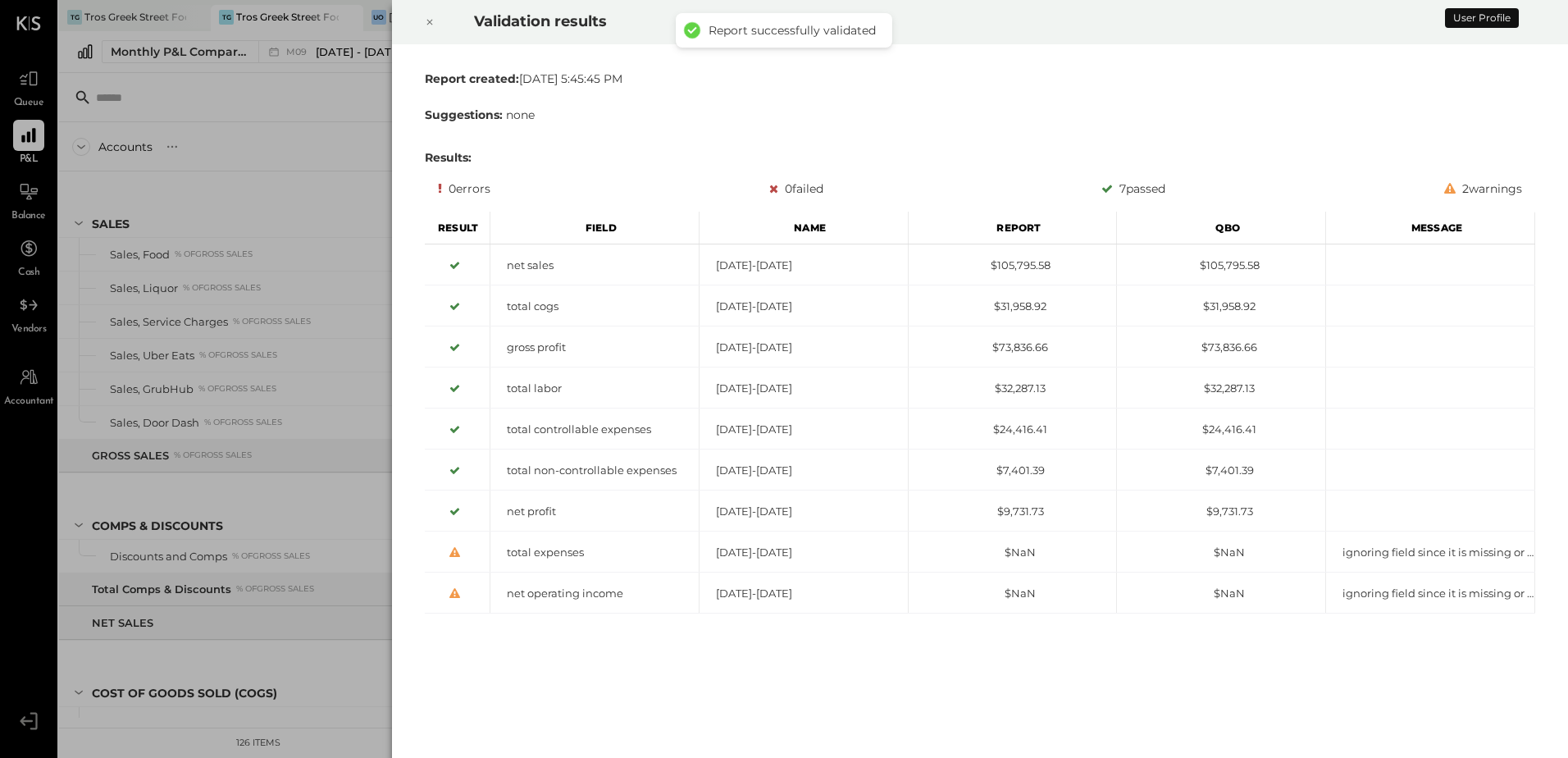
scroll to position [2211, 0]
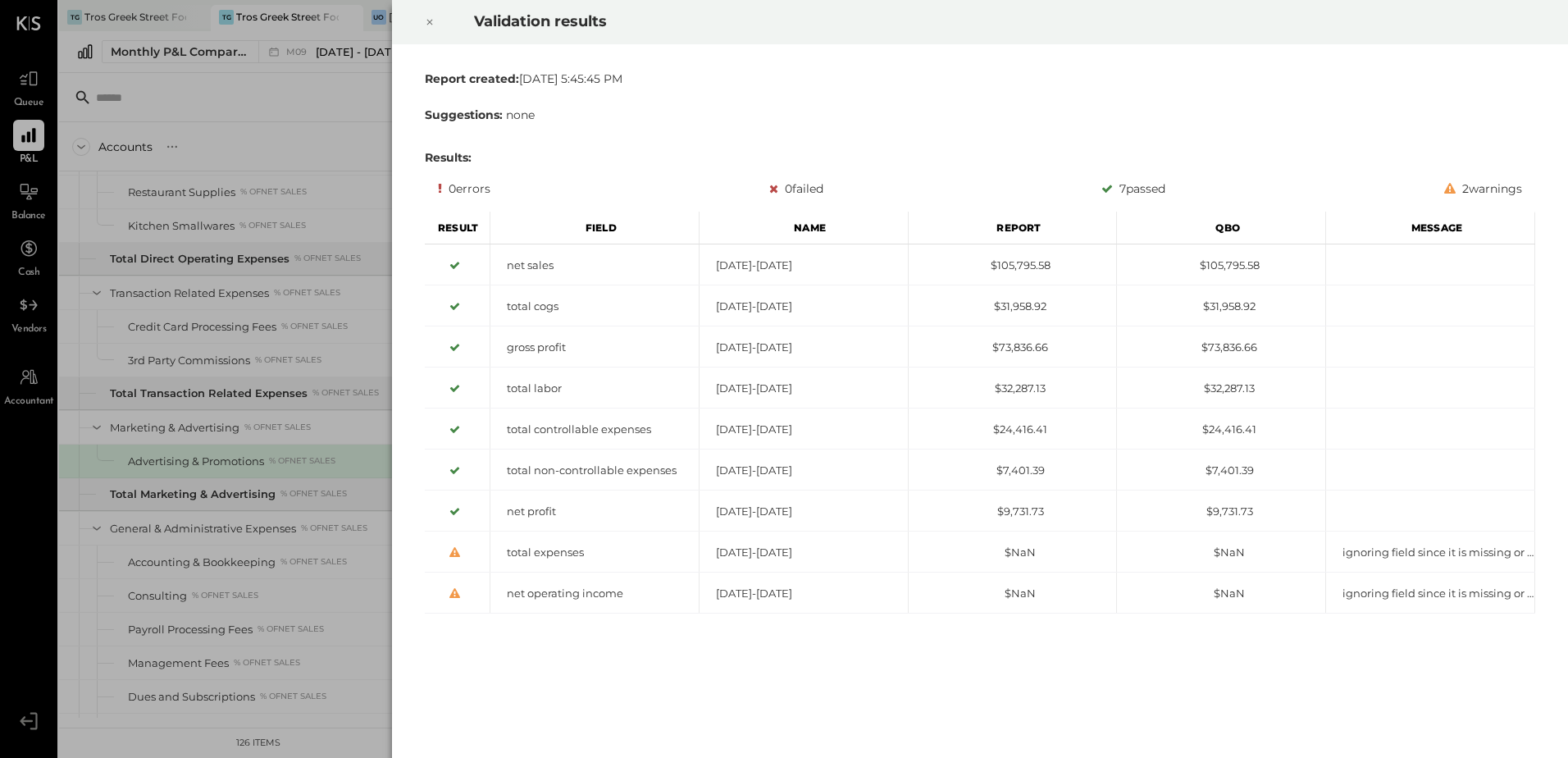
click at [432, 19] on icon at bounding box center [430, 22] width 10 height 19
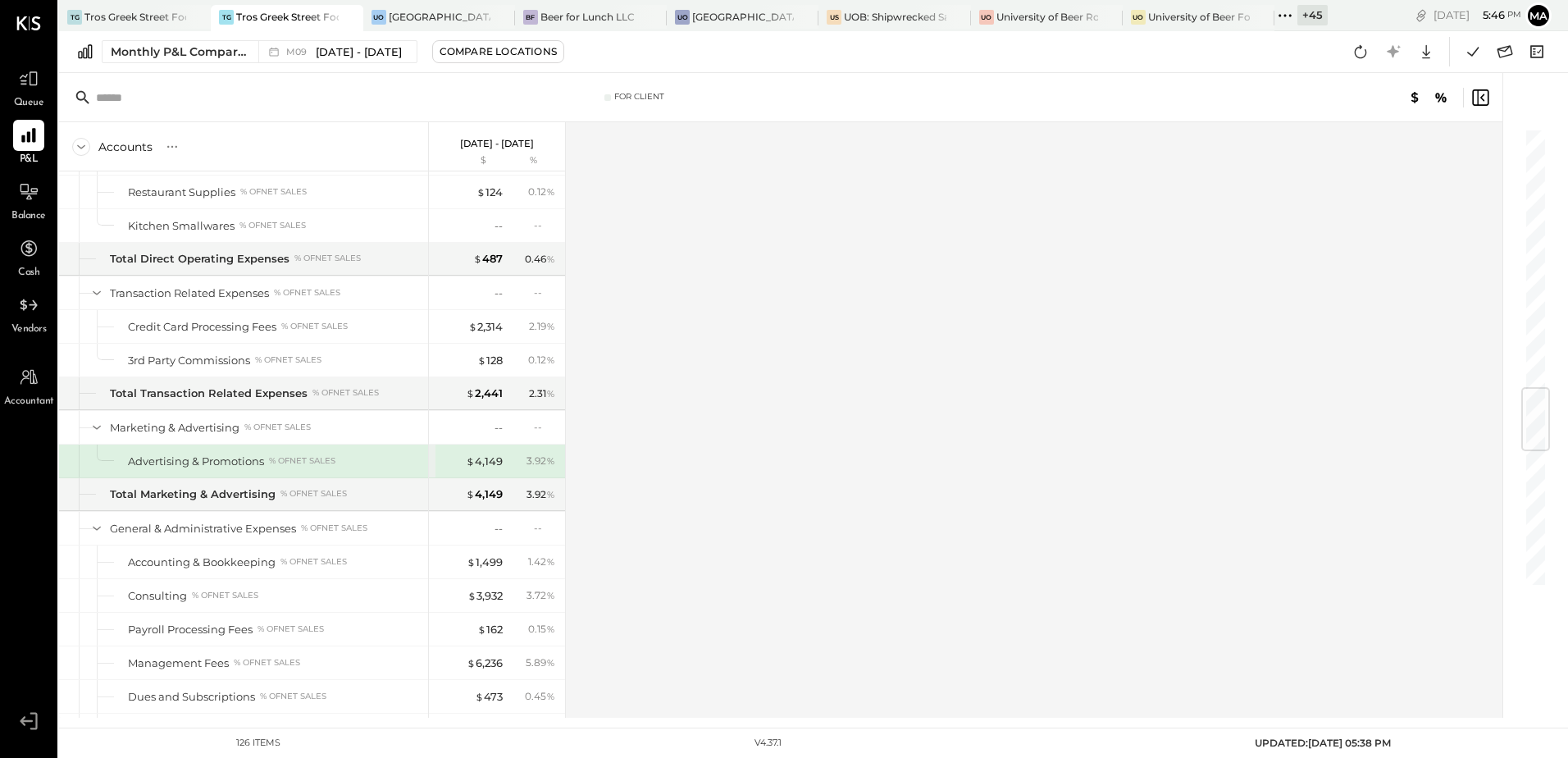
click at [890, 309] on div "Accounts S % GL Sep 1 - 30, 2025 $ % SALES Sales, Food % of GROSS SALES Sales, …" at bounding box center [781, 420] width 1446 height 595
click at [1534, 59] on icon at bounding box center [1536, 51] width 21 height 21
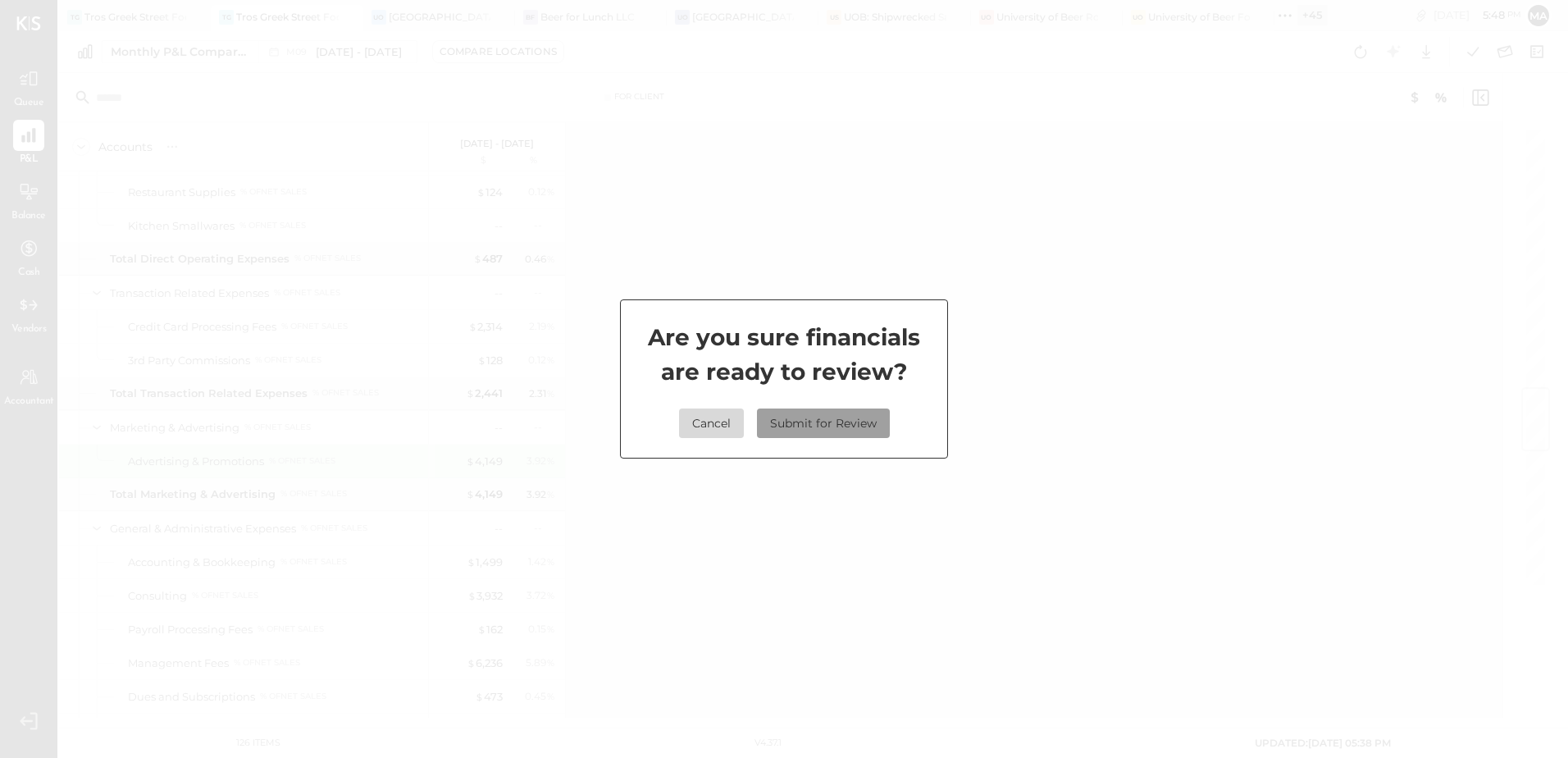
click at [848, 423] on button "Submit for Review" at bounding box center [824, 422] width 133 height 30
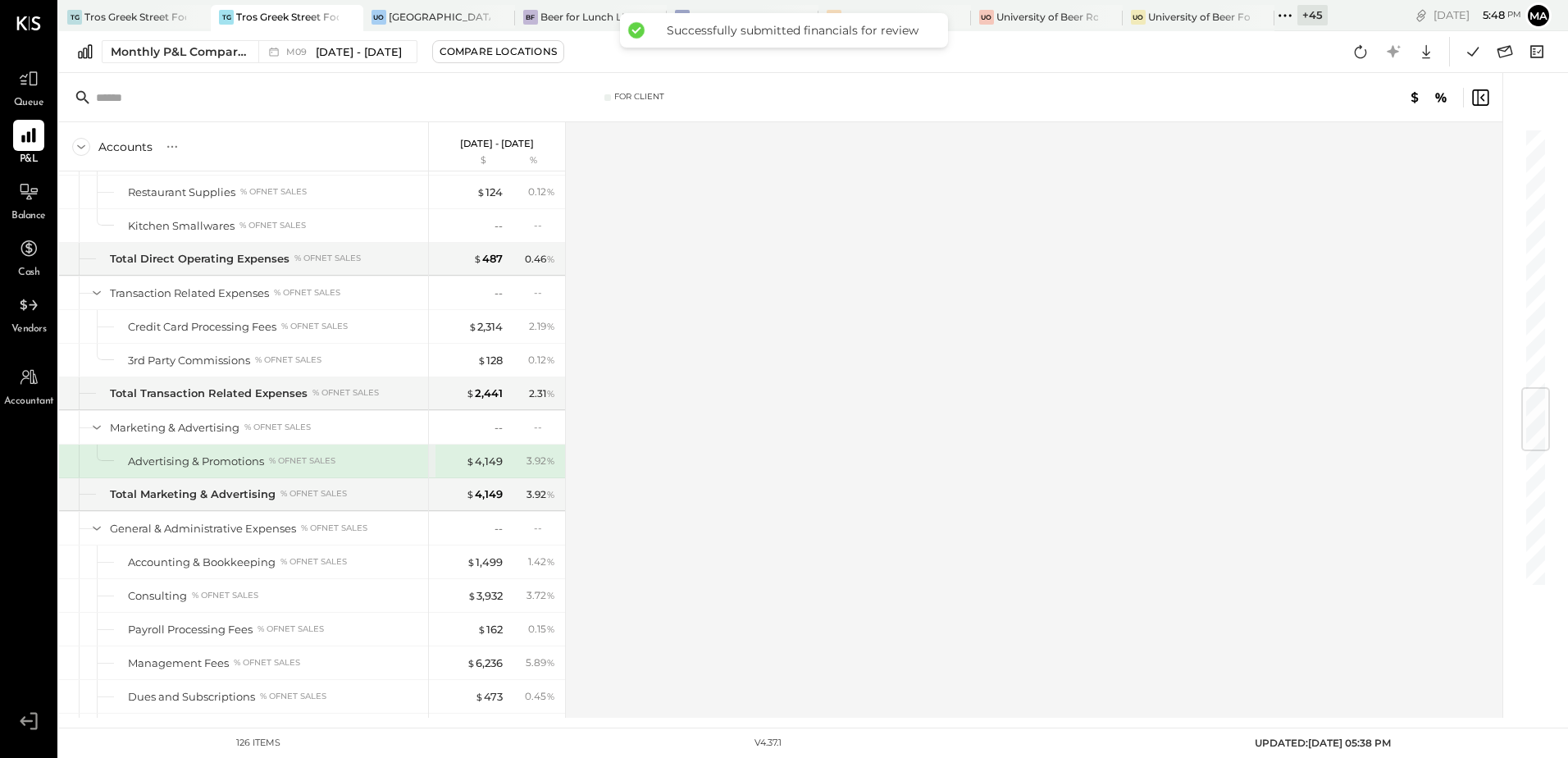
click at [991, 255] on div "Accounts S % GL Sep 1 - 30, 2025 $ % SALES Sales, Food % of GROSS SALES Sales, …" at bounding box center [781, 420] width 1446 height 595
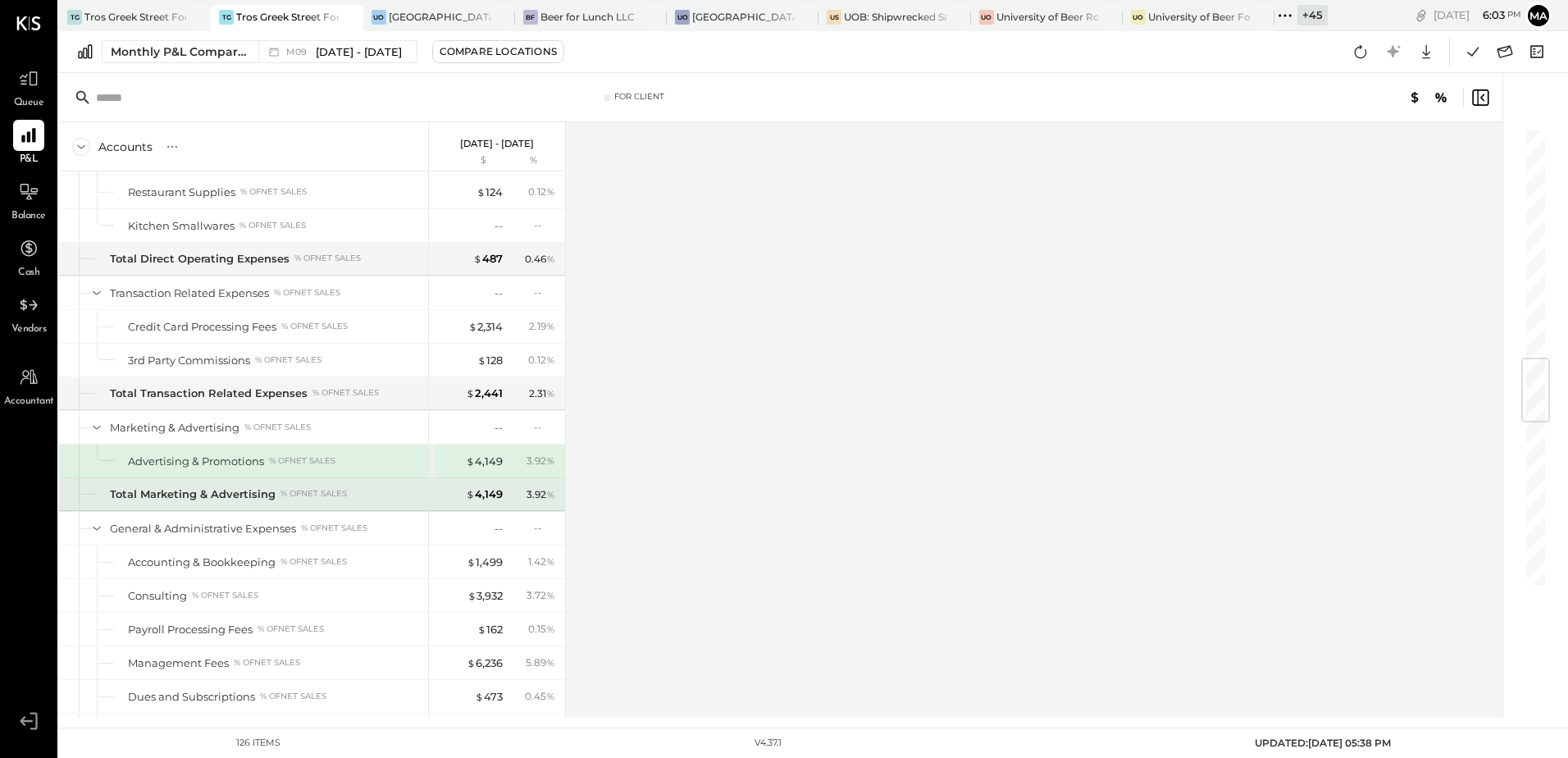
scroll to position [1965, 0]
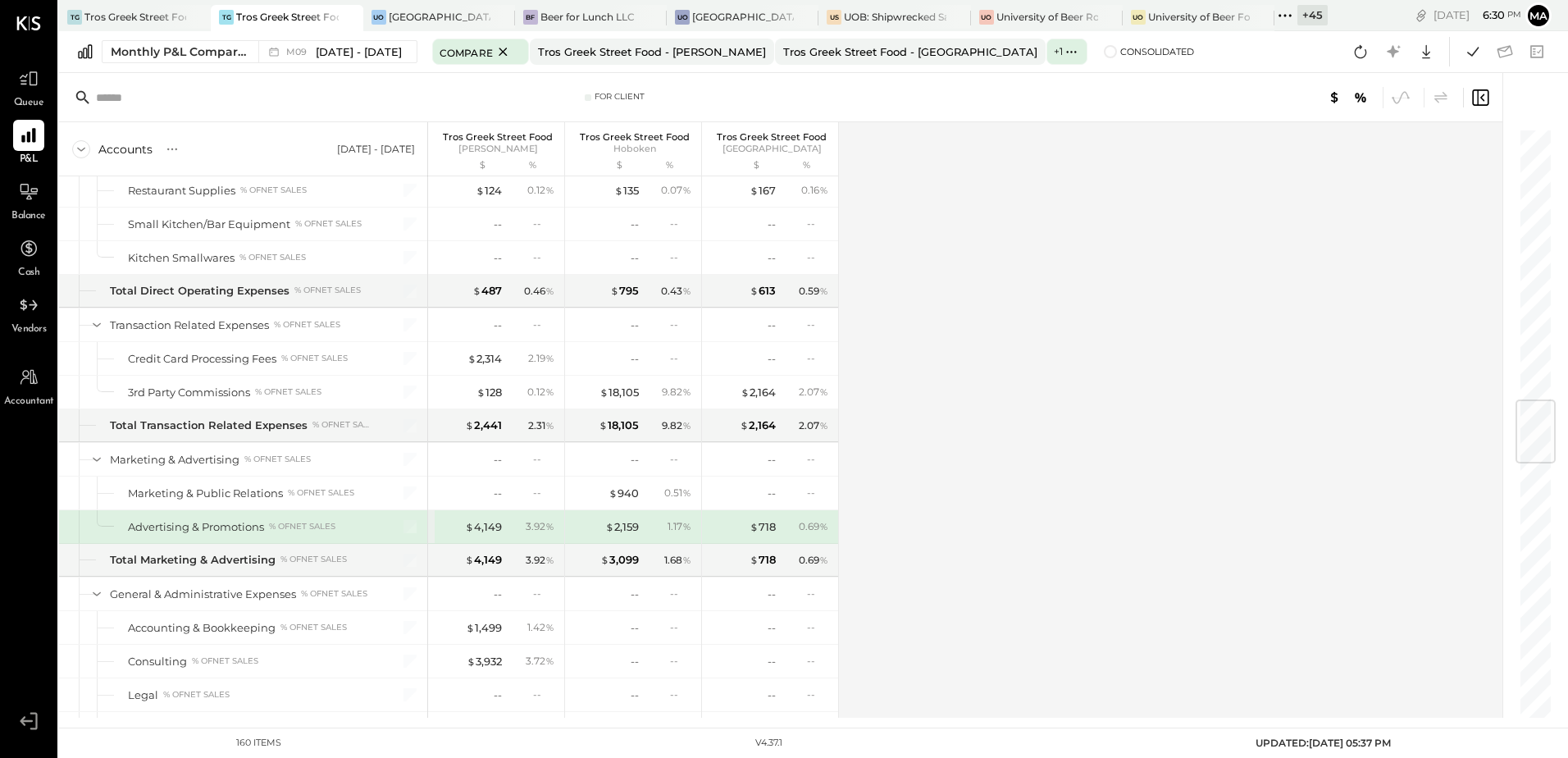
scroll to position [2297, 0]
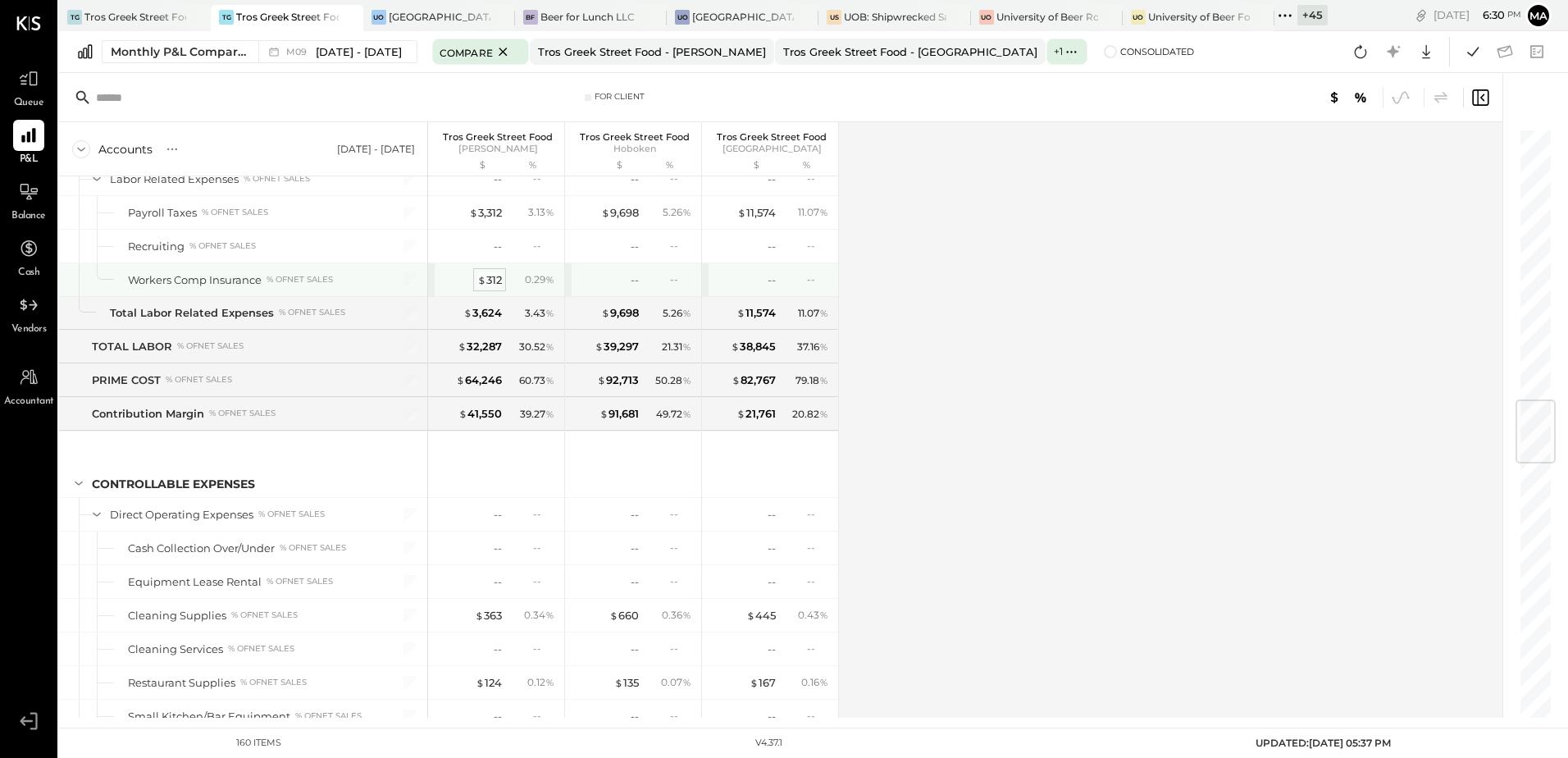
click at [491, 277] on div "$ 312" at bounding box center [489, 280] width 24 height 15
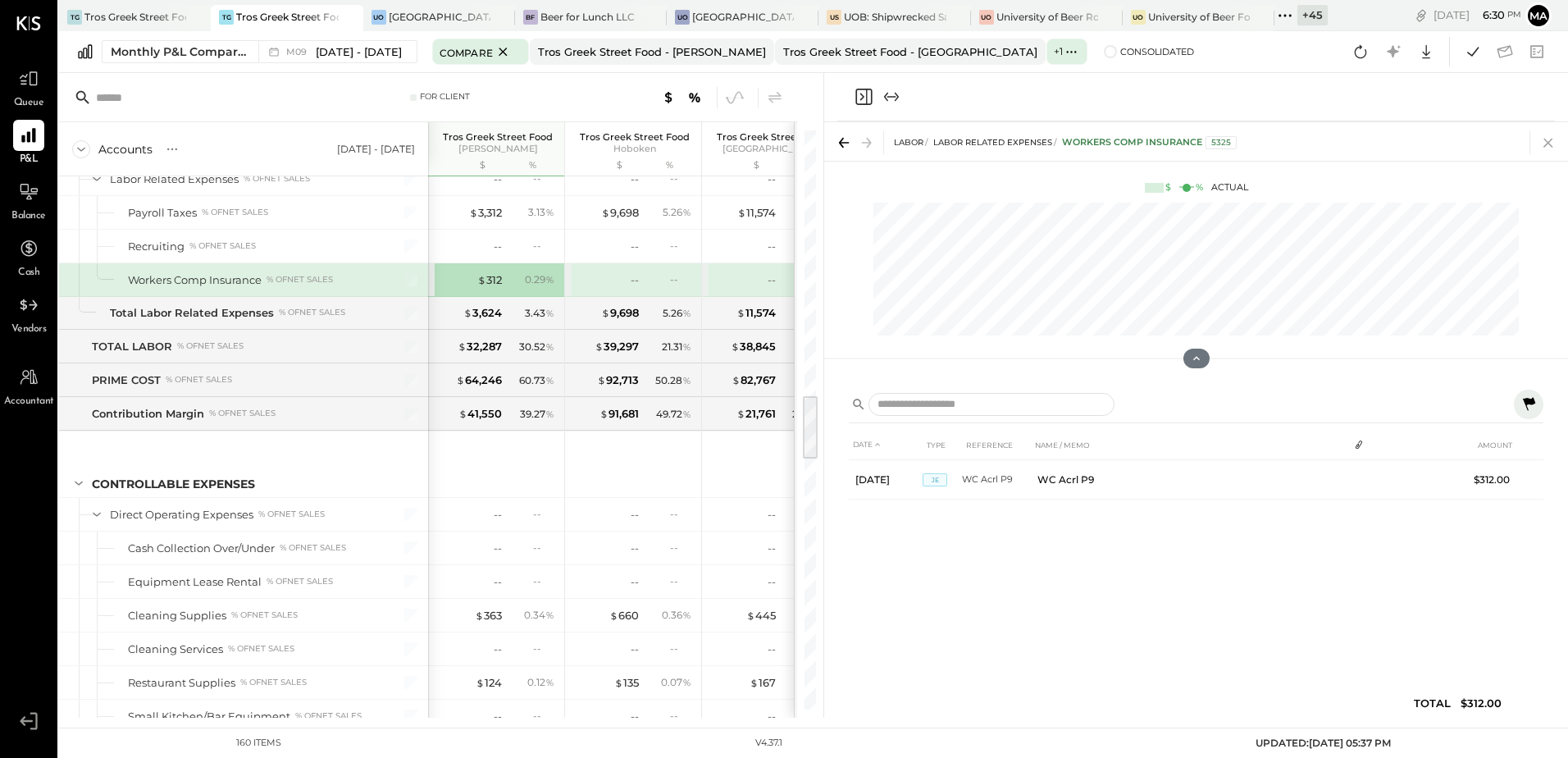
click at [1551, 144] on icon at bounding box center [1548, 142] width 23 height 23
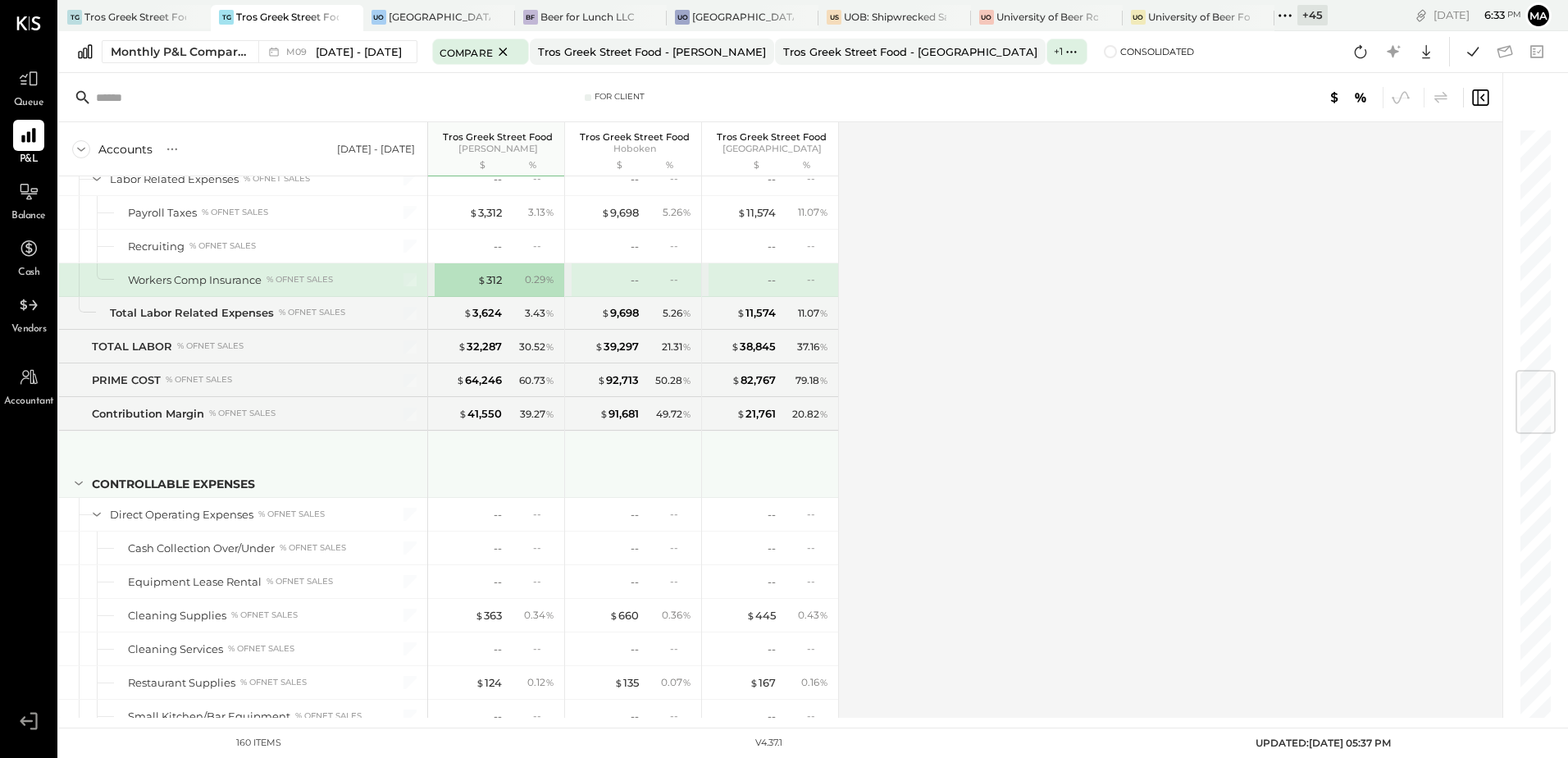
scroll to position [2051, 0]
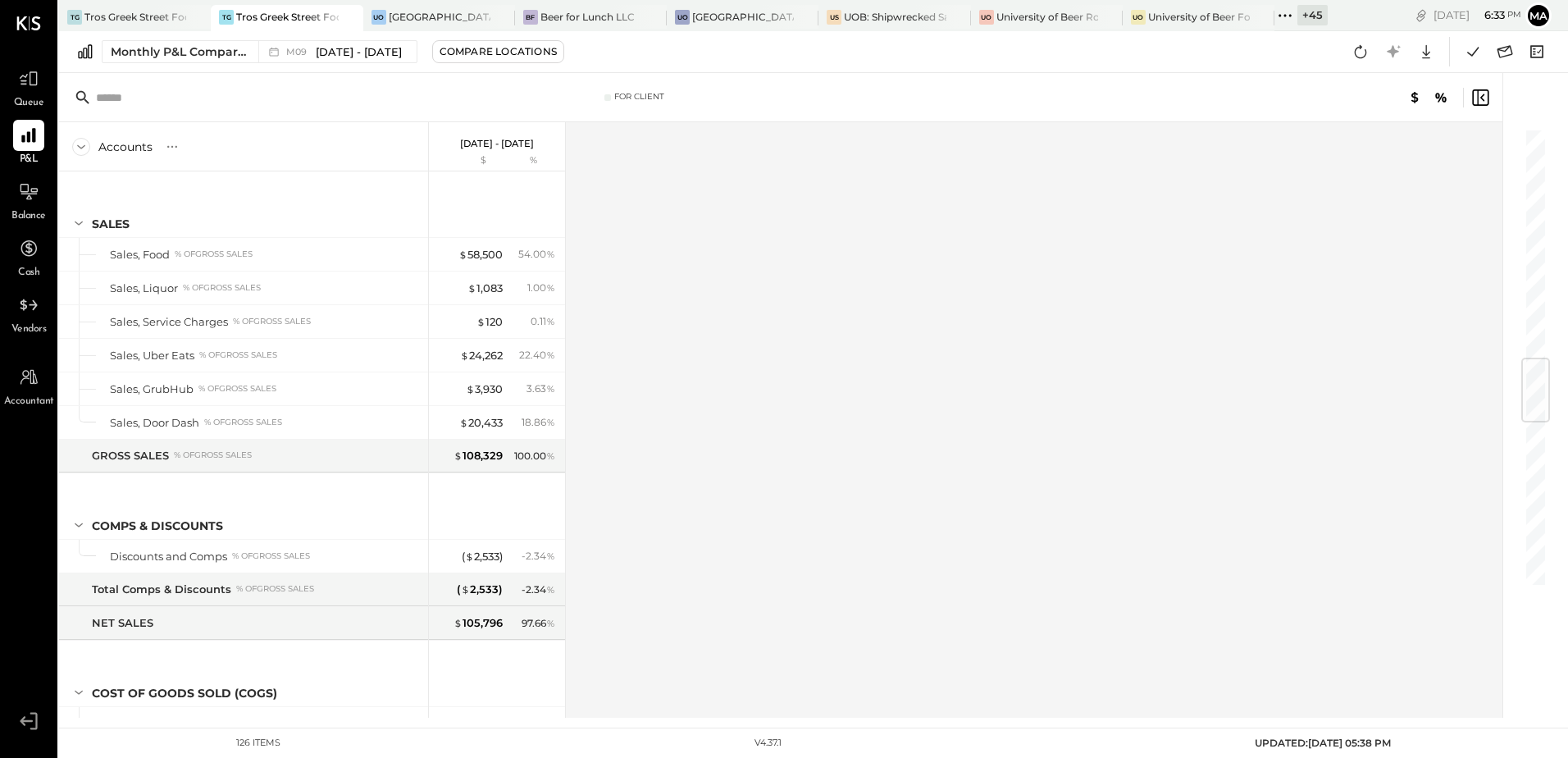
scroll to position [1965, 0]
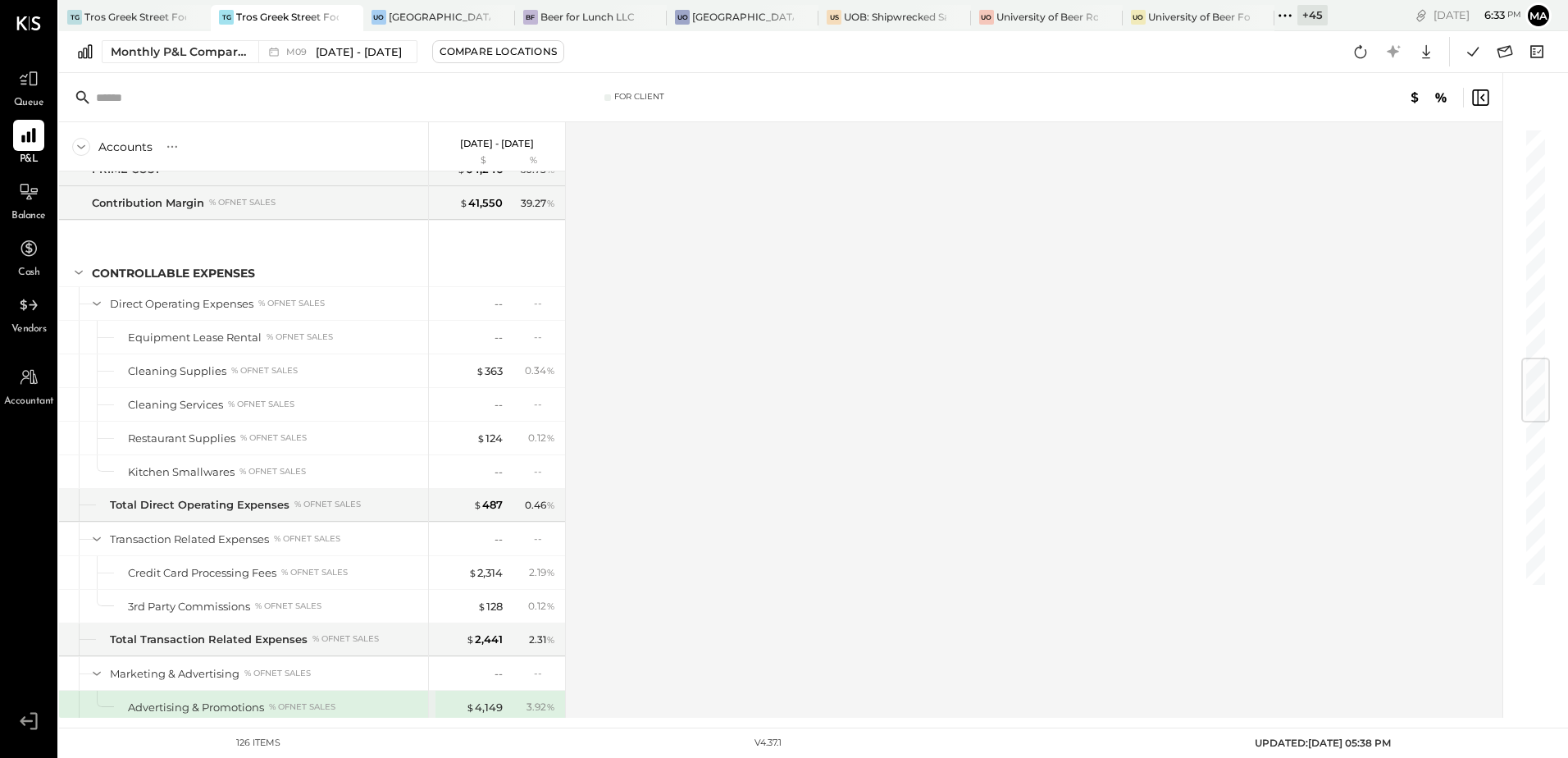
click at [1310, 15] on div "+ 45" at bounding box center [1313, 15] width 30 height 20
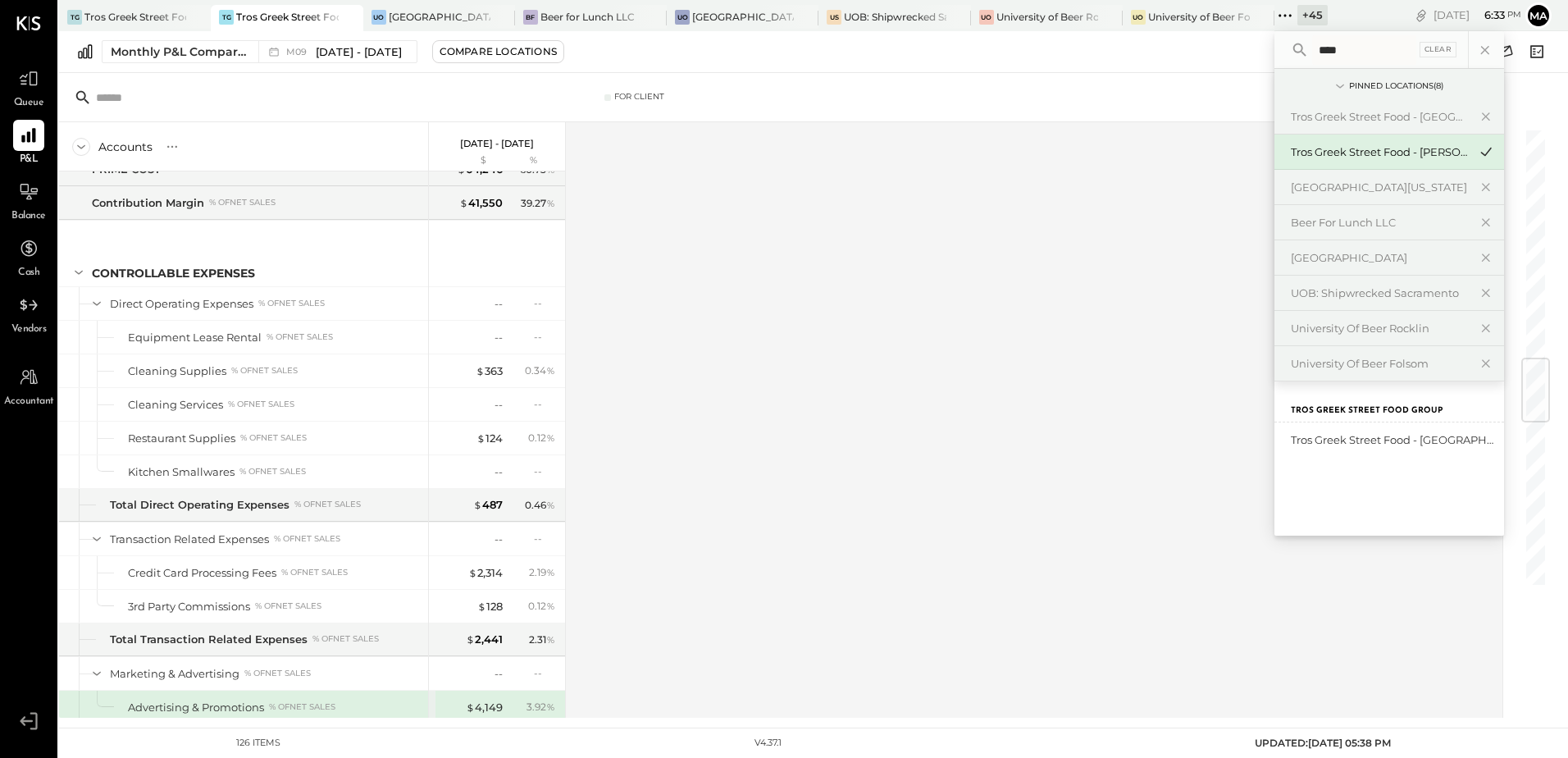
type input "****"
